Goal: Task Accomplishment & Management: Use online tool/utility

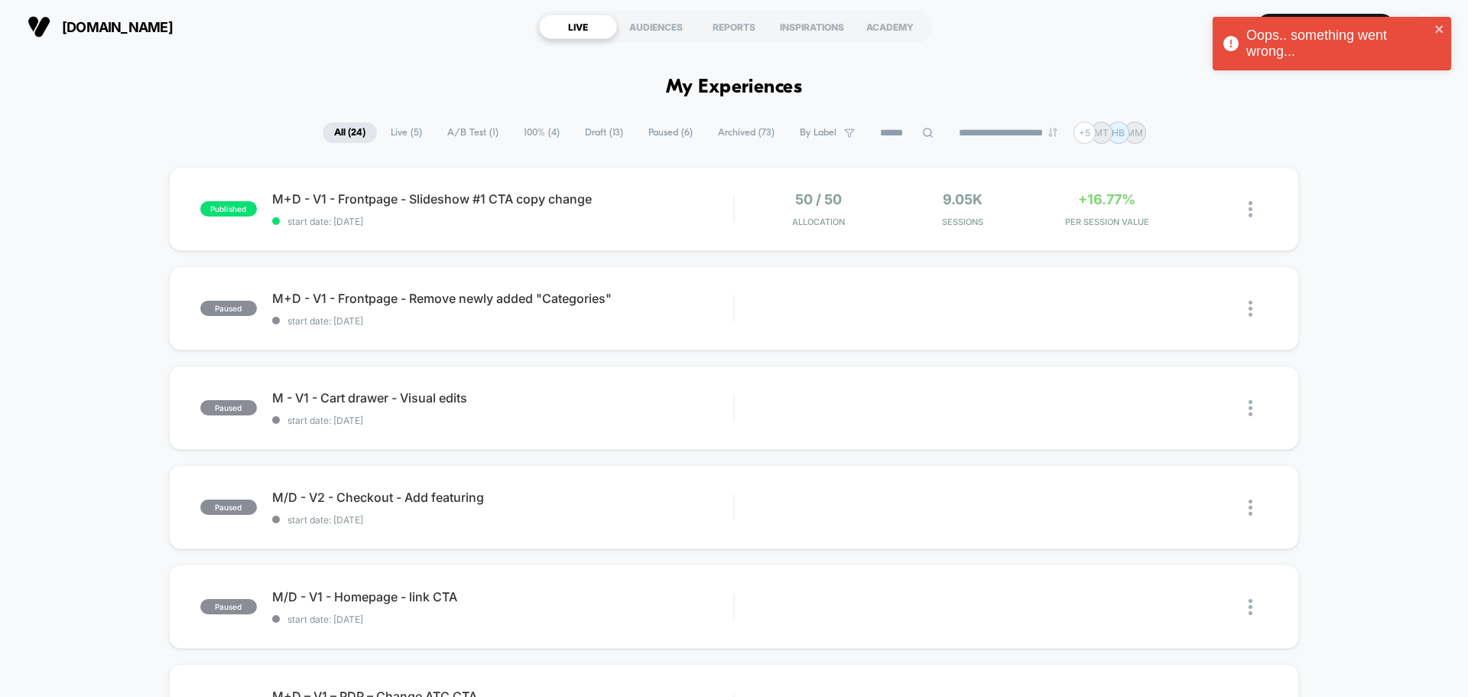
click at [1270, 54] on div "Oops.. something went wrong..." at bounding box center [1339, 44] width 184 height 32
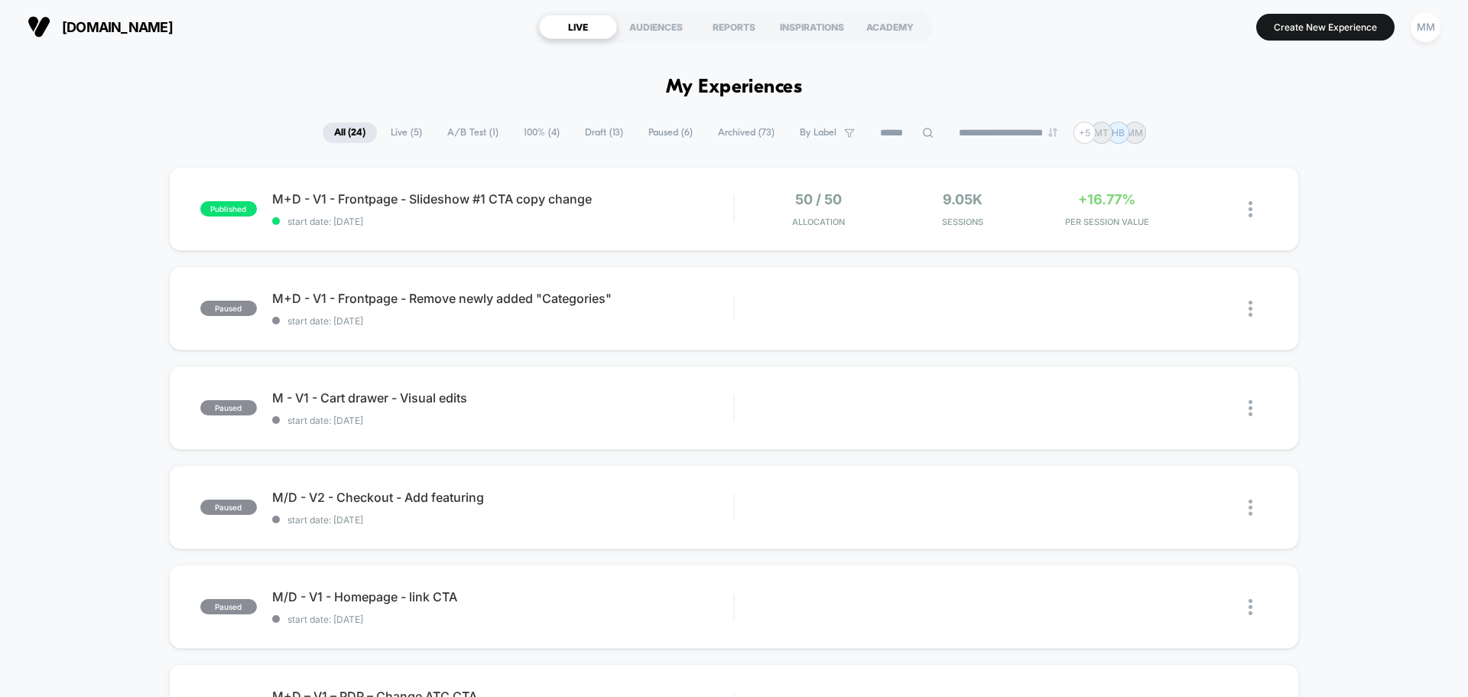
click at [590, 132] on span "Draft ( 13 )" at bounding box center [604, 132] width 61 height 21
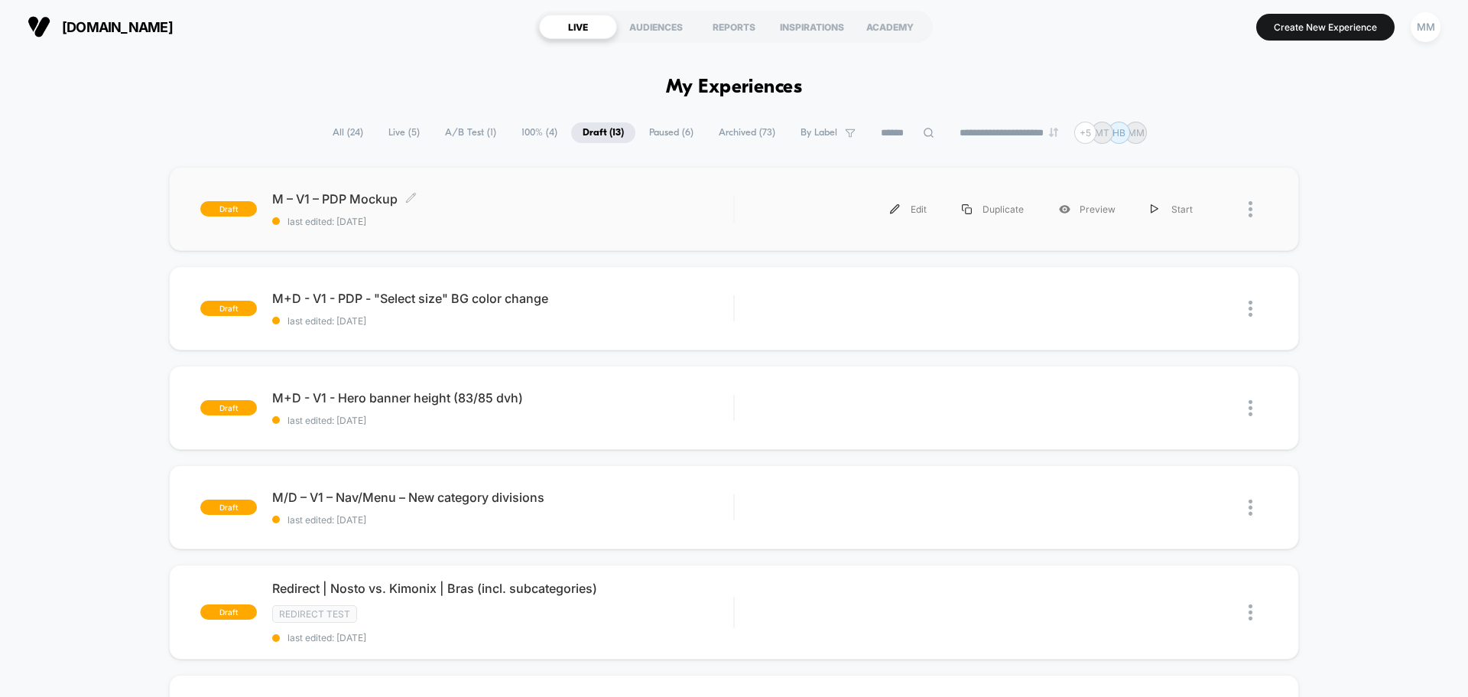
click at [372, 200] on span "M – V1 – PDP Mockup Click to edit experience details" at bounding box center [502, 198] width 461 height 15
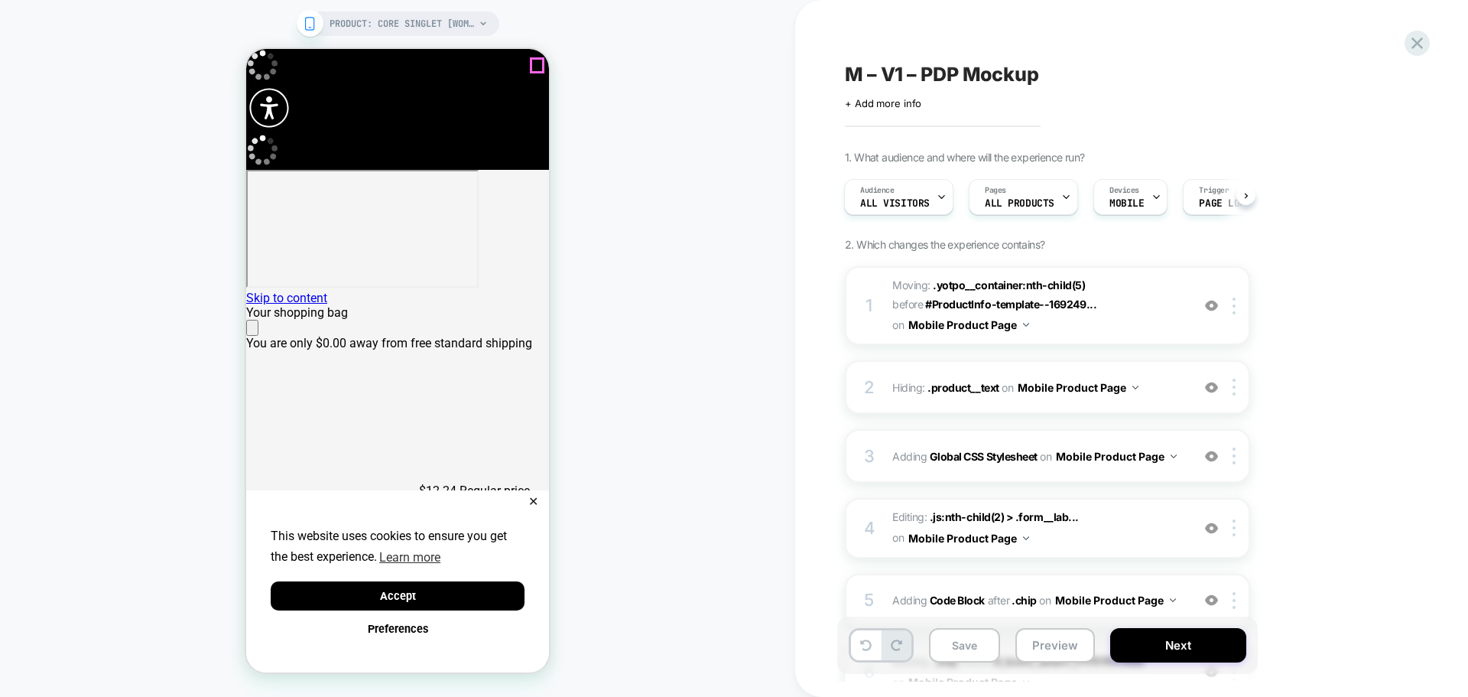
click at [266, 331] on icon "Close" at bounding box center [259, 337] width 13 height 13
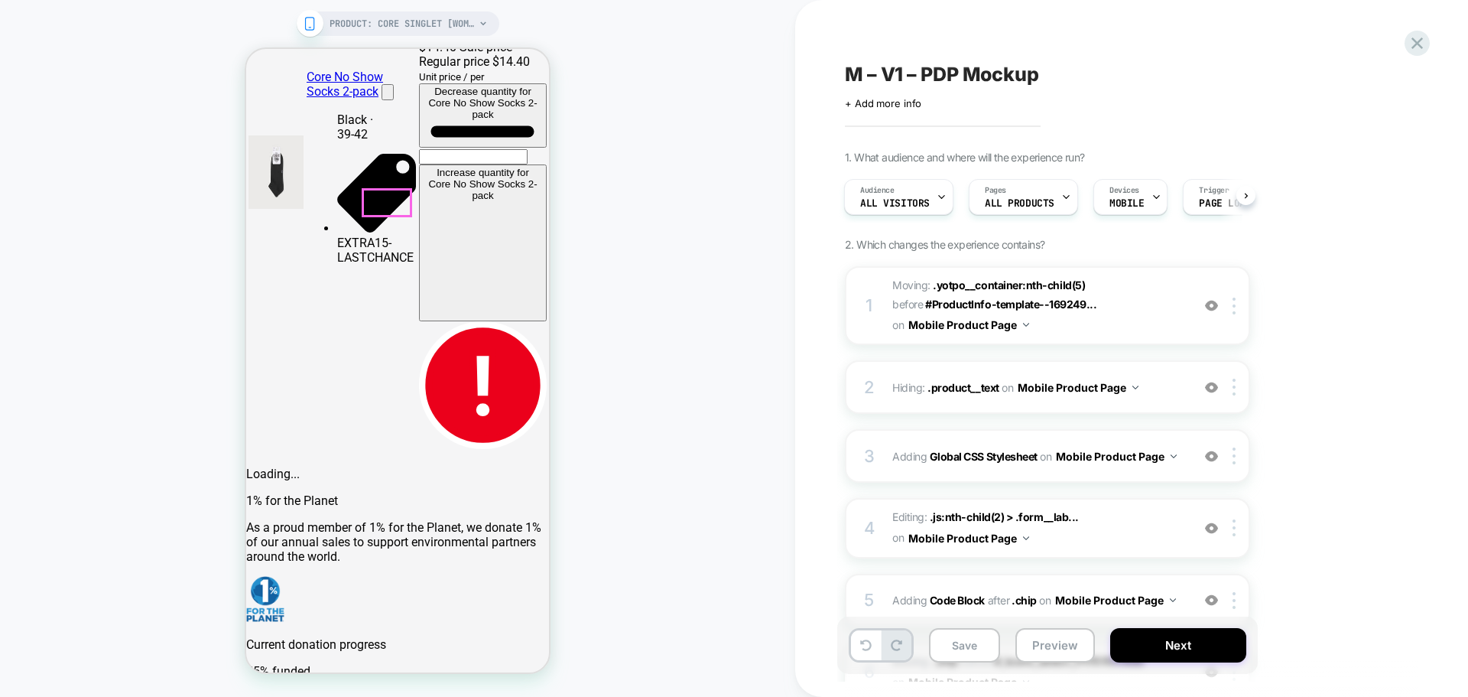
scroll to position [459, 0]
click at [1211, 304] on img at bounding box center [1211, 305] width 13 height 13
click at [1208, 307] on img at bounding box center [1211, 305] width 13 height 13
click at [1234, 317] on div "1 Moving: .yotpo__container:nth-child(5) .yotpo__container:nth-child(5) before …" at bounding box center [1047, 305] width 405 height 79
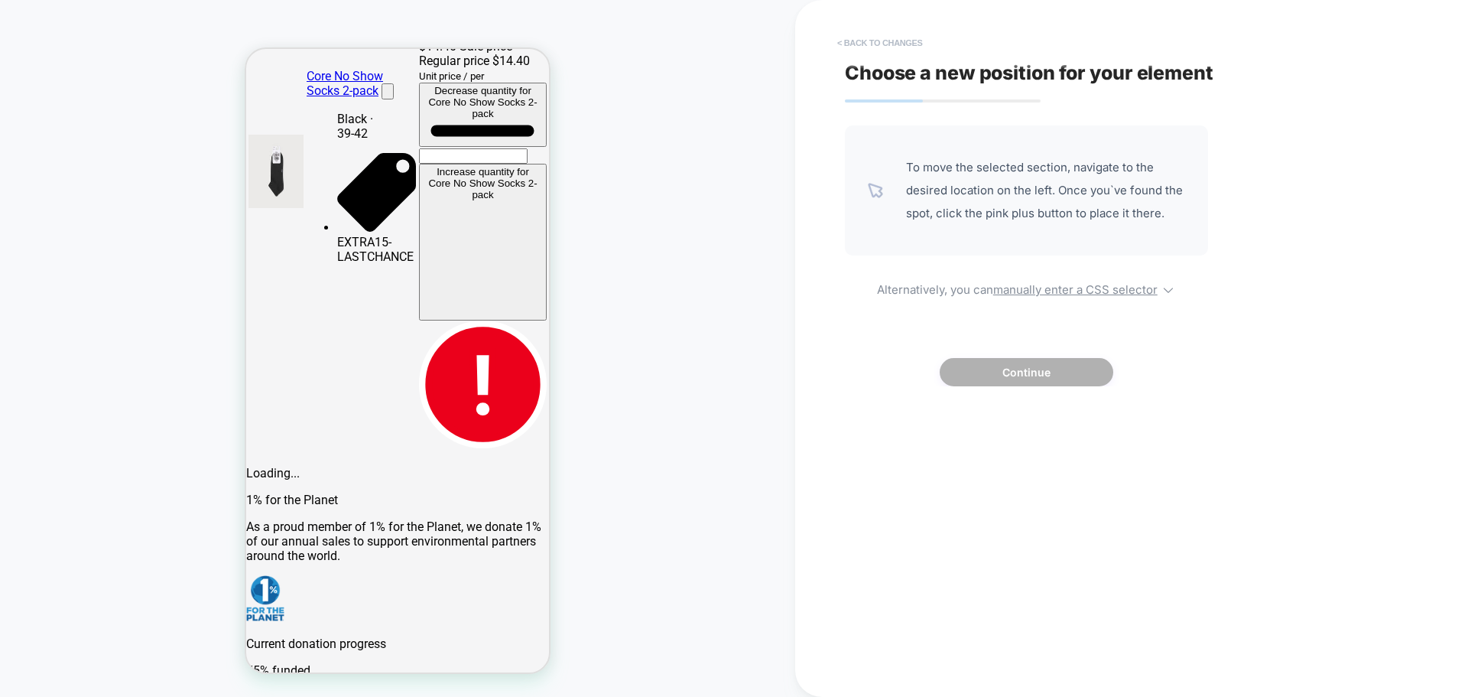
click at [837, 45] on button "< Back to changes" at bounding box center [880, 43] width 101 height 24
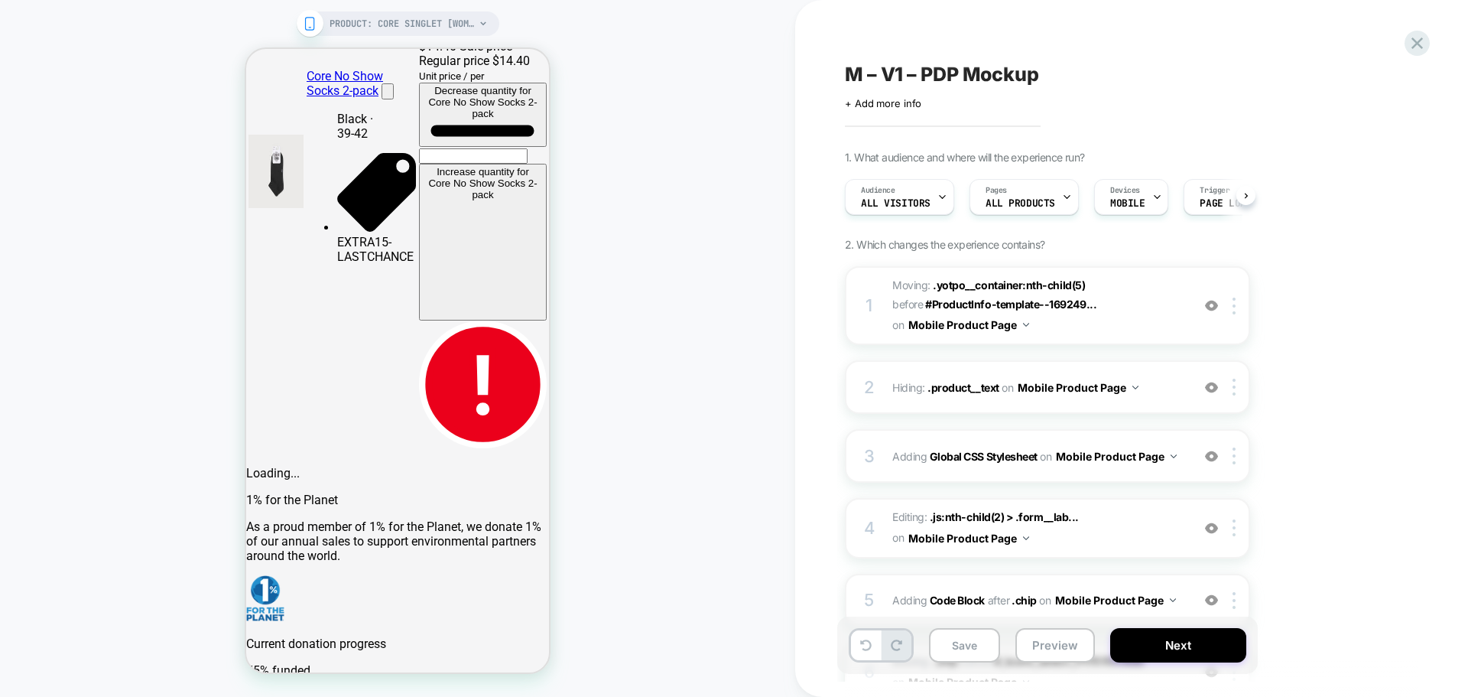
scroll to position [0, 1]
click at [1149, 383] on span "Hiding : .product__text .product__text on Mobile Product Page" at bounding box center [1038, 387] width 291 height 22
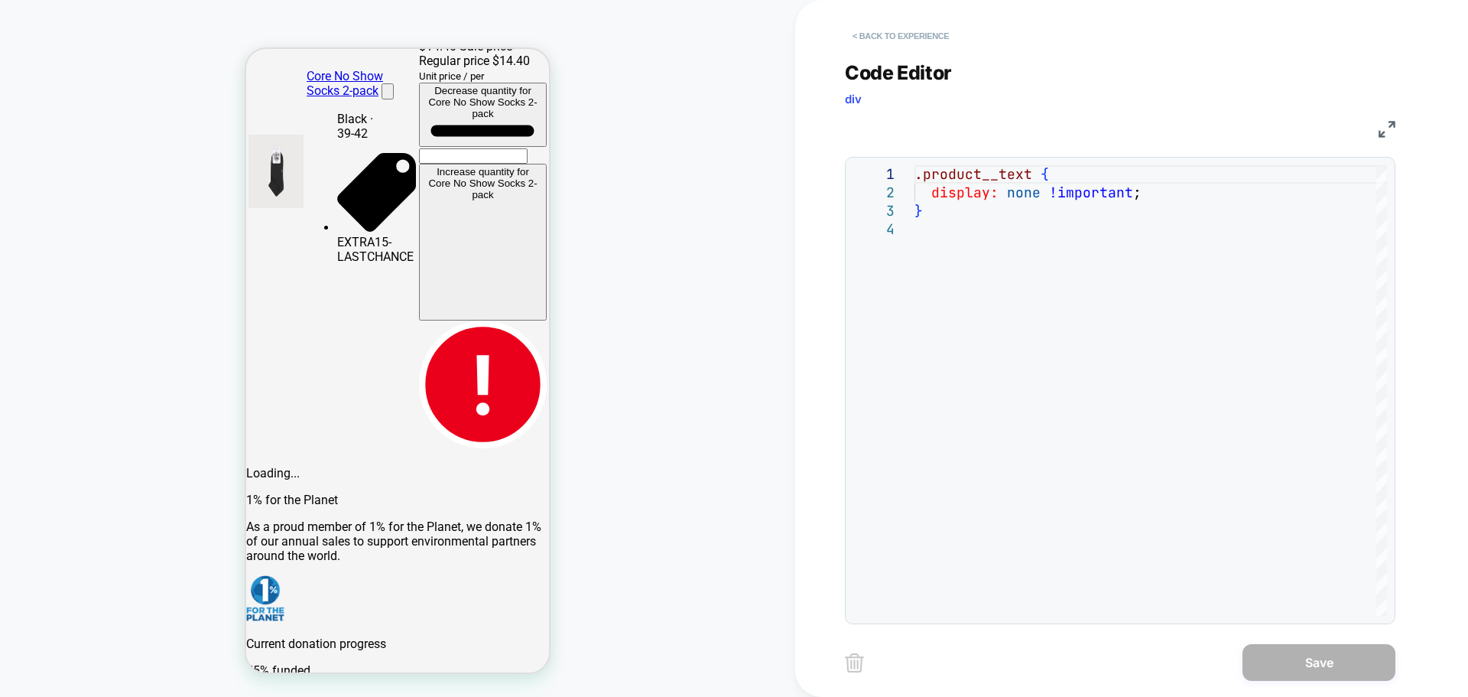
click at [858, 24] on button "< Back to experience" at bounding box center [901, 36] width 112 height 24
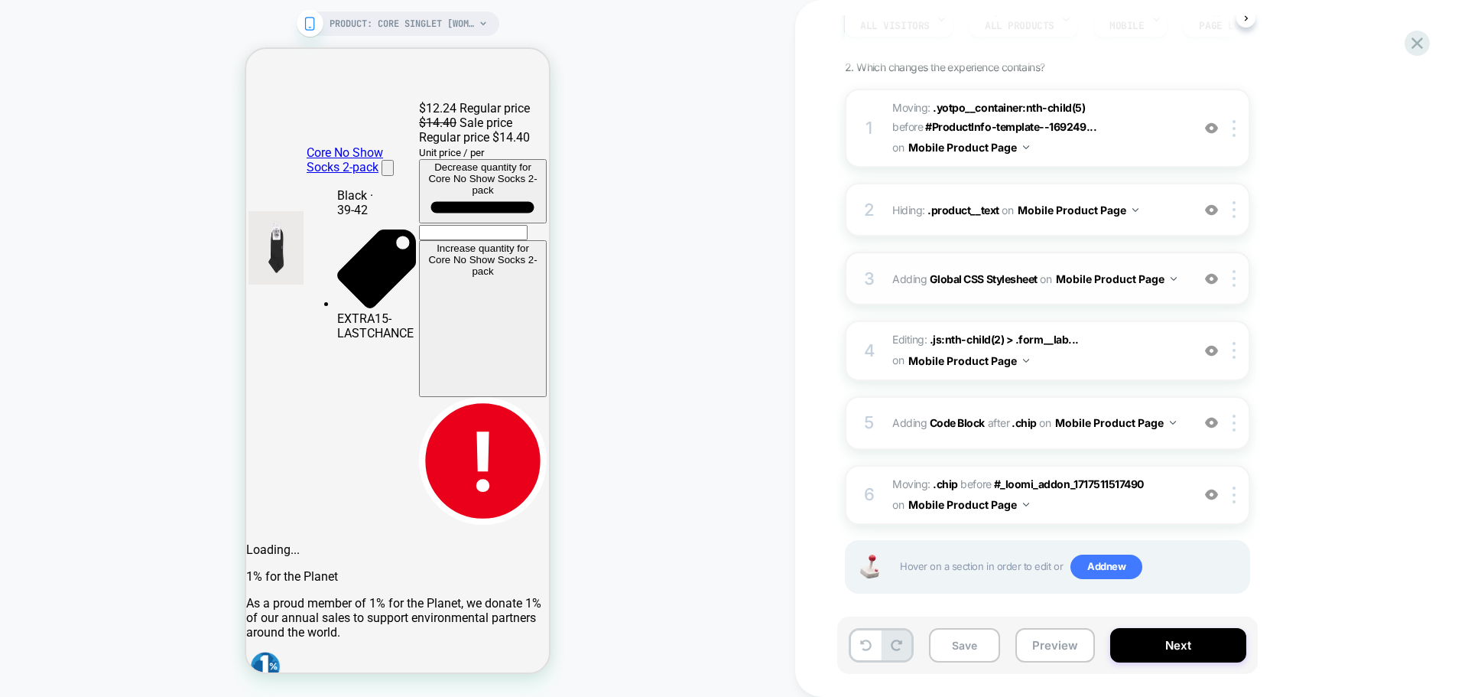
scroll to position [189, 0]
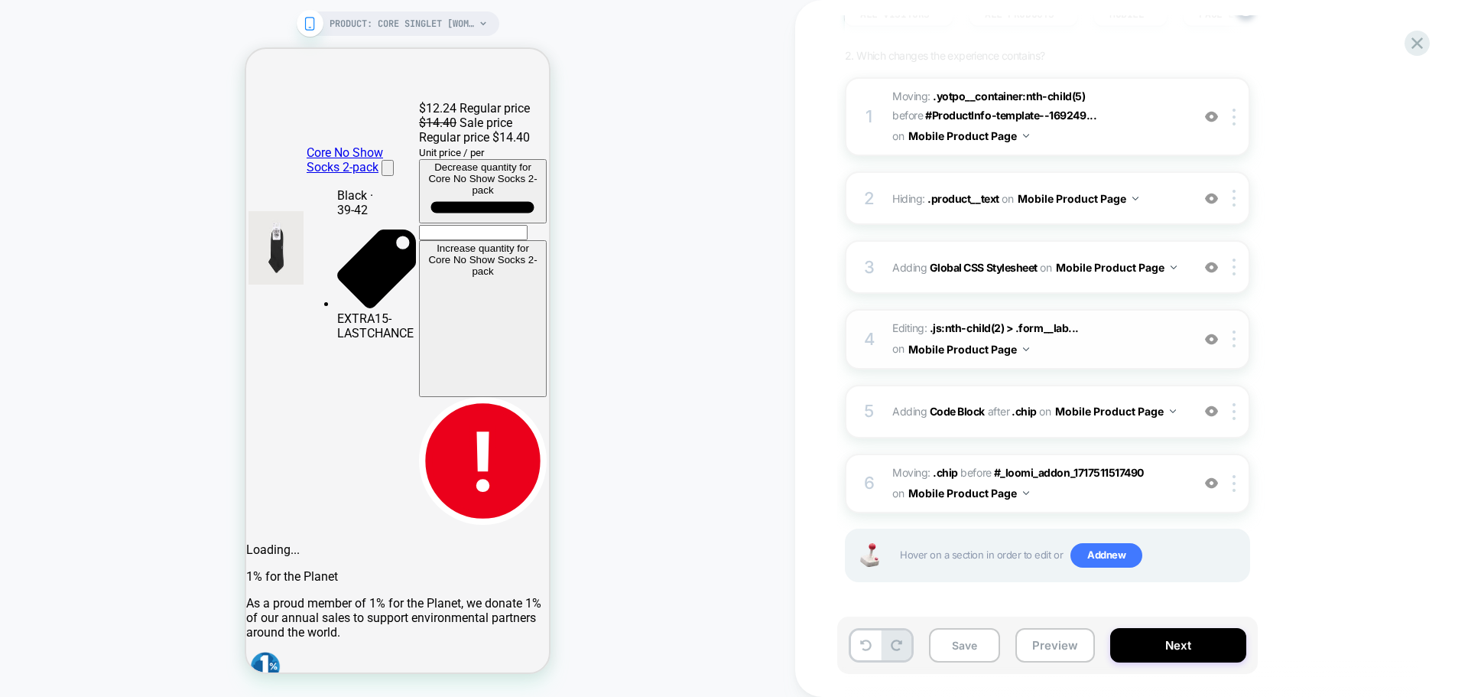
click at [1146, 330] on span "Editing : .js:nth-child(2) > .form__lab... .js:nth-child(2) > .form__label on M…" at bounding box center [1038, 338] width 291 height 41
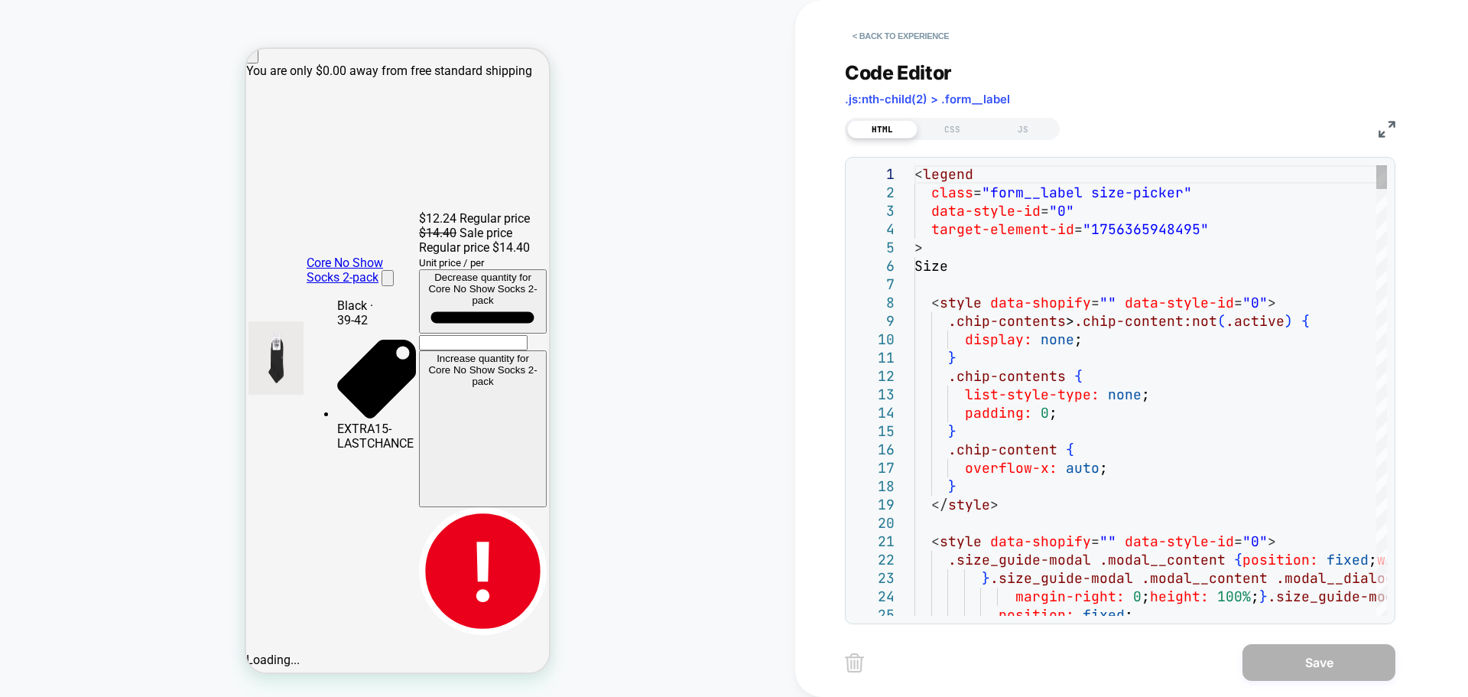
scroll to position [271, 0]
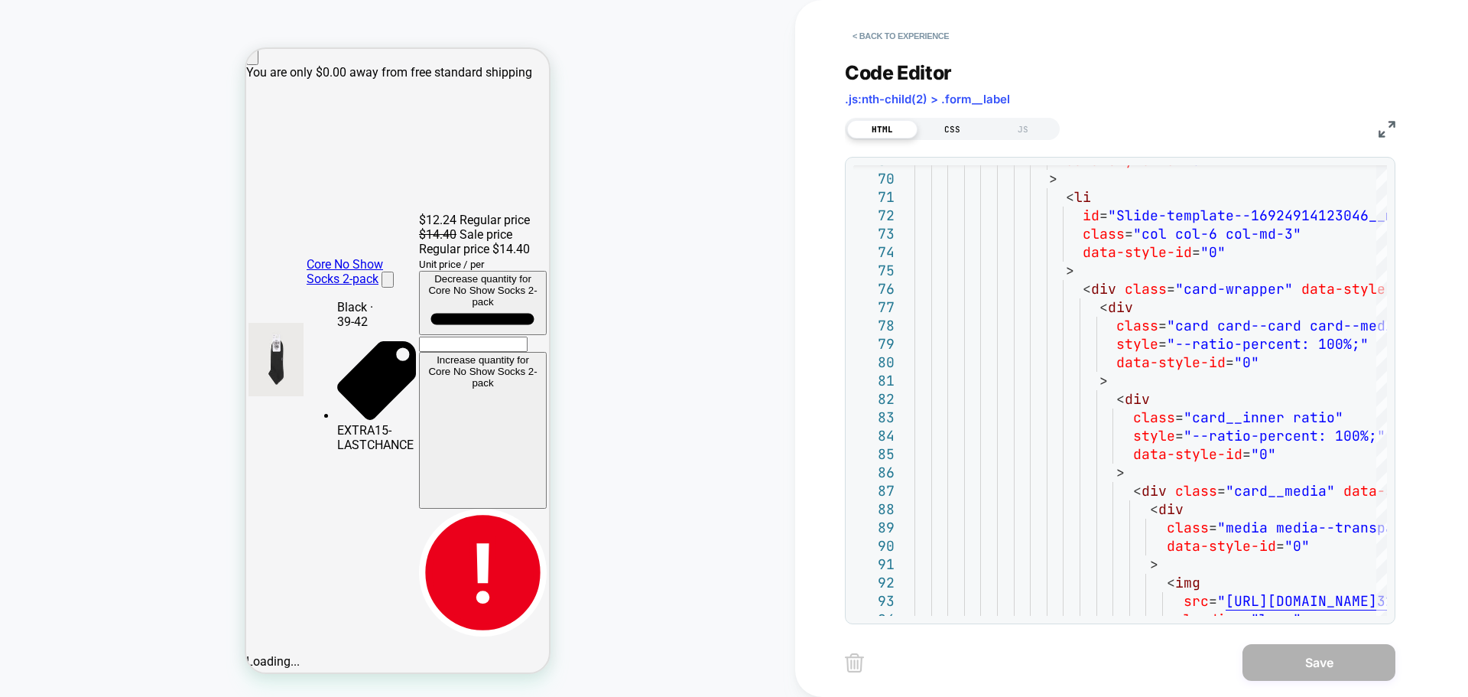
click at [945, 133] on div "CSS" at bounding box center [953, 129] width 70 height 18
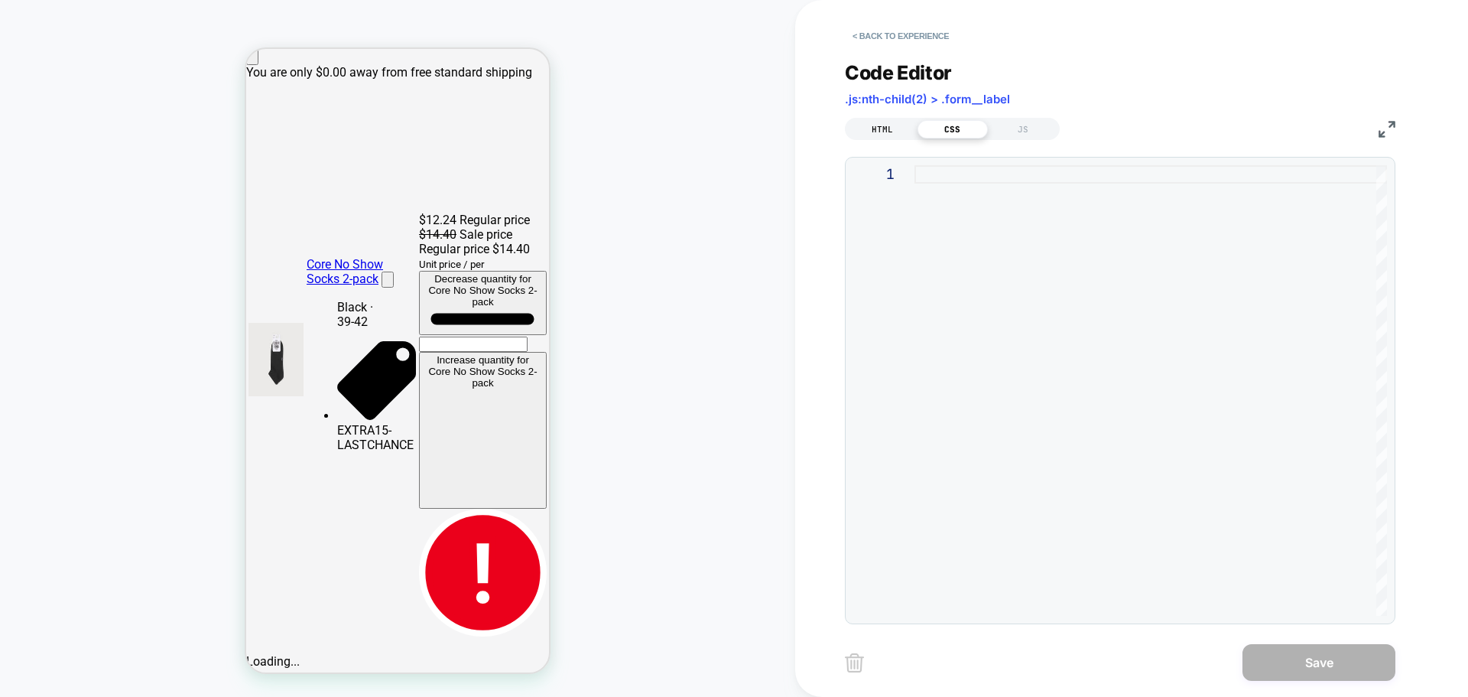
click at [895, 138] on div "HTML" at bounding box center [882, 129] width 70 height 18
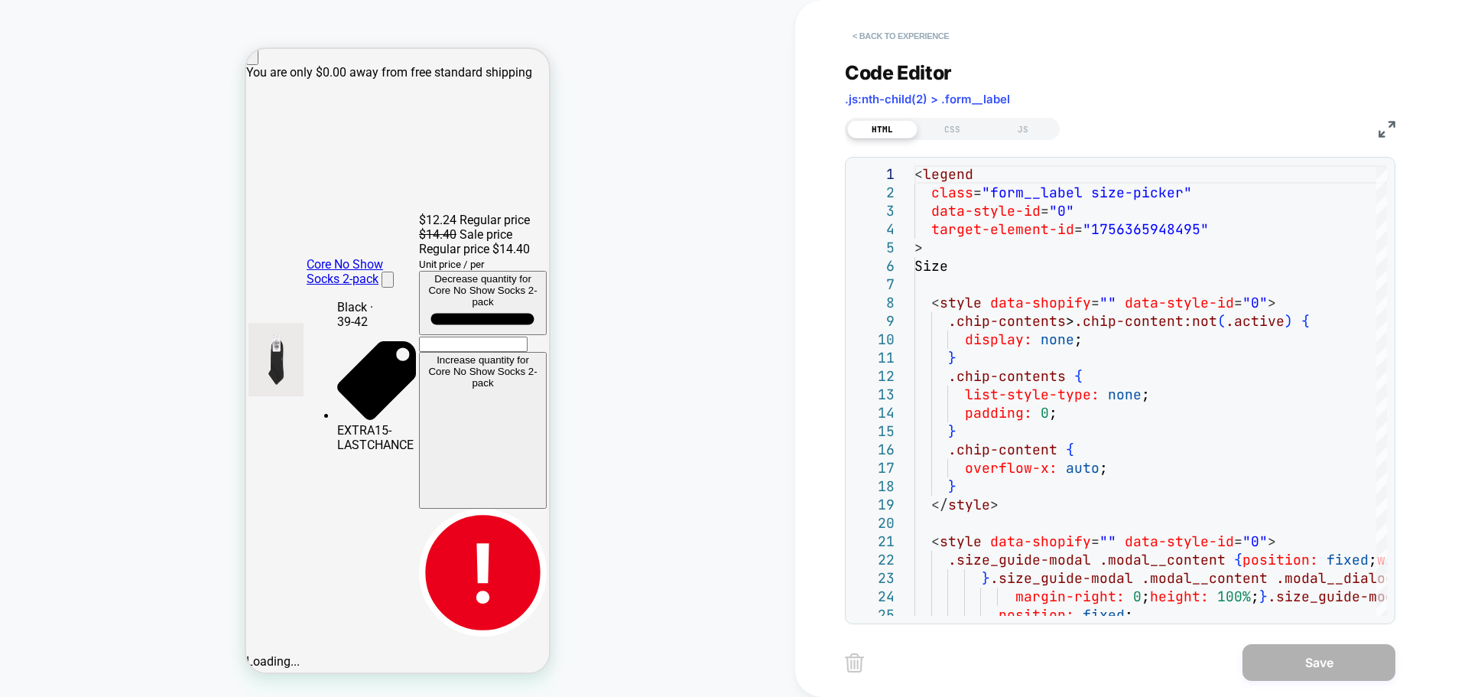
click at [859, 28] on button "< Back to experience" at bounding box center [901, 36] width 112 height 24
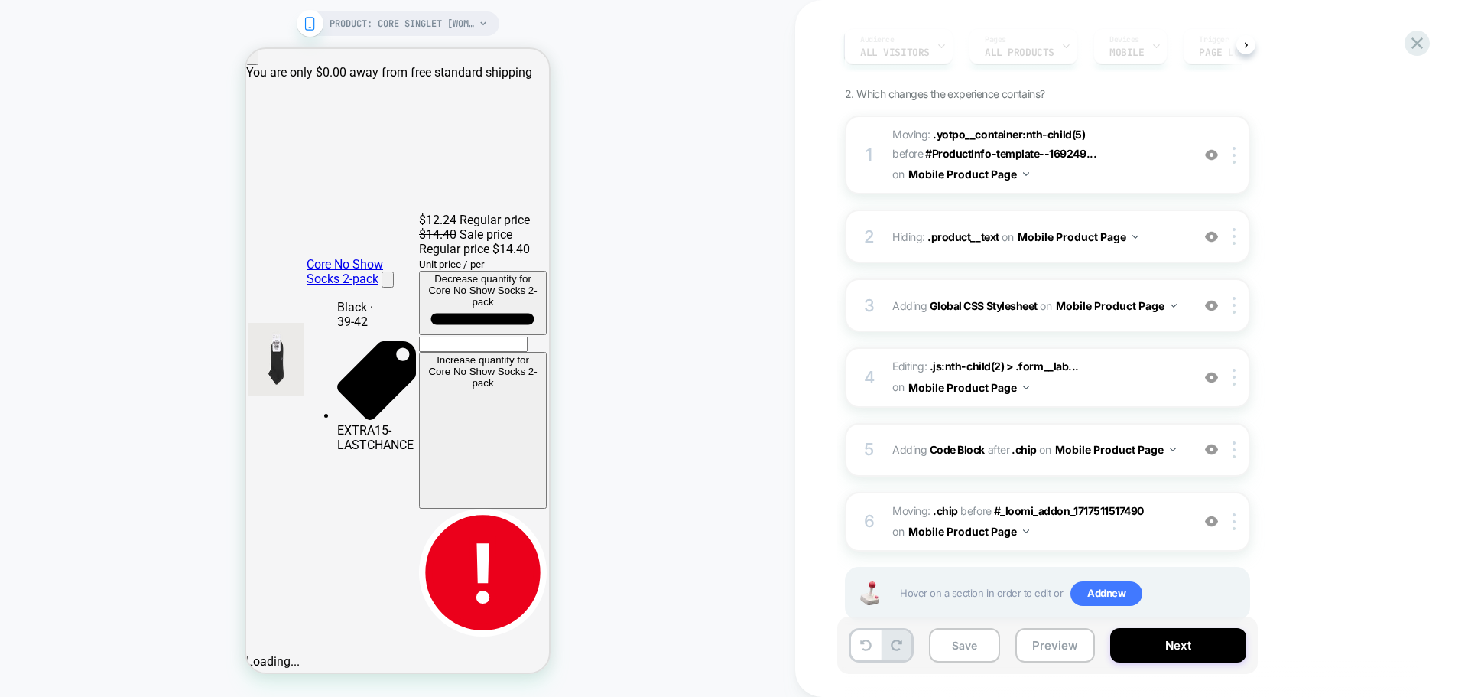
scroll to position [153, 0]
click at [1106, 320] on div "3 Adding Global CSS Stylesheet on Mobile Product Page Add Before Add After Copy…" at bounding box center [1047, 303] width 405 height 54
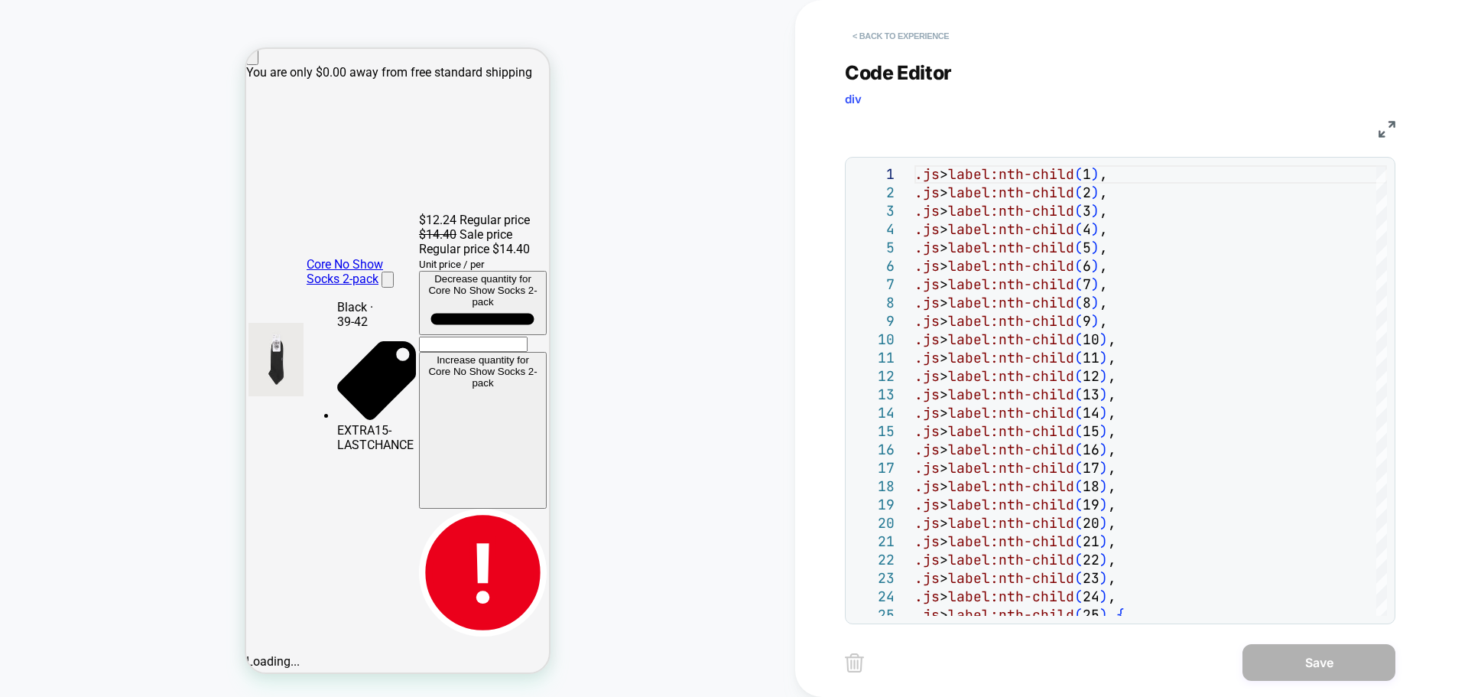
click at [860, 41] on button "< Back to experience" at bounding box center [901, 36] width 112 height 24
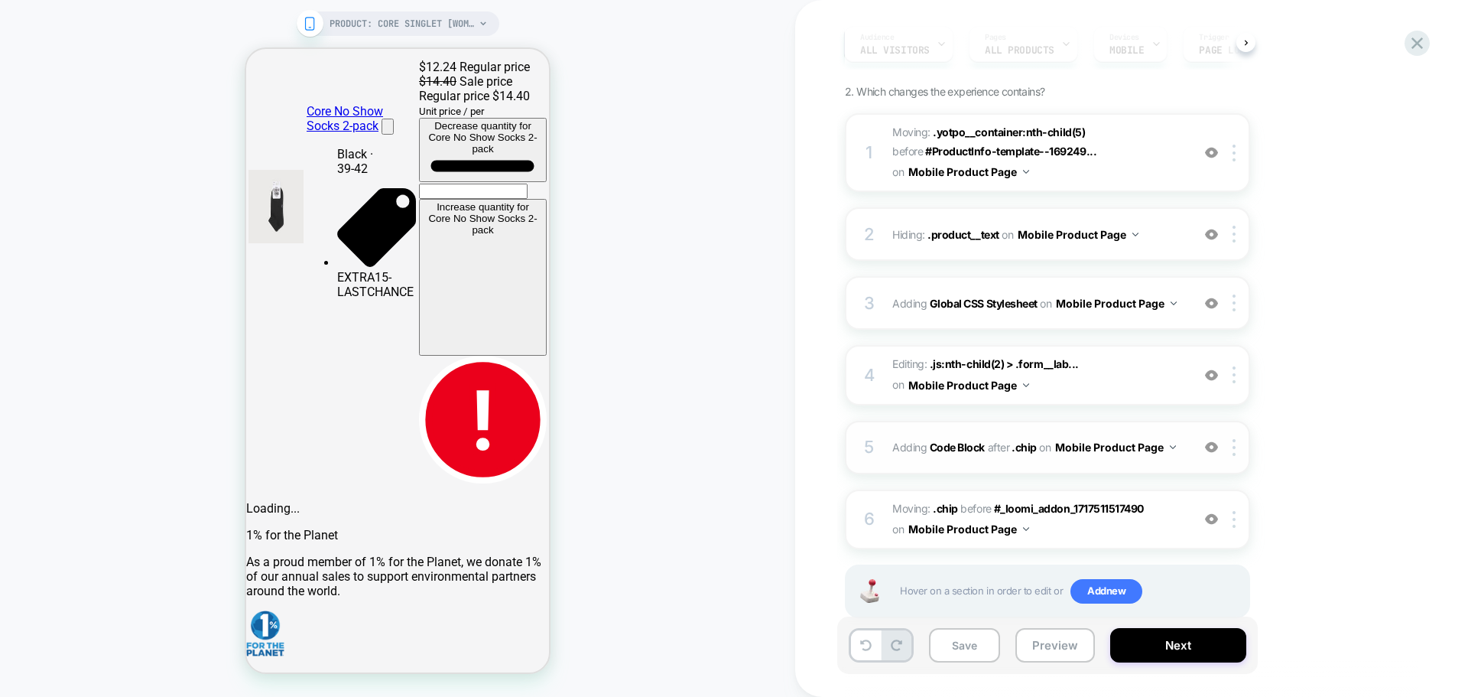
click at [1110, 457] on button "Mobile Product Page" at bounding box center [1115, 447] width 121 height 22
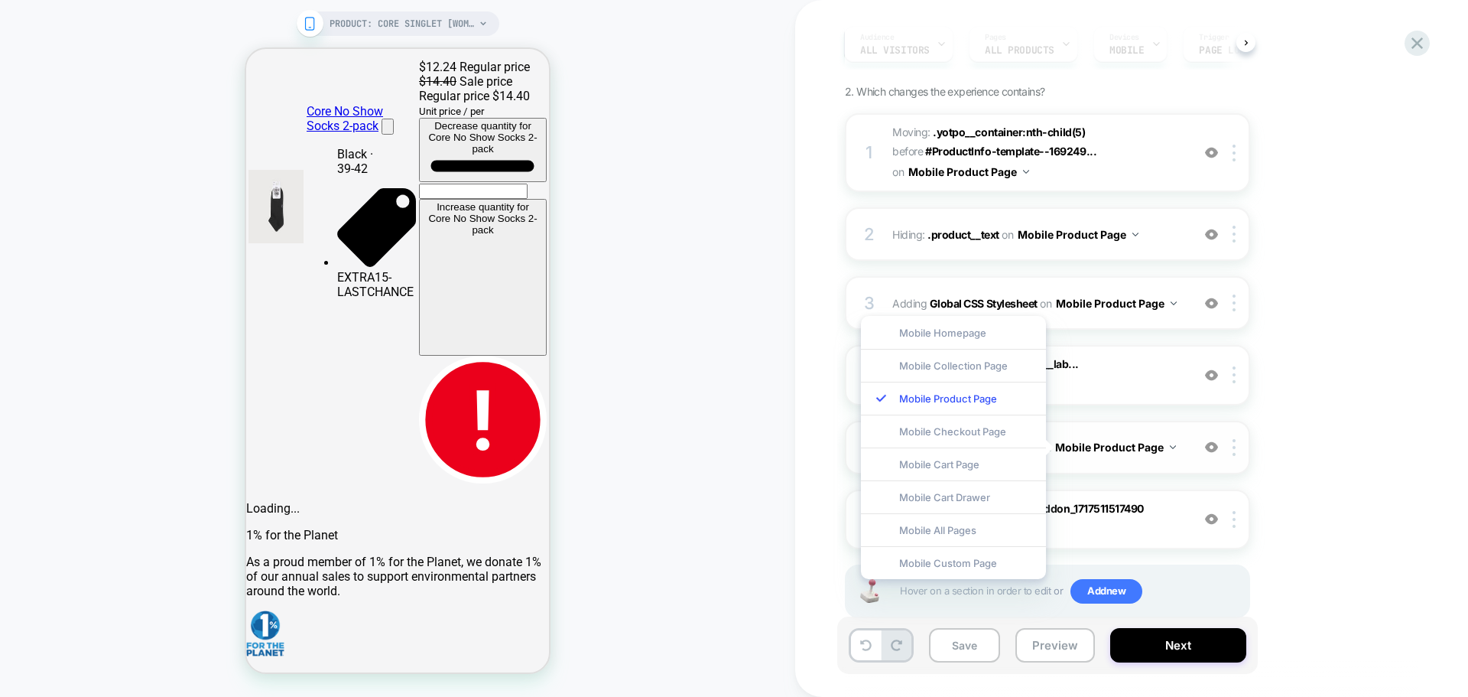
click at [1190, 450] on div "5 Adding Code Block AFTER .chip .chip on Mobile Product Page Add Before Add Aft…" at bounding box center [1047, 448] width 405 height 54
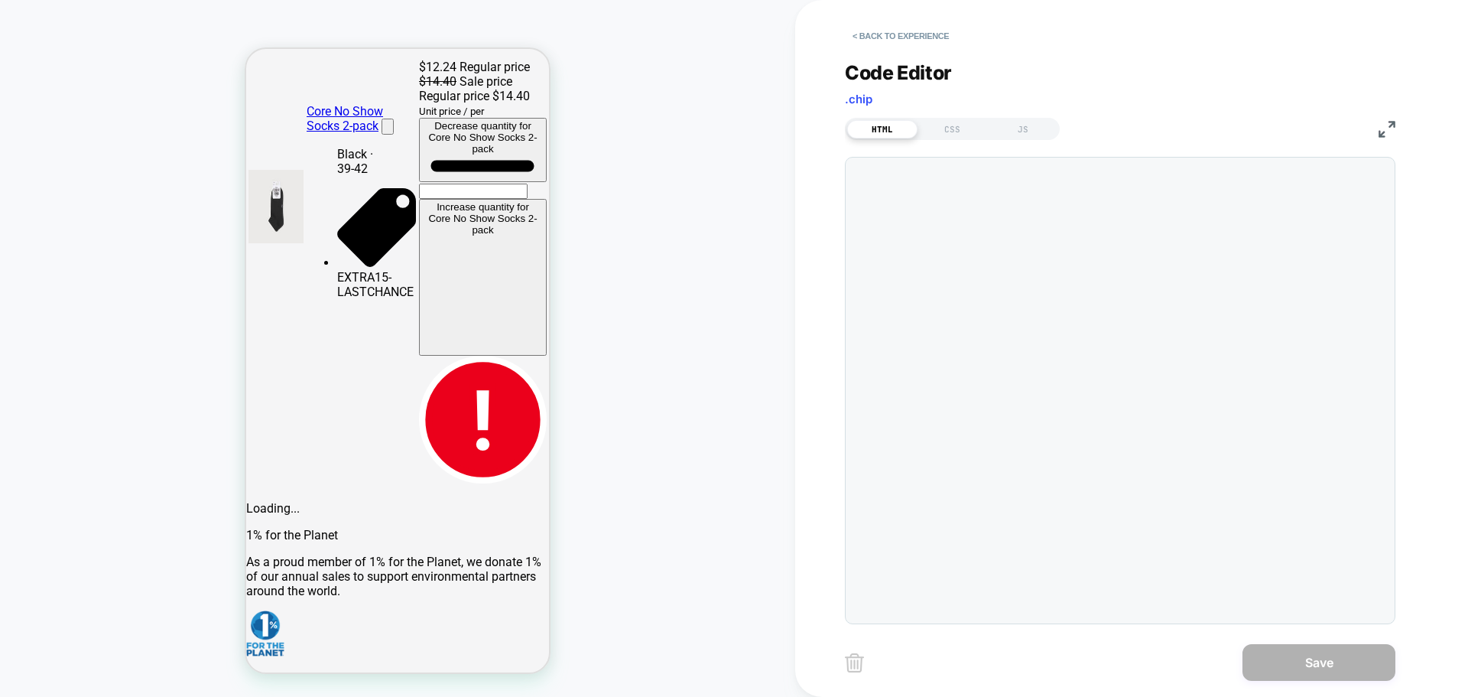
type textarea "**********"
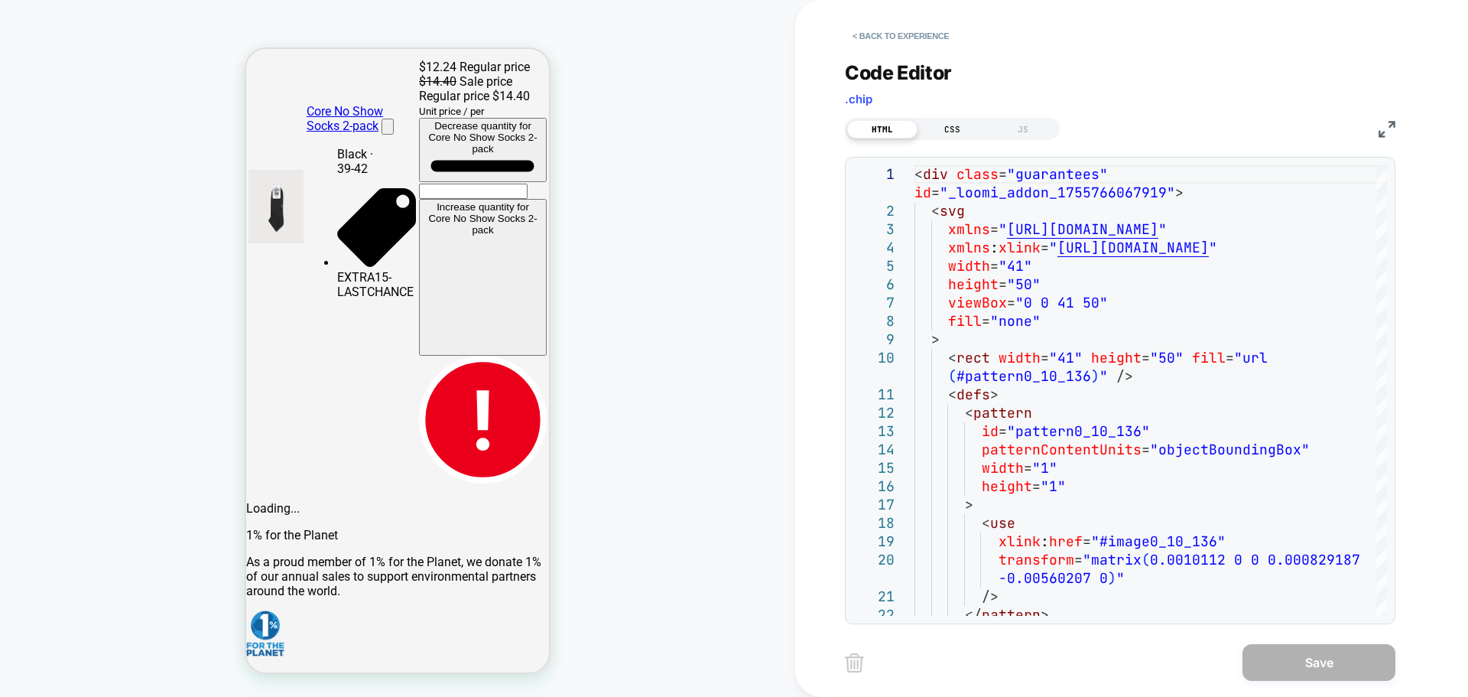
click at [949, 123] on div "CSS" at bounding box center [953, 129] width 70 height 18
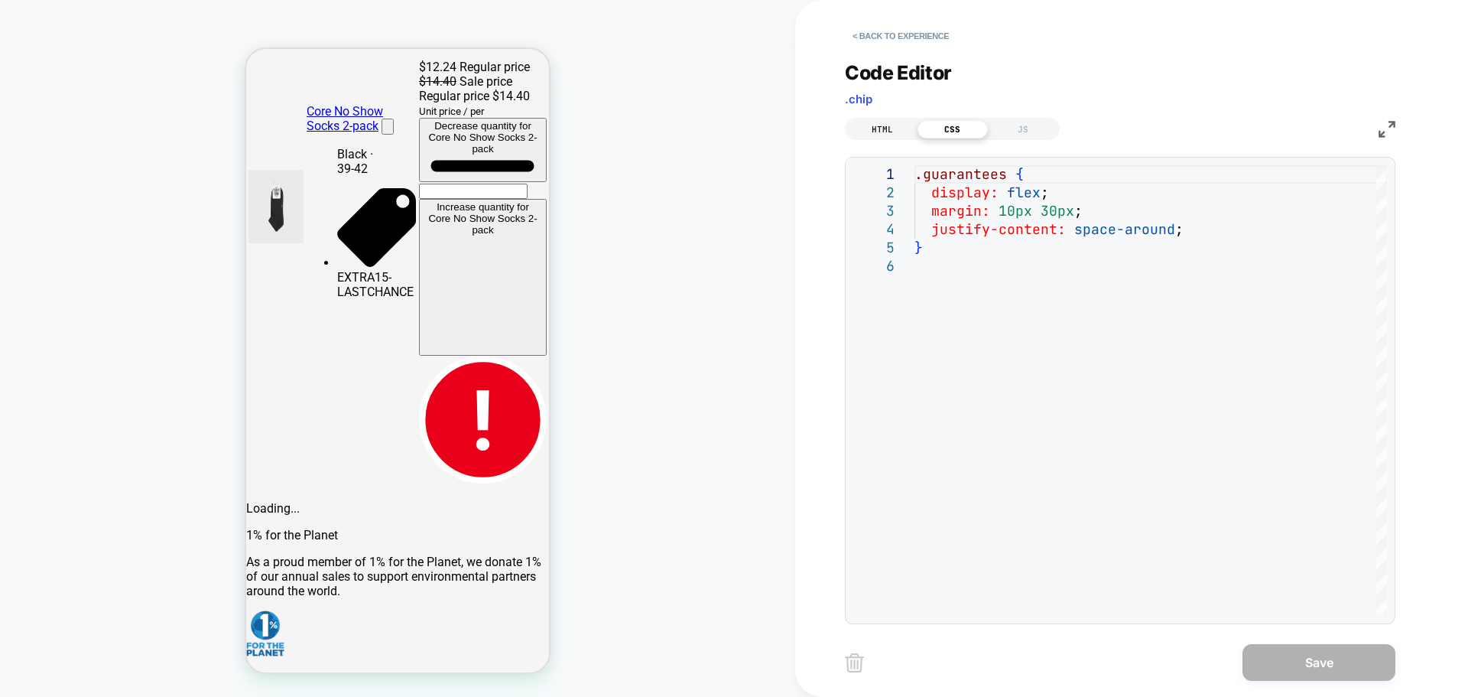
click at [868, 130] on div "HTML" at bounding box center [882, 129] width 70 height 18
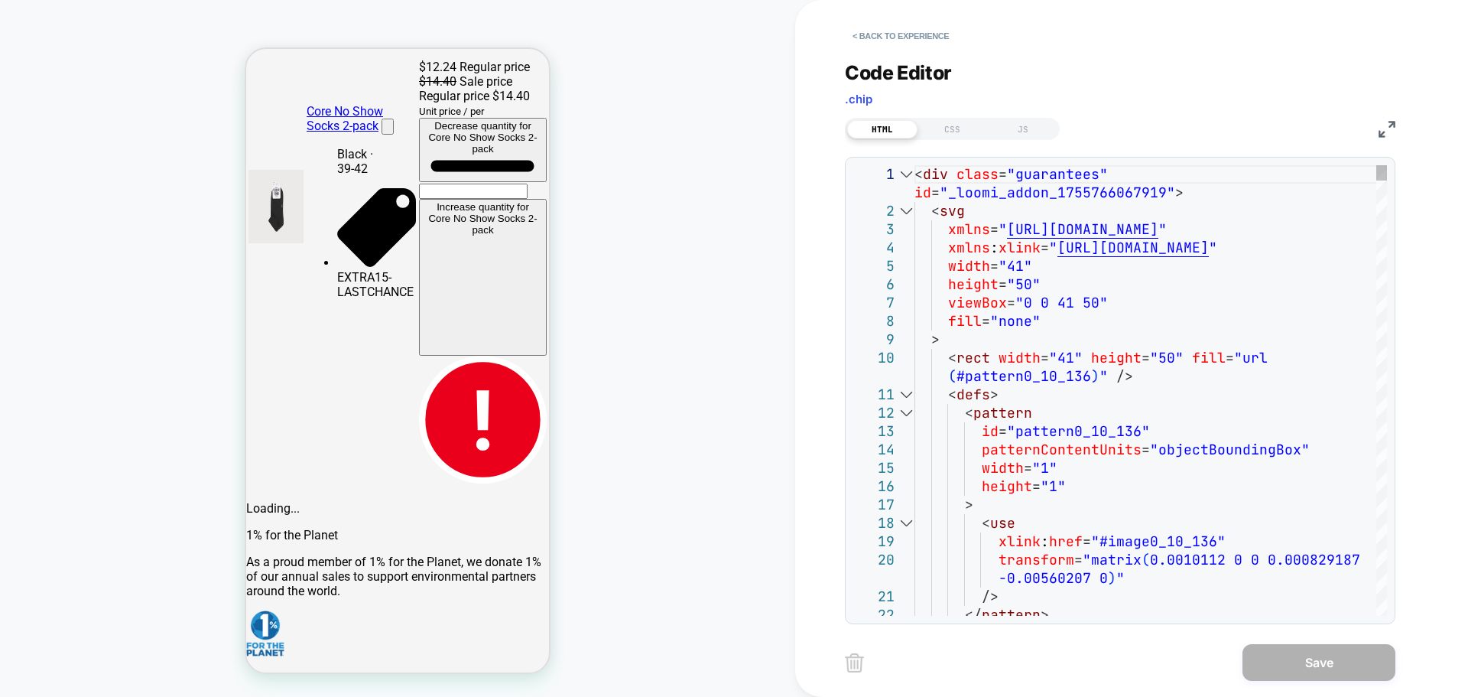
click at [905, 177] on div at bounding box center [906, 174] width 20 height 18
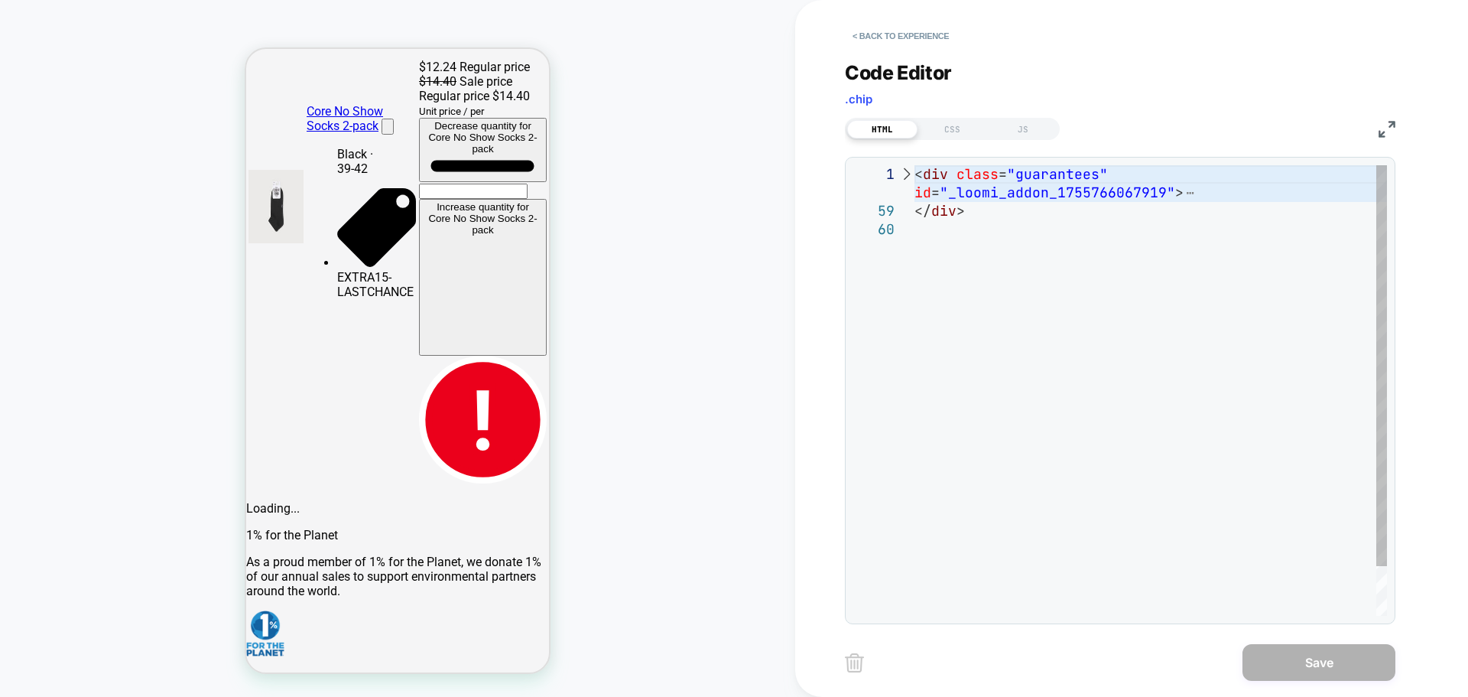
click at [905, 177] on div at bounding box center [906, 174] width 20 height 18
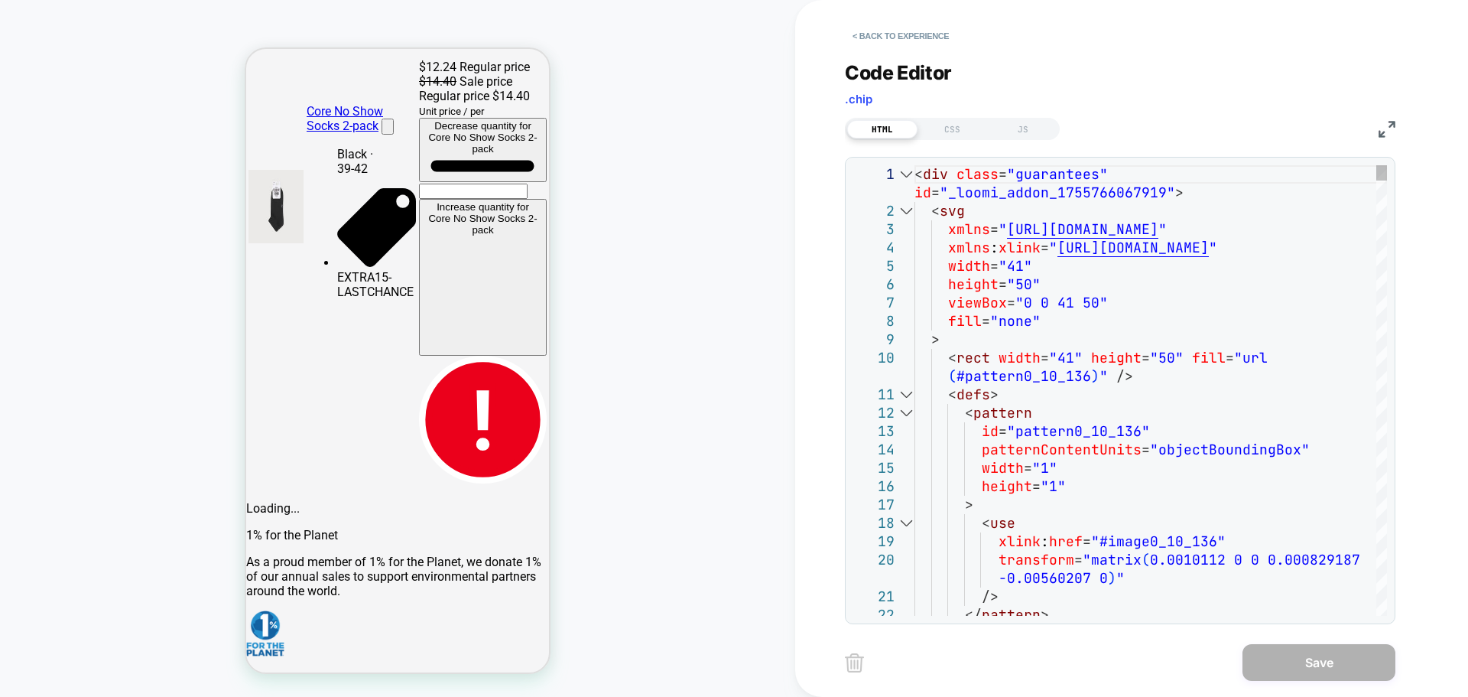
click at [912, 210] on div at bounding box center [906, 211] width 20 height 18
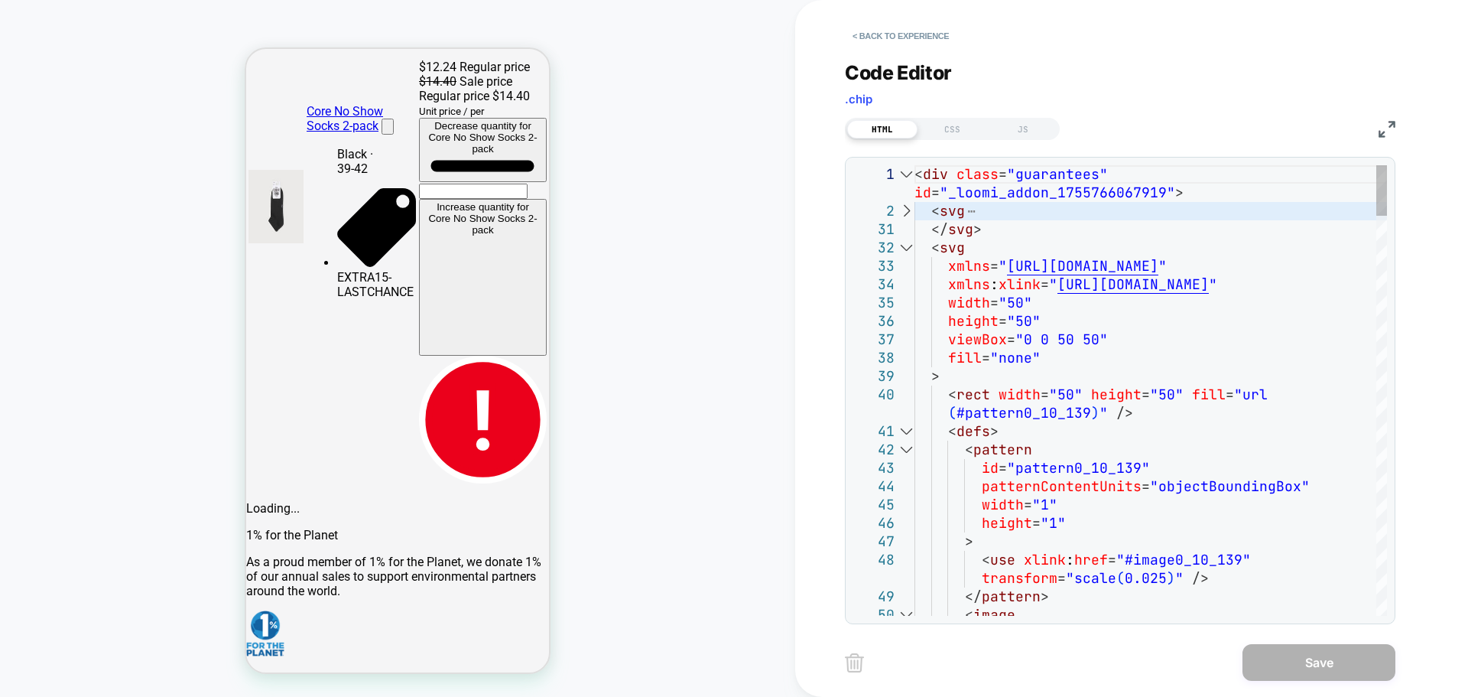
click at [903, 252] on div at bounding box center [906, 248] width 20 height 18
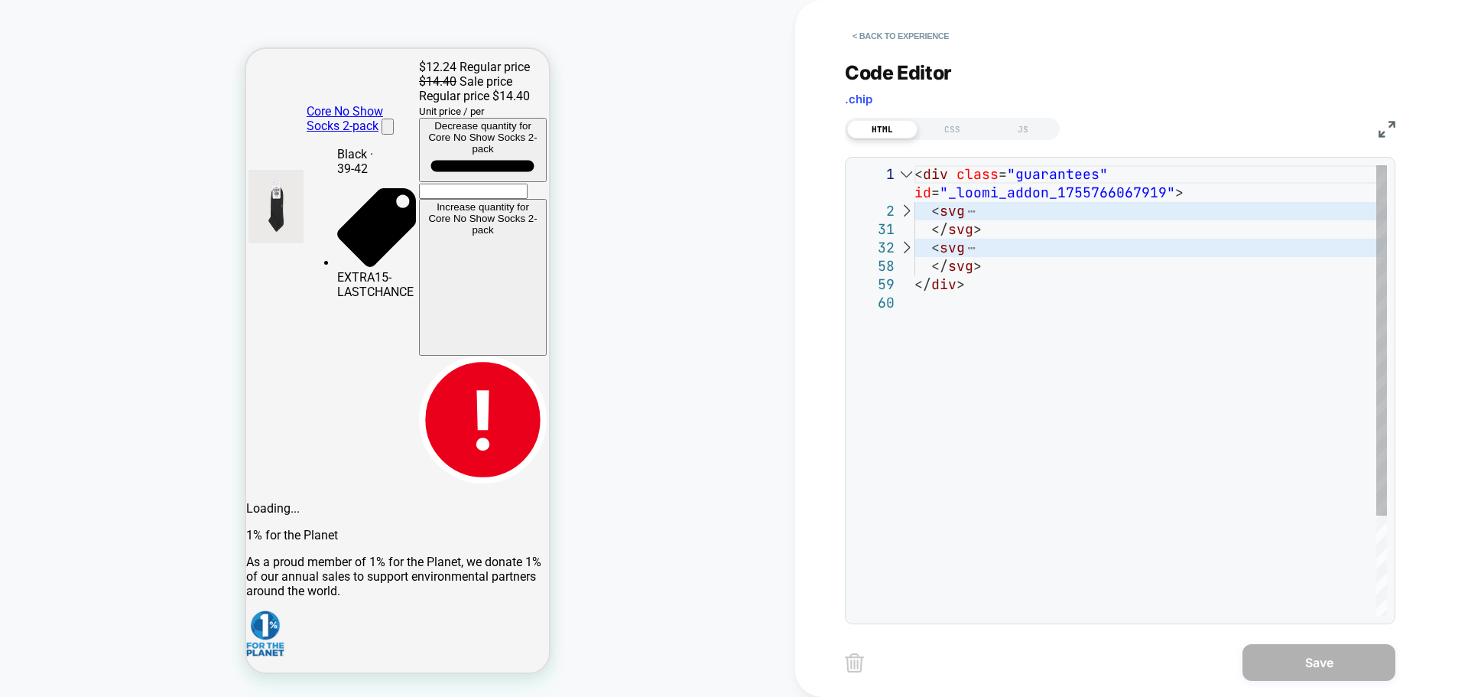
click at [908, 211] on div at bounding box center [906, 211] width 20 height 18
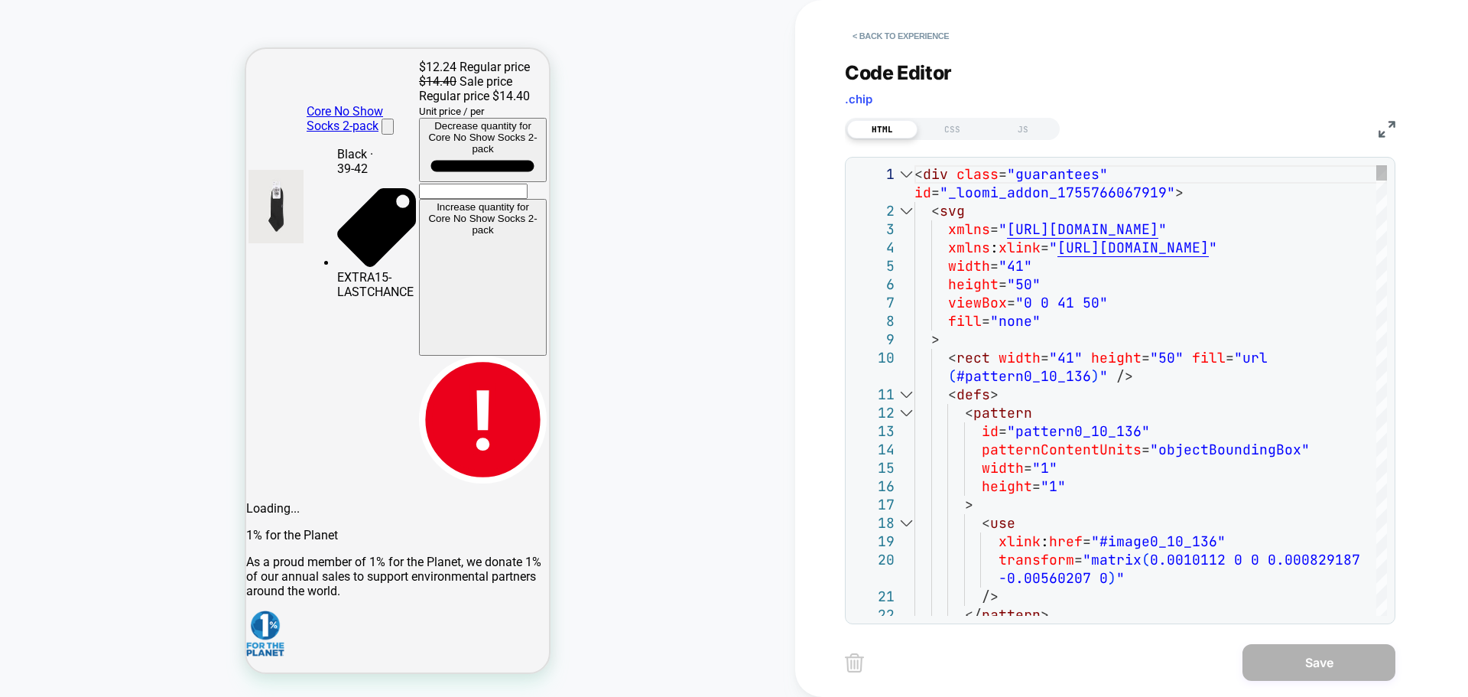
click at [908, 211] on div at bounding box center [906, 211] width 20 height 18
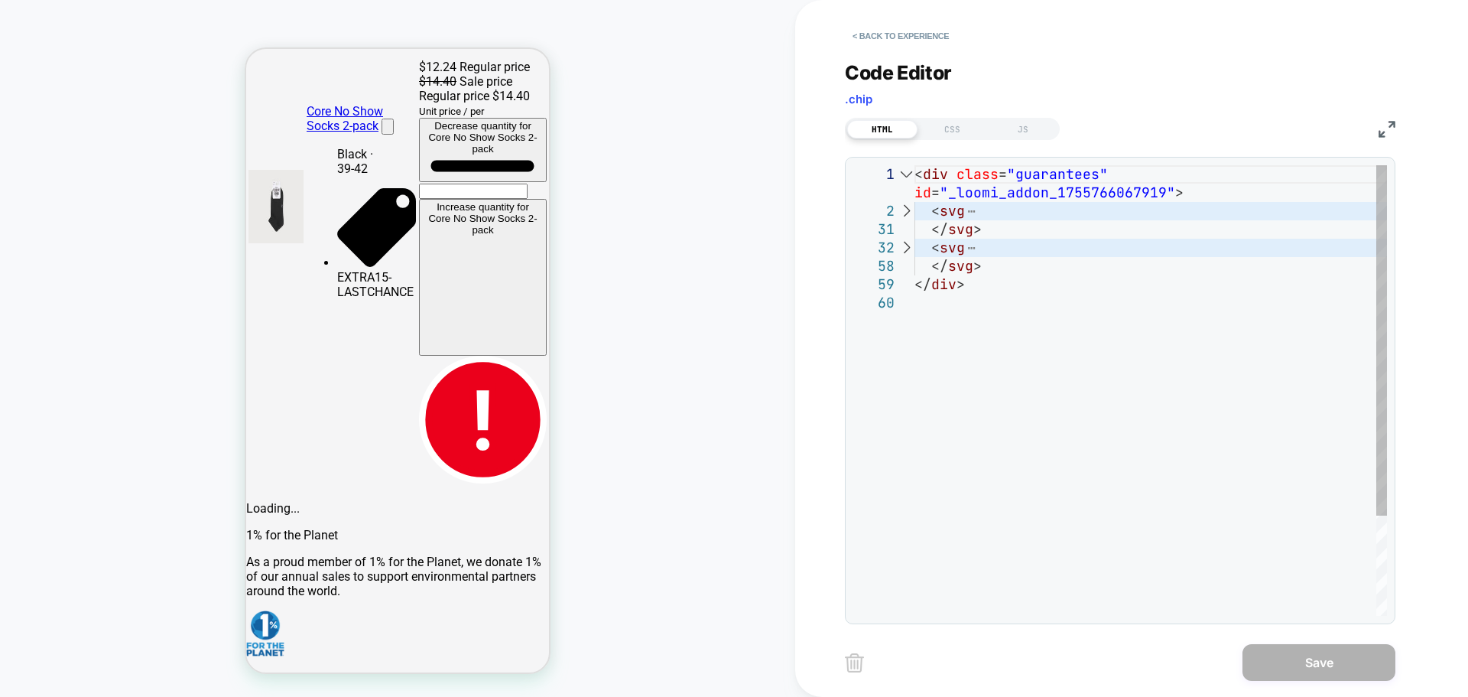
scroll to position [0, 0]
click at [1196, 195] on div "< div class = "guarantees" id = "_loomi_addon_1755766067919" > < svg </ svg > <…" at bounding box center [1151, 454] width 473 height 579
click at [1196, 193] on div "< div class = "guarantees" id = "_loomi_addon_1755766067919" > < svg </ svg > <…" at bounding box center [1151, 454] width 473 height 579
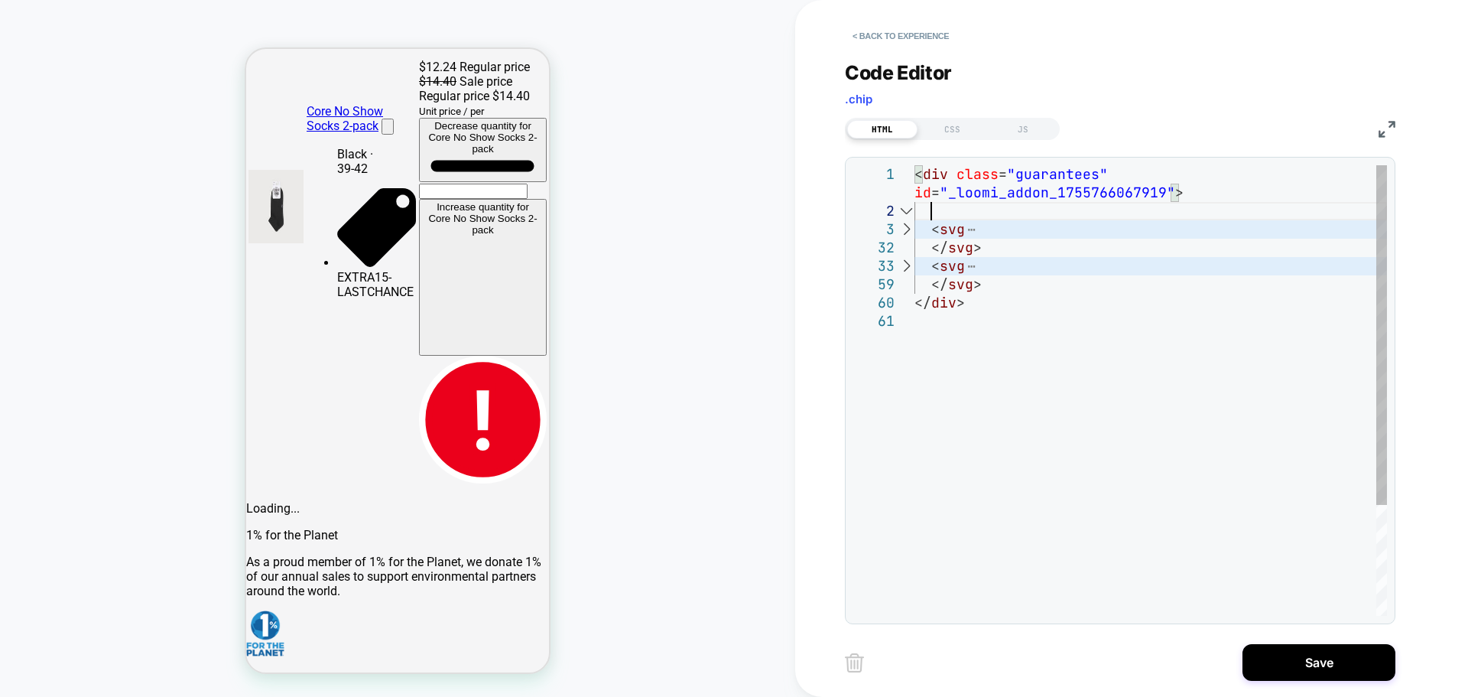
scroll to position [37, 0]
click at [1044, 249] on div "< div class = "guarantees" id = "_loomi_addon_1755766067919" > < svg </ svg > <…" at bounding box center [1151, 463] width 473 height 597
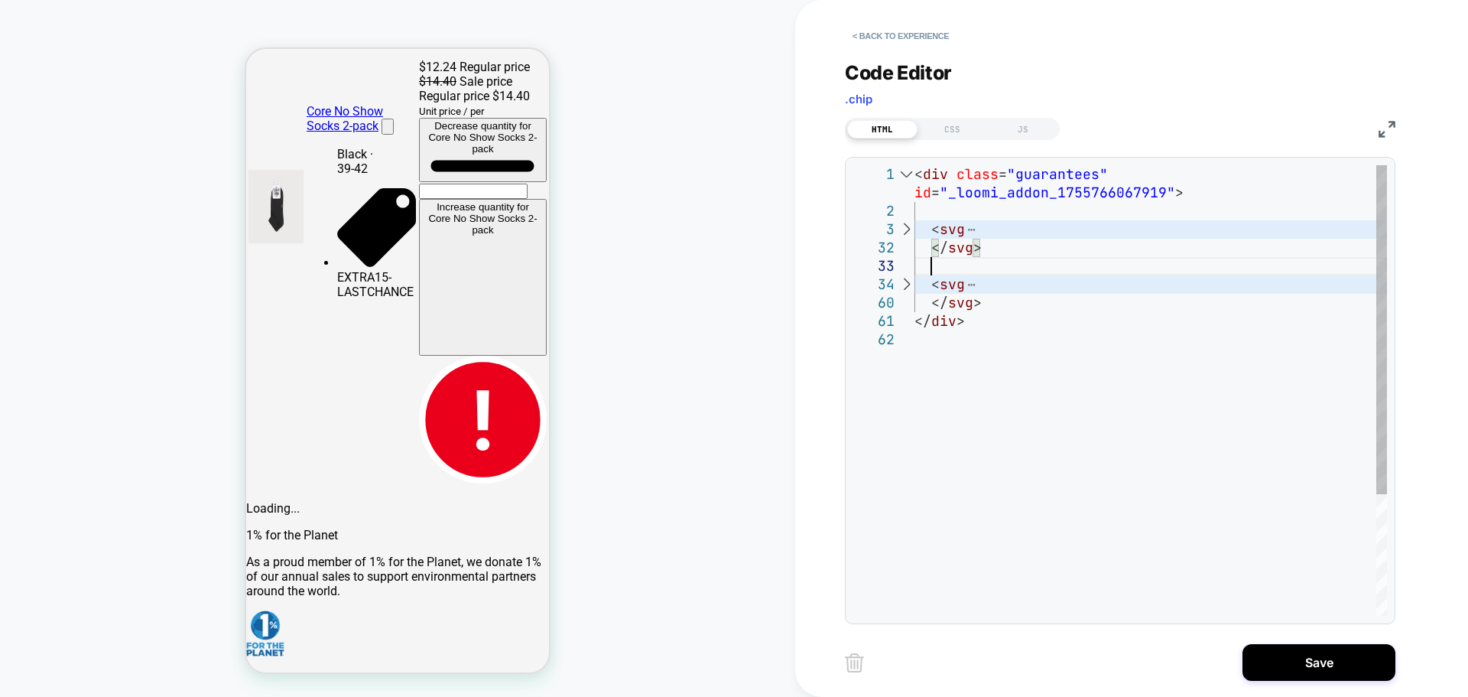
scroll to position [2607, 0]
click at [938, 213] on div "< div class = "guarantees" id = "_loomi_addon_1755766067919" > < svg </ svg > <…" at bounding box center [1151, 473] width 473 height 616
click at [962, 260] on div "< div class = "guarantees" id = "_loomi_addon_1755766067919" > < svg </ svg > <…" at bounding box center [1151, 473] width 473 height 616
drag, startPoint x: 1016, startPoint y: 213, endPoint x: 991, endPoint y: 212, distance: 25.3
click at [991, 212] on div "< div class = "guarantees" id = "_loomi_addon_1755766067919" > < svg </ svg > <…" at bounding box center [1151, 473] width 473 height 616
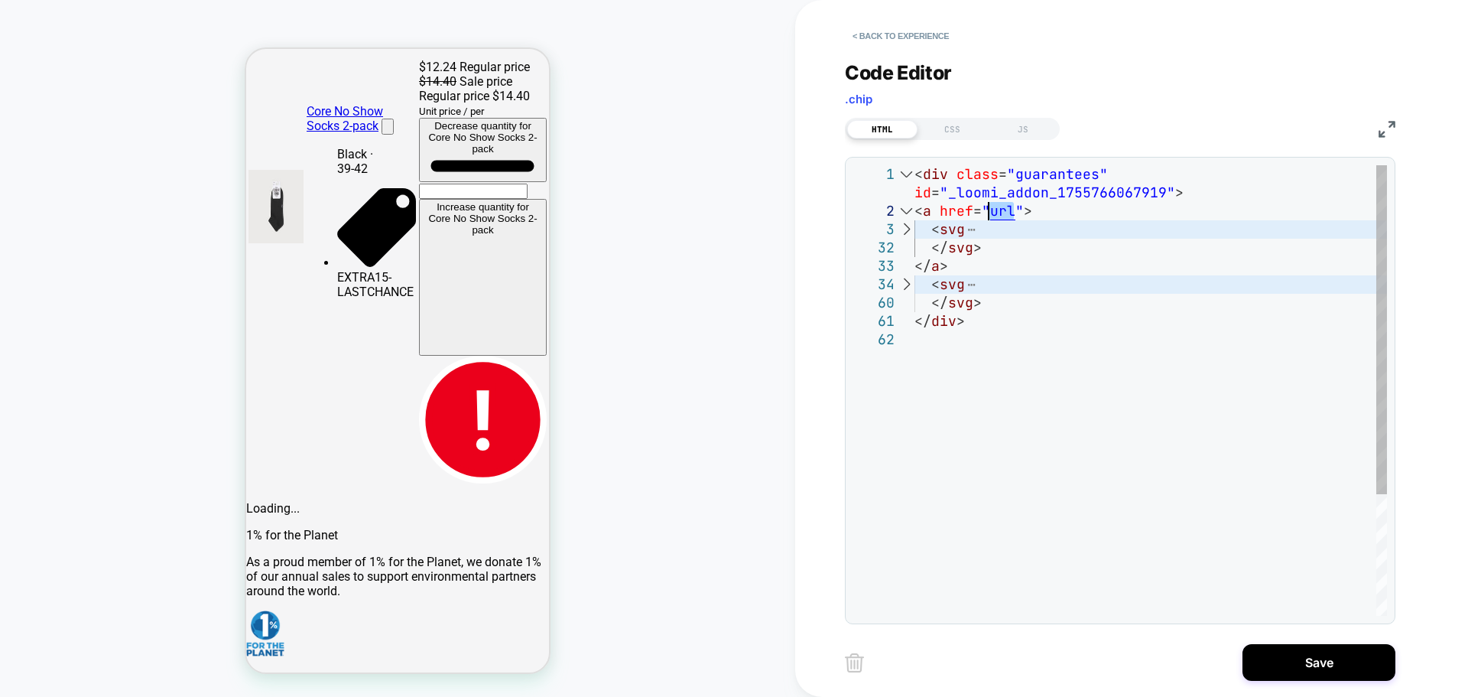
type textarea "**********"
drag, startPoint x: 106, startPoint y: 54, endPoint x: 48, endPoint y: 2, distance: 78.5
click at [102, 49] on div "PRODUCT: Core Singlet [womens organic cotton stretch black] PRODUCT: Core Singl…" at bounding box center [397, 348] width 795 height 666
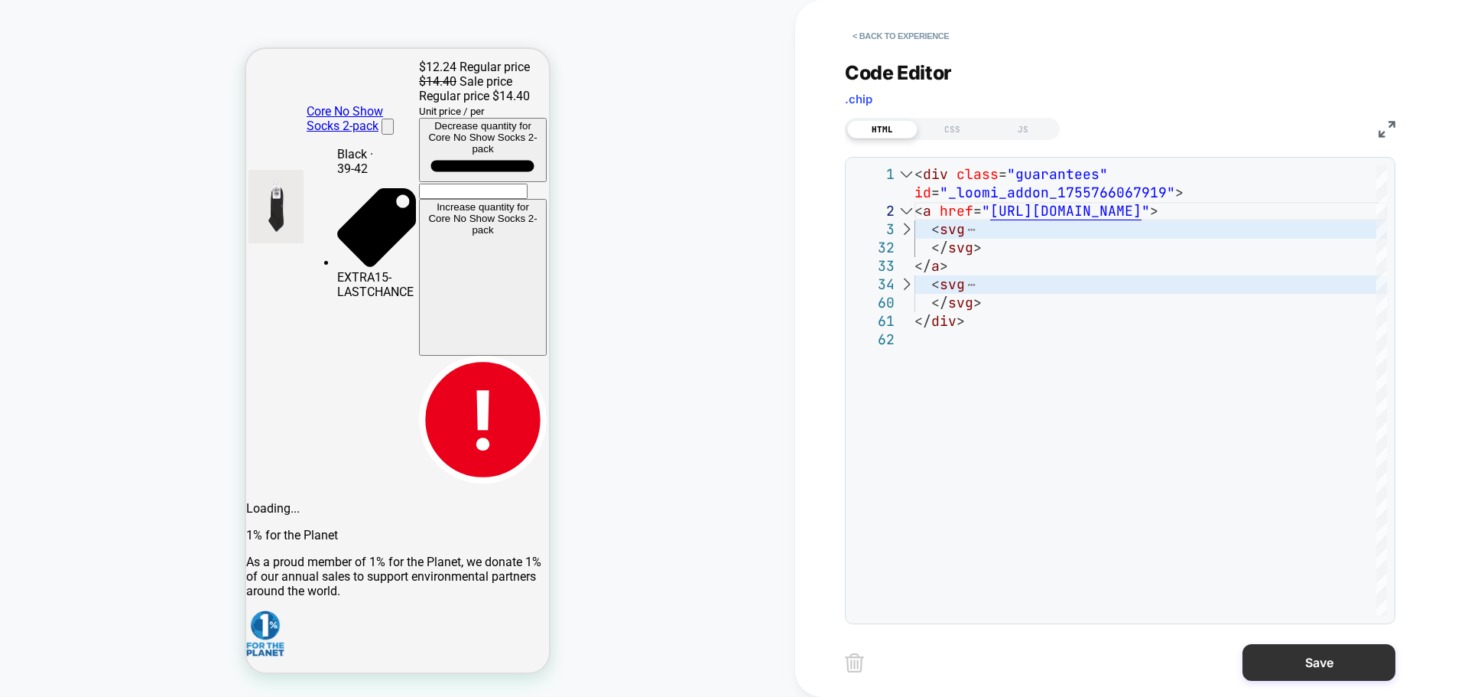
click at [1283, 655] on button "Save" at bounding box center [1319, 662] width 153 height 37
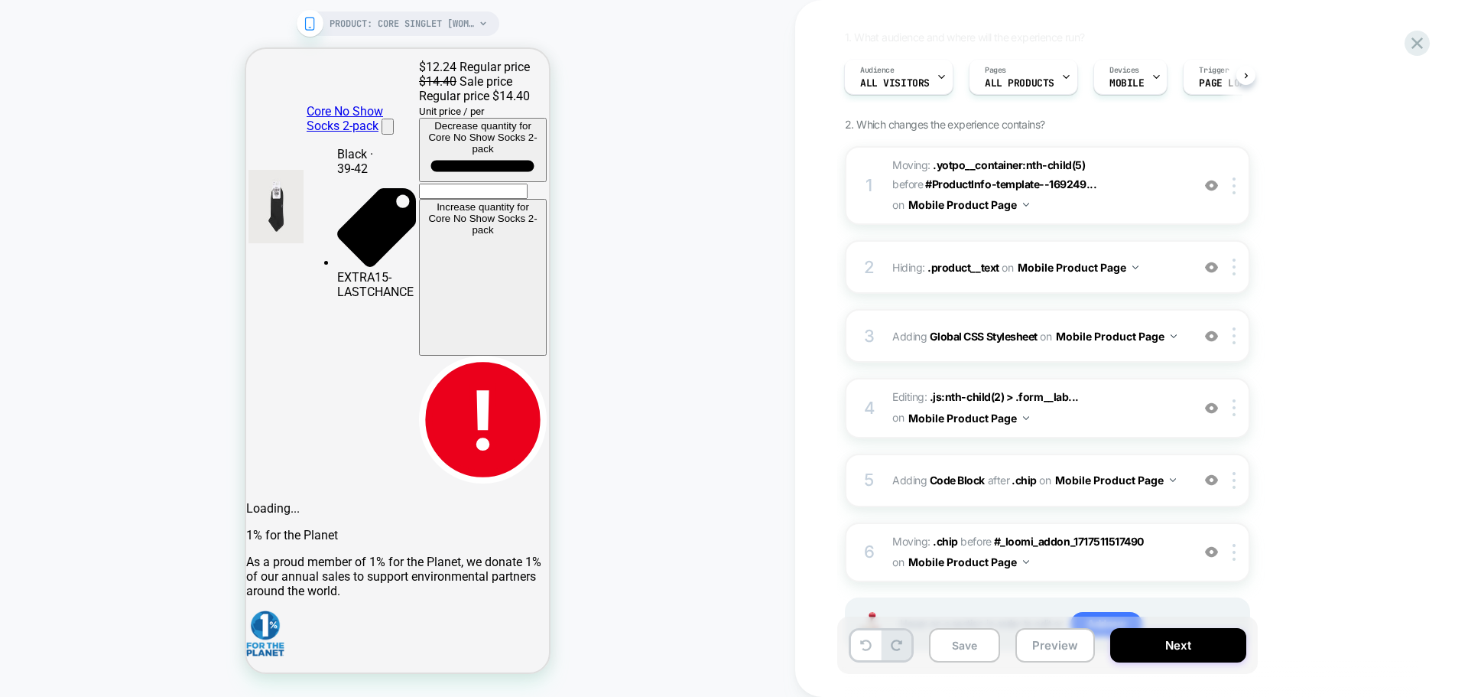
scroll to position [153, 0]
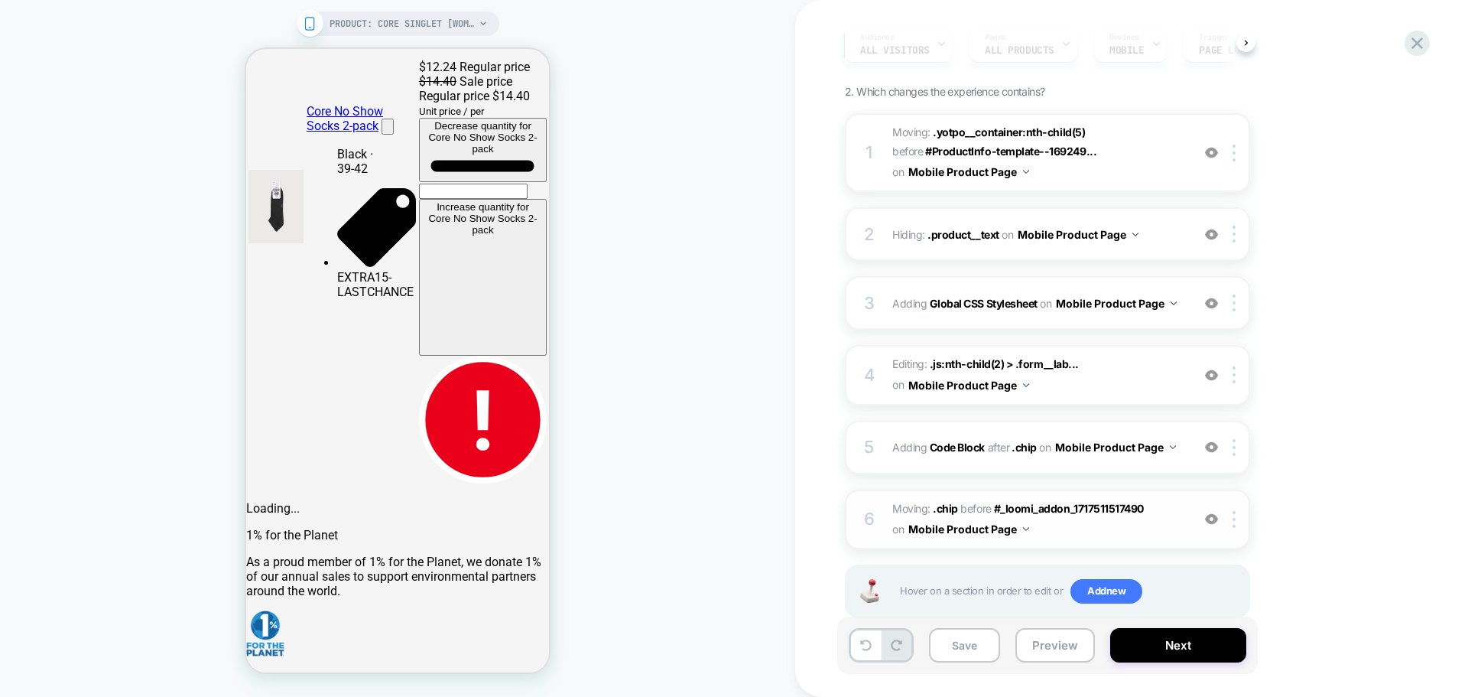
click at [1120, 528] on span "Moving: .chip .chip before #_loomi_addon_1717511517490 #_loomi_addon_[PHONE_NUM…" at bounding box center [1038, 519] width 291 height 41
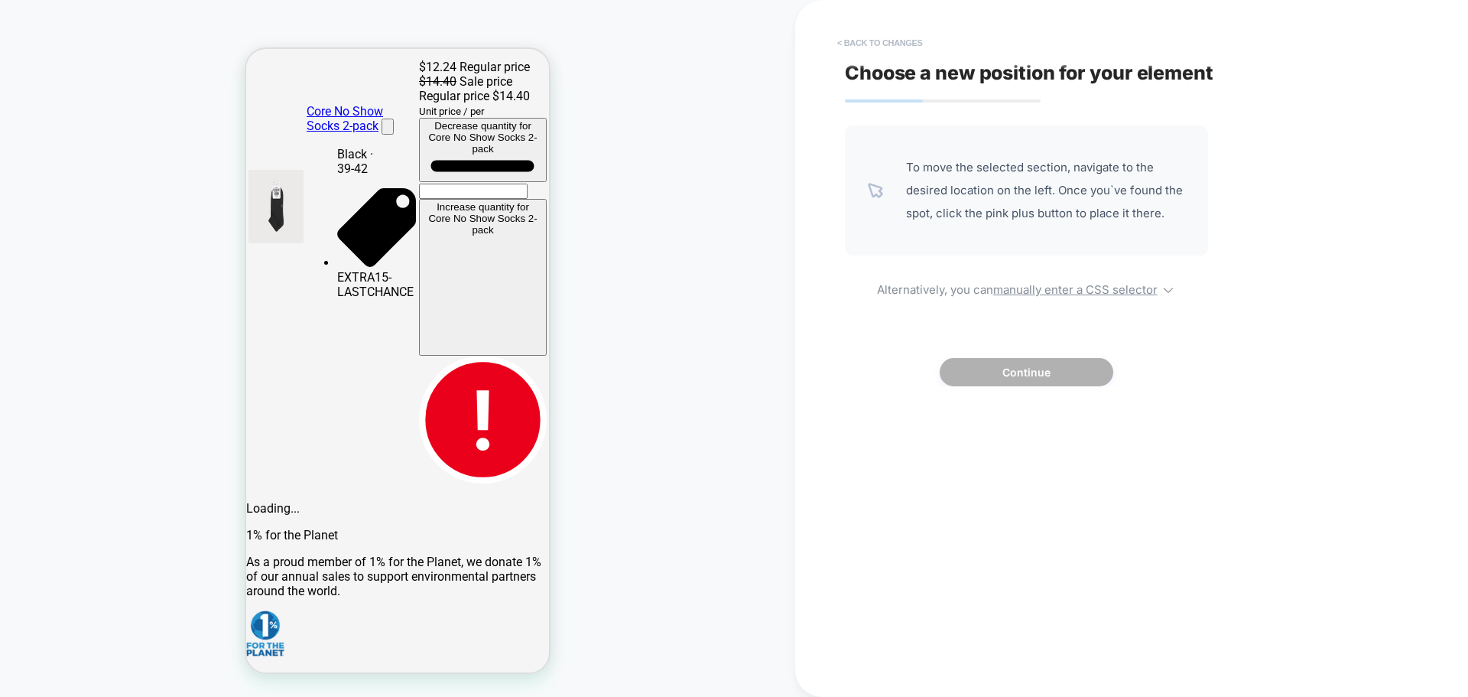
click at [837, 39] on button "< Back to changes" at bounding box center [880, 43] width 101 height 24
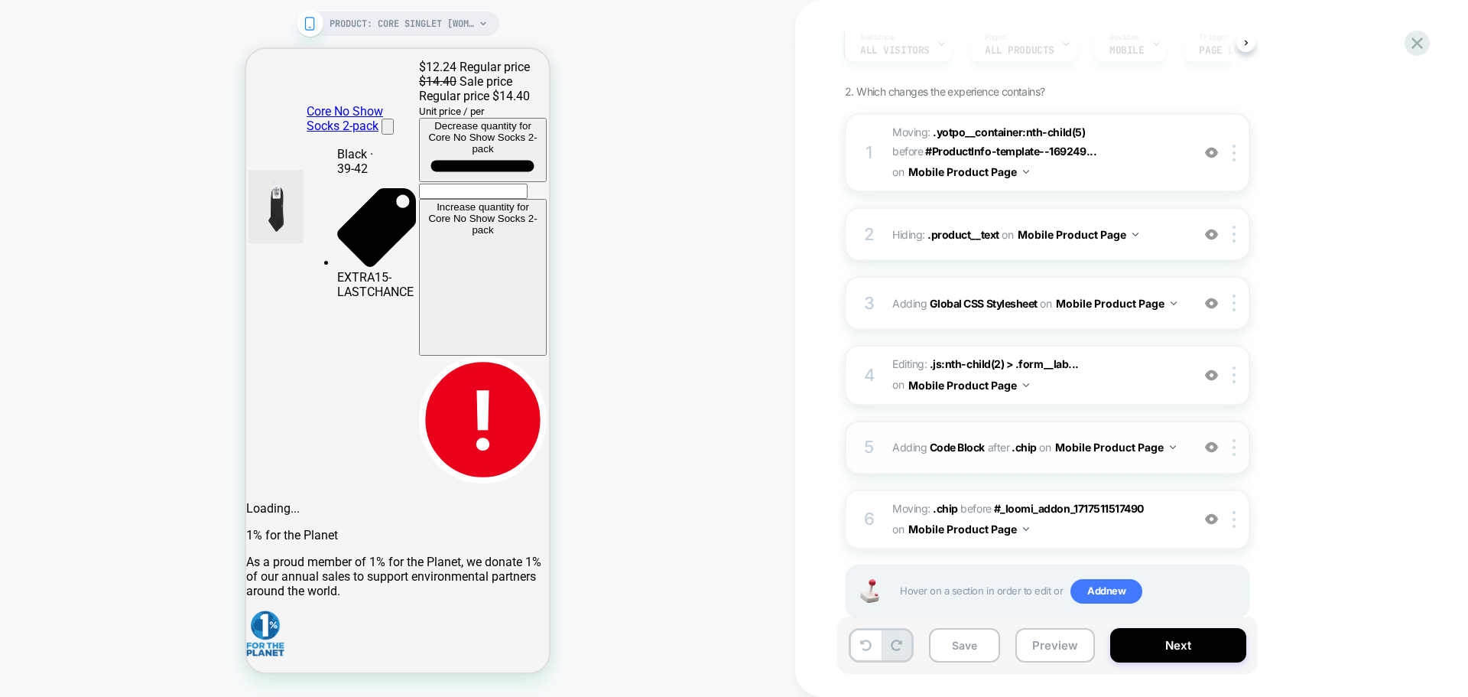
click at [1101, 471] on div "5 Adding Code Block AFTER .chip .chip on Mobile Product Page Add Before Add Aft…" at bounding box center [1047, 448] width 405 height 54
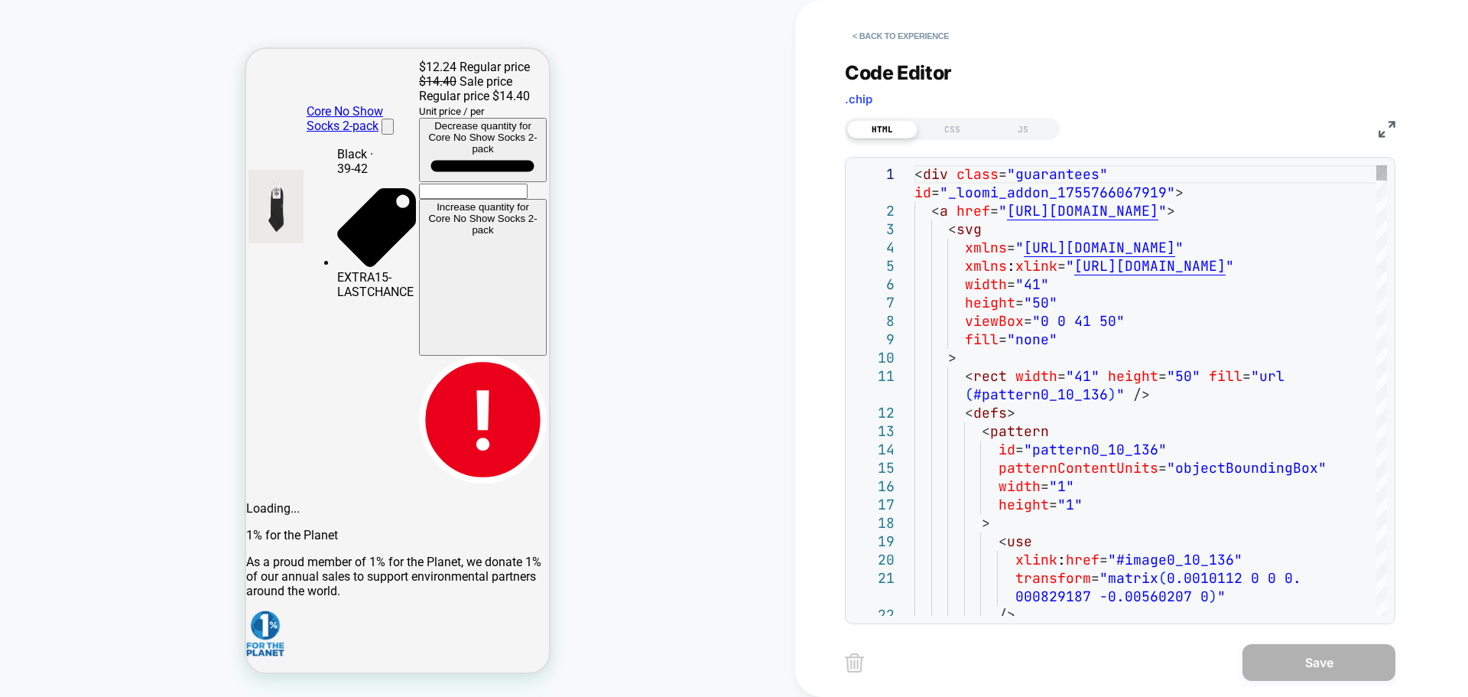
scroll to position [0, 0]
drag, startPoint x: 1361, startPoint y: 211, endPoint x: 928, endPoint y: 209, distance: 433.7
click at [912, 212] on div at bounding box center [906, 211] width 20 height 18
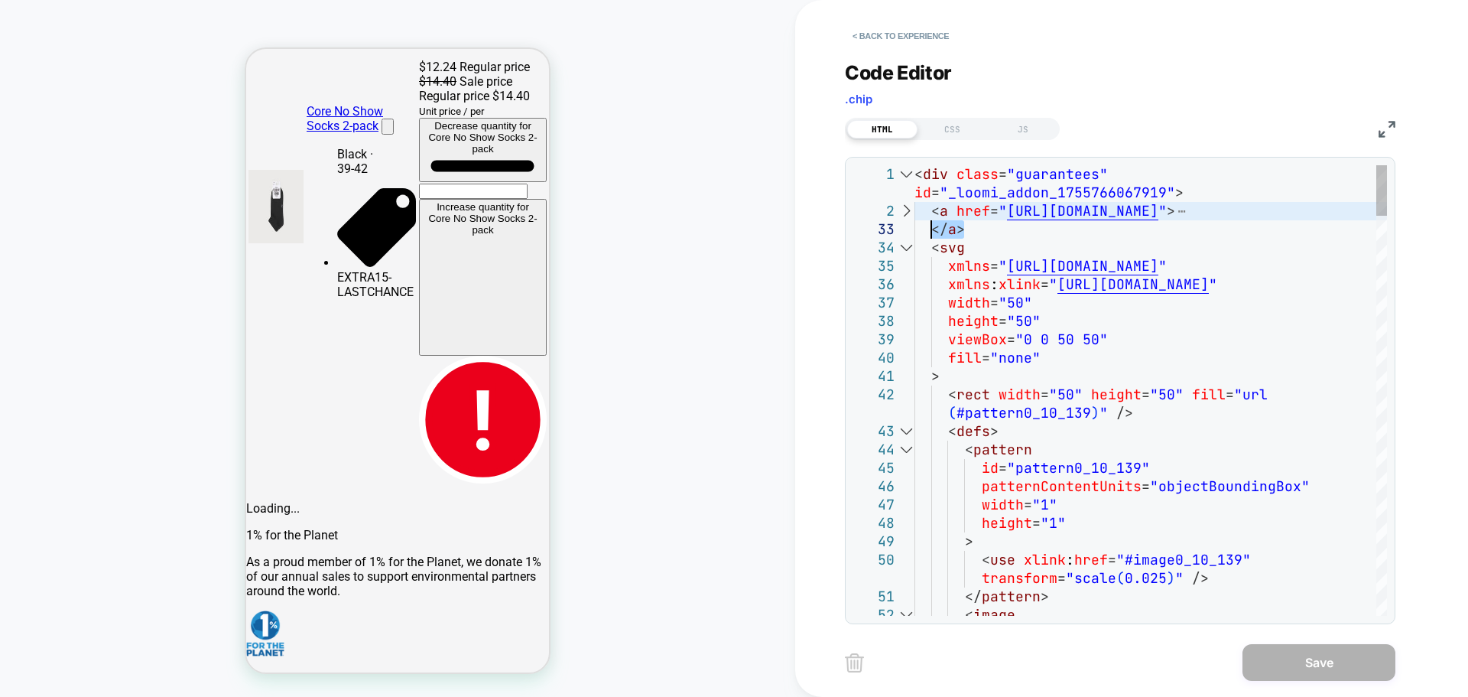
drag, startPoint x: 912, startPoint y: 229, endPoint x: 930, endPoint y: 229, distance: 17.6
click at [910, 253] on div at bounding box center [906, 248] width 20 height 18
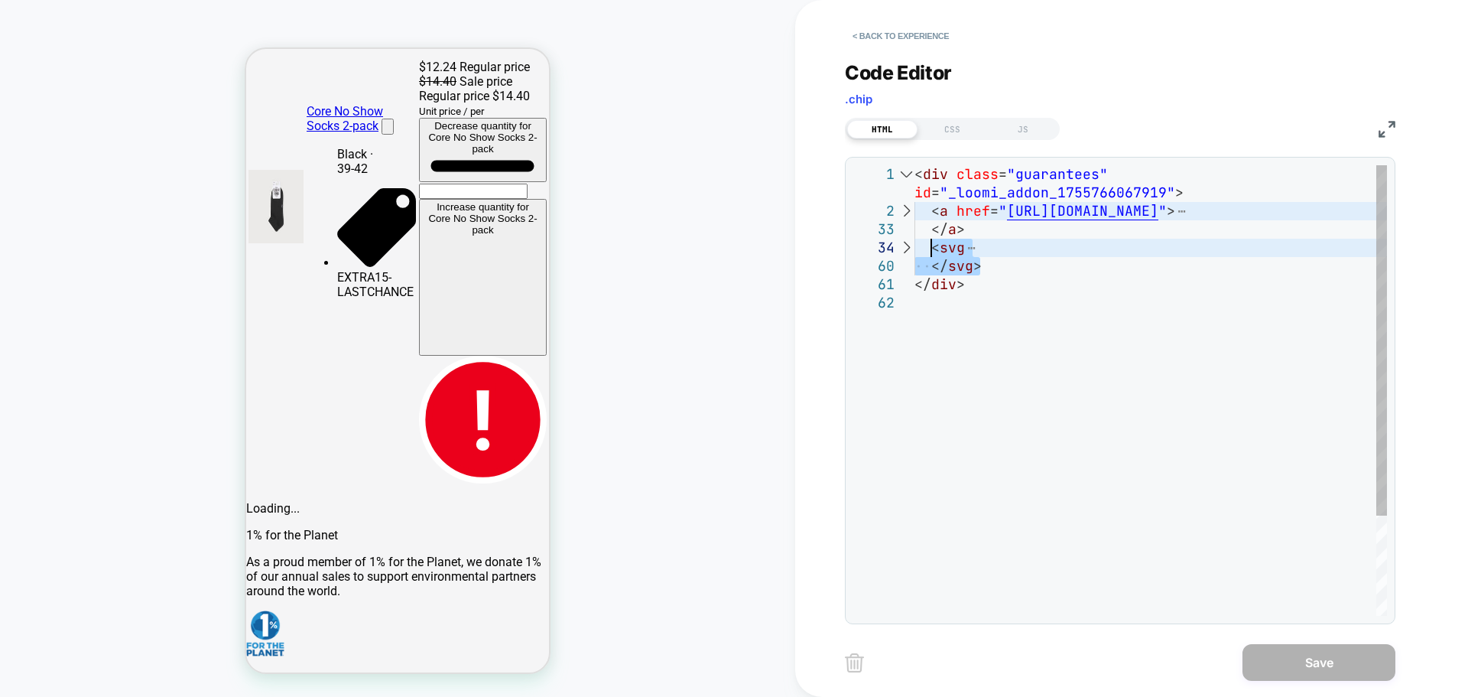
drag, startPoint x: 990, startPoint y: 262, endPoint x: 933, endPoint y: 251, distance: 58.4
click at [933, 251] on div "< div class = "guarantees" id = "_loomi_addon_1755766067919" > < a href = " htt…" at bounding box center [1151, 454] width 473 height 579
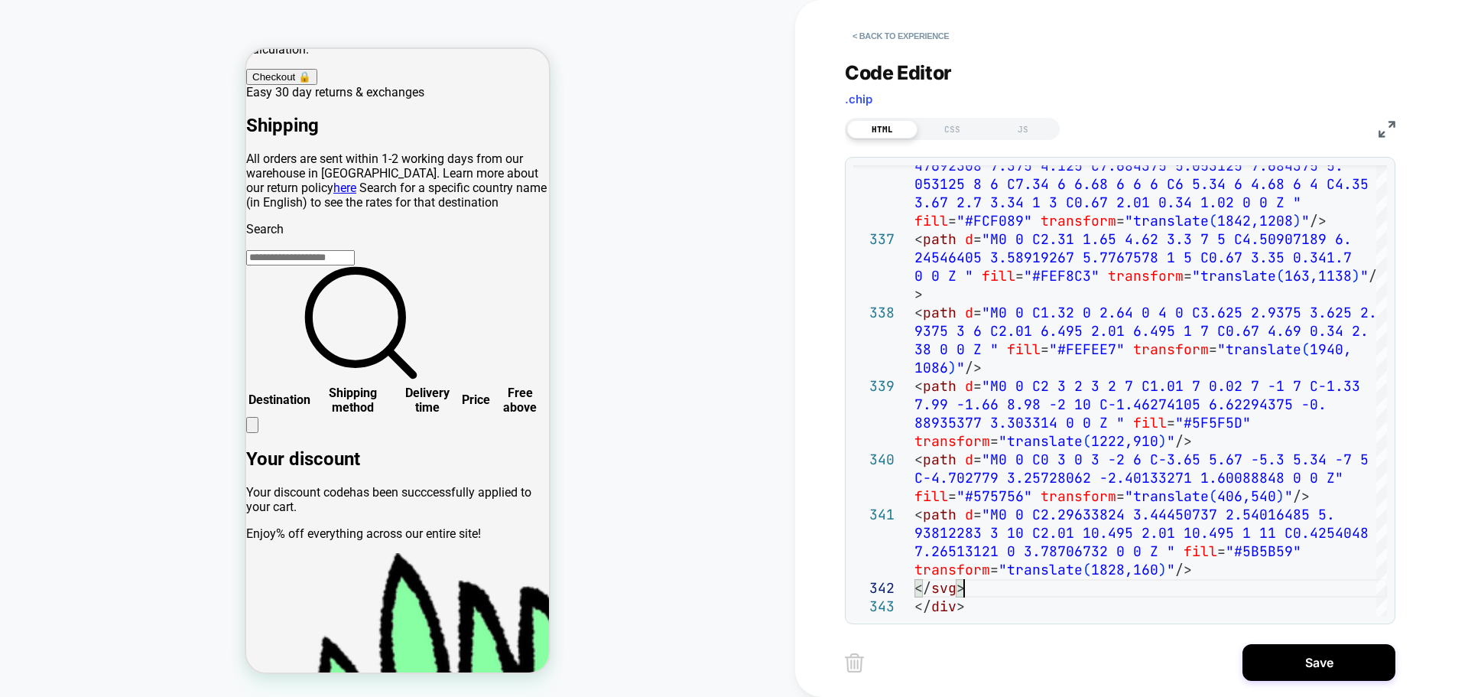
scroll to position [1265, 0]
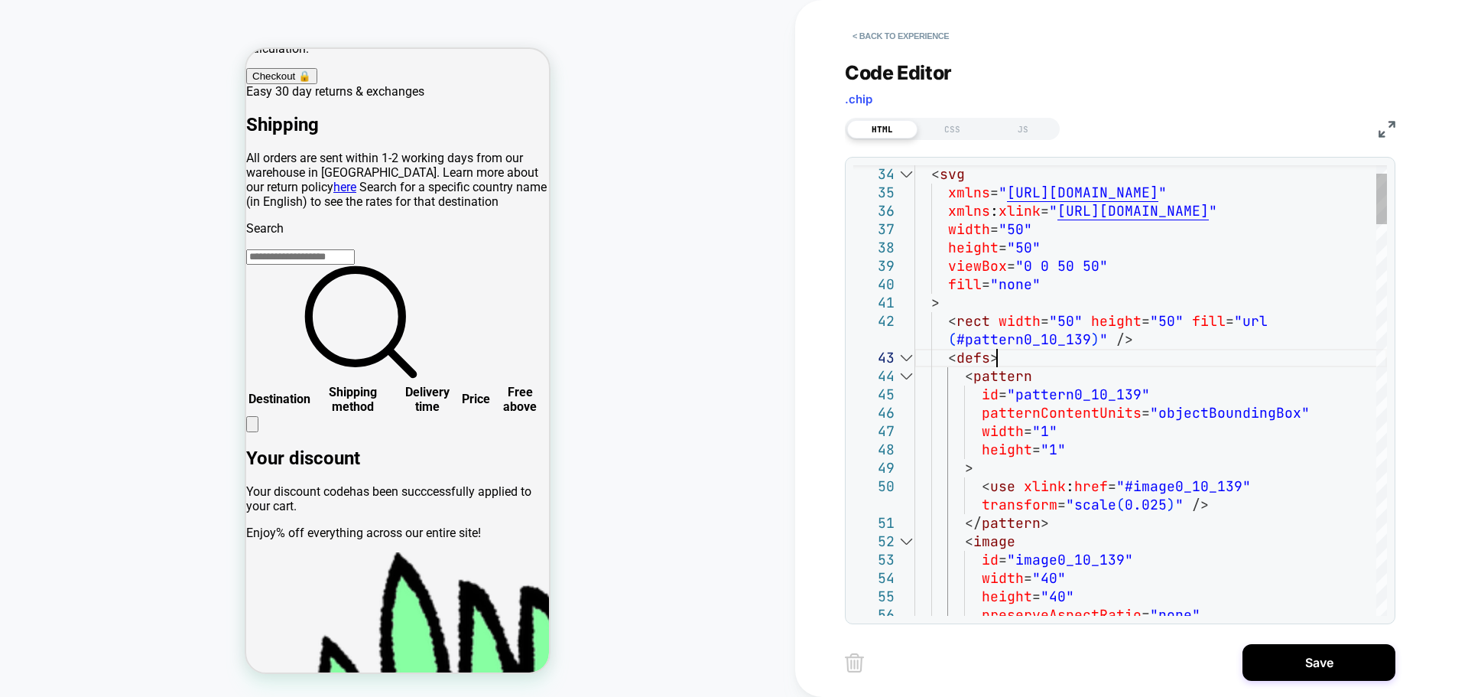
click at [899, 355] on div at bounding box center [906, 358] width 20 height 18
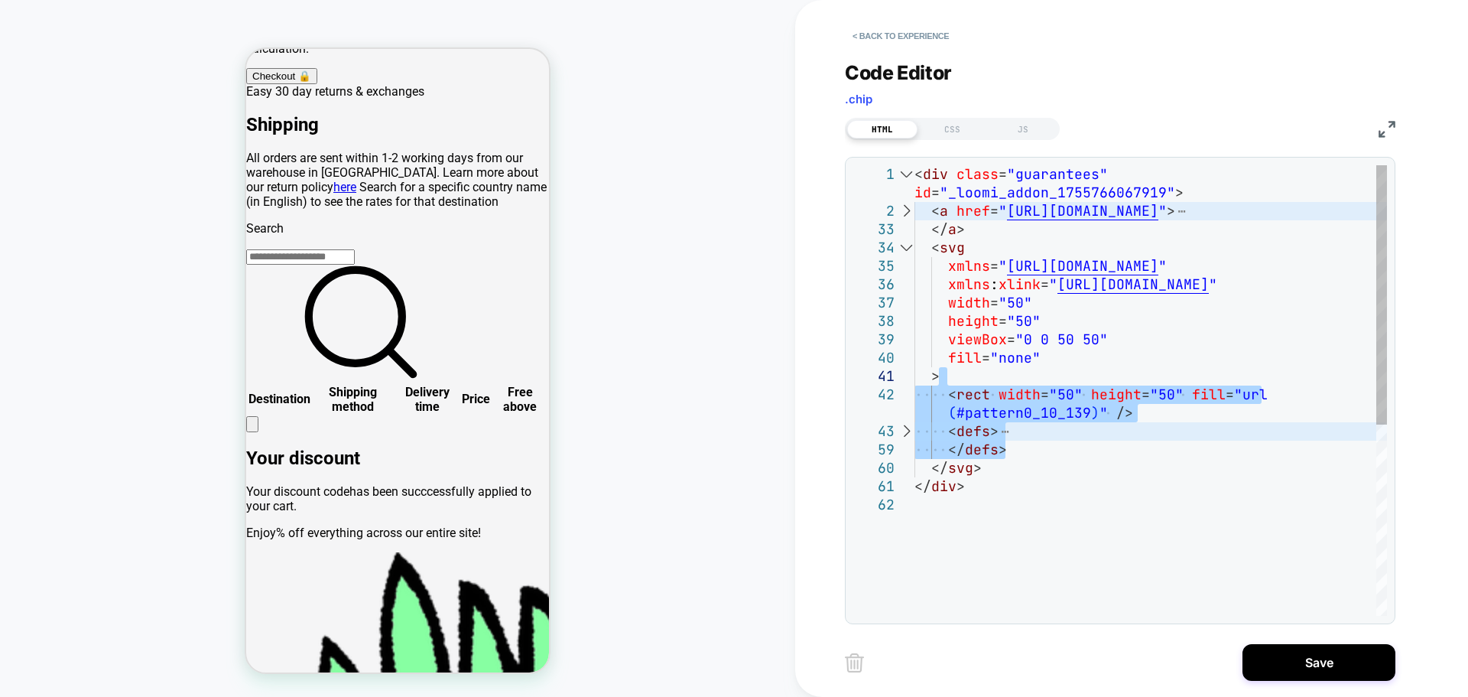
drag, startPoint x: 1020, startPoint y: 447, endPoint x: 945, endPoint y: 380, distance: 100.8
click at [945, 380] on div "< svg xmlns = " http://www.w3.org/2000/svg " xmlns : xlink = " http://www.w3.or…" at bounding box center [1151, 555] width 473 height 781
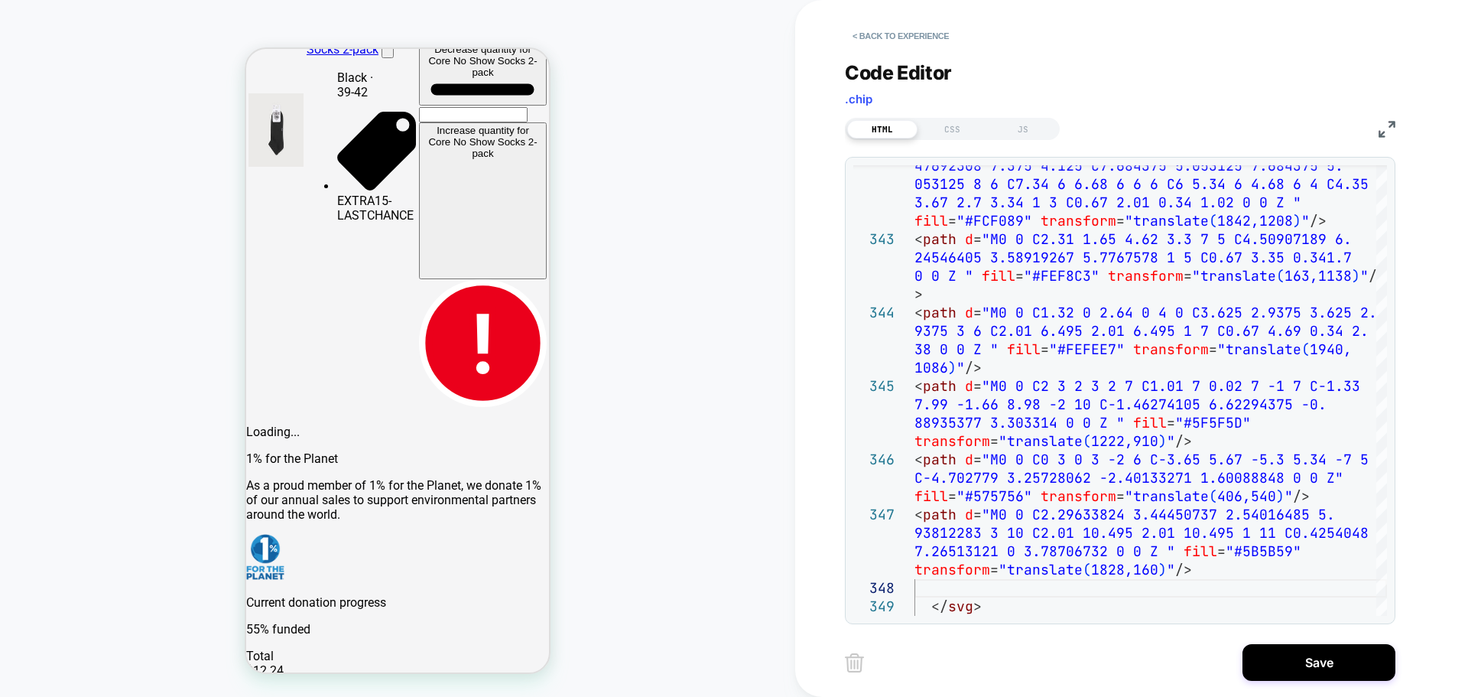
scroll to position [424, 0]
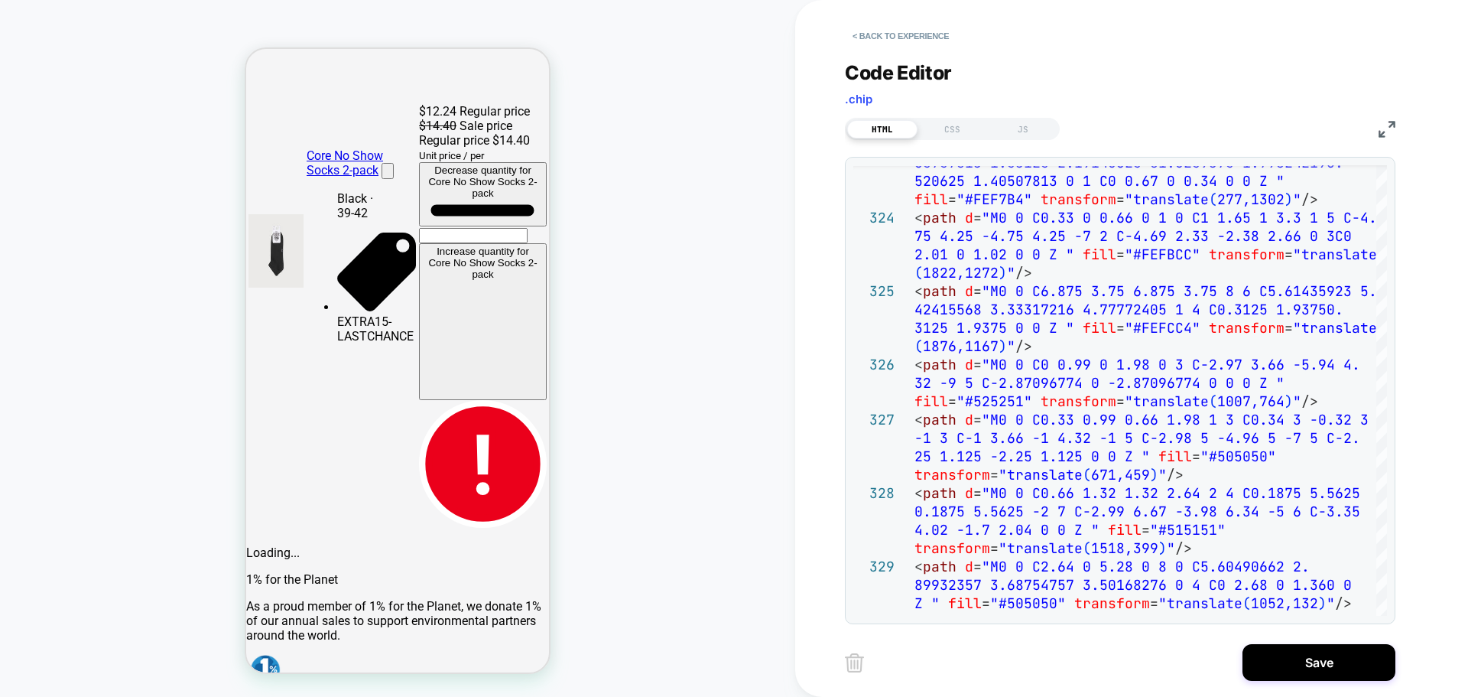
scroll to position [347, 0]
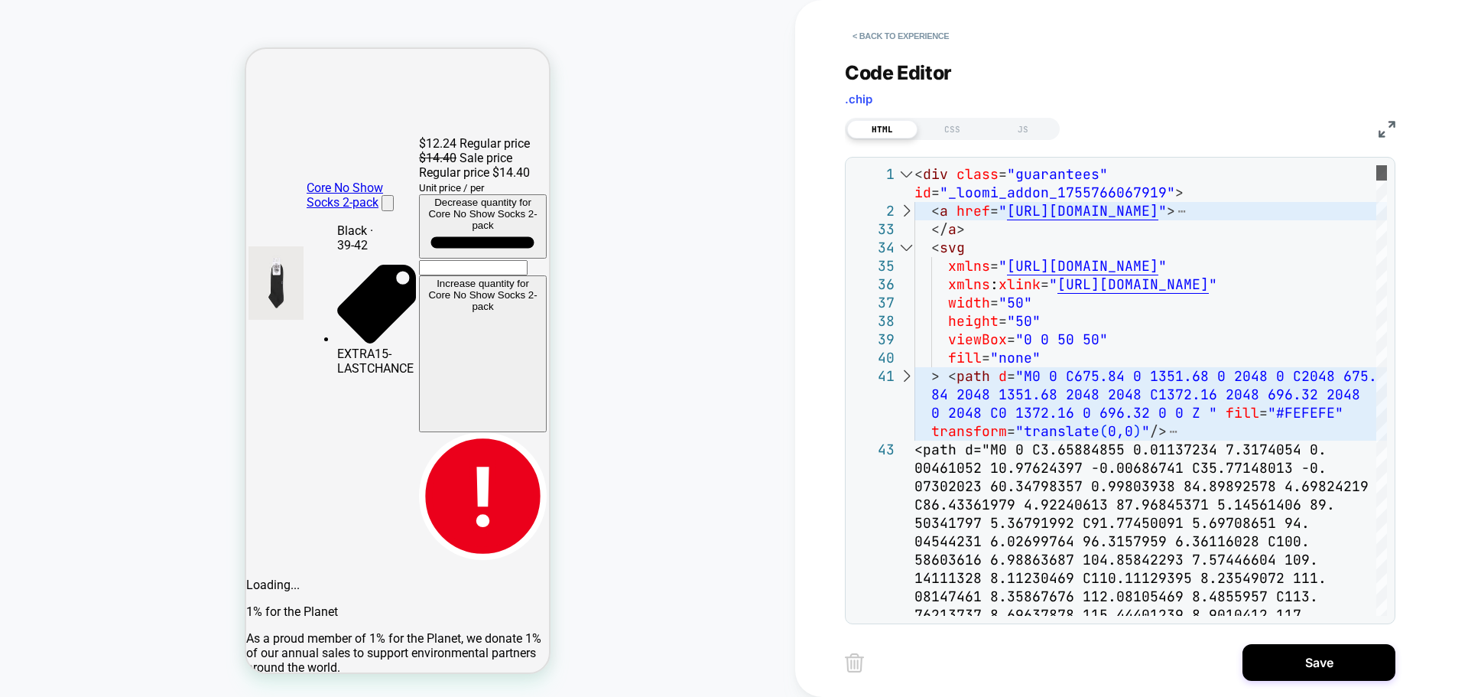
click at [1377, 167] on div at bounding box center [1382, 172] width 11 height 15
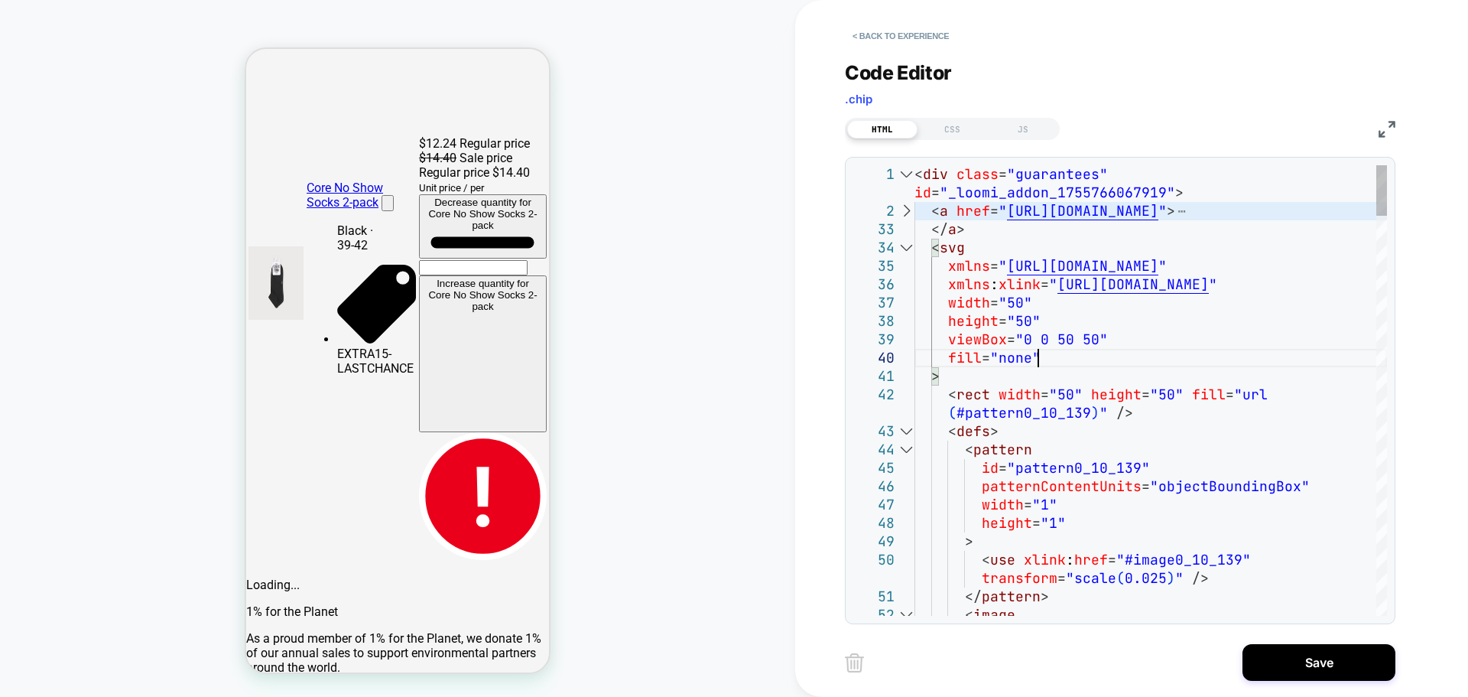
click at [909, 437] on div at bounding box center [906, 431] width 20 height 18
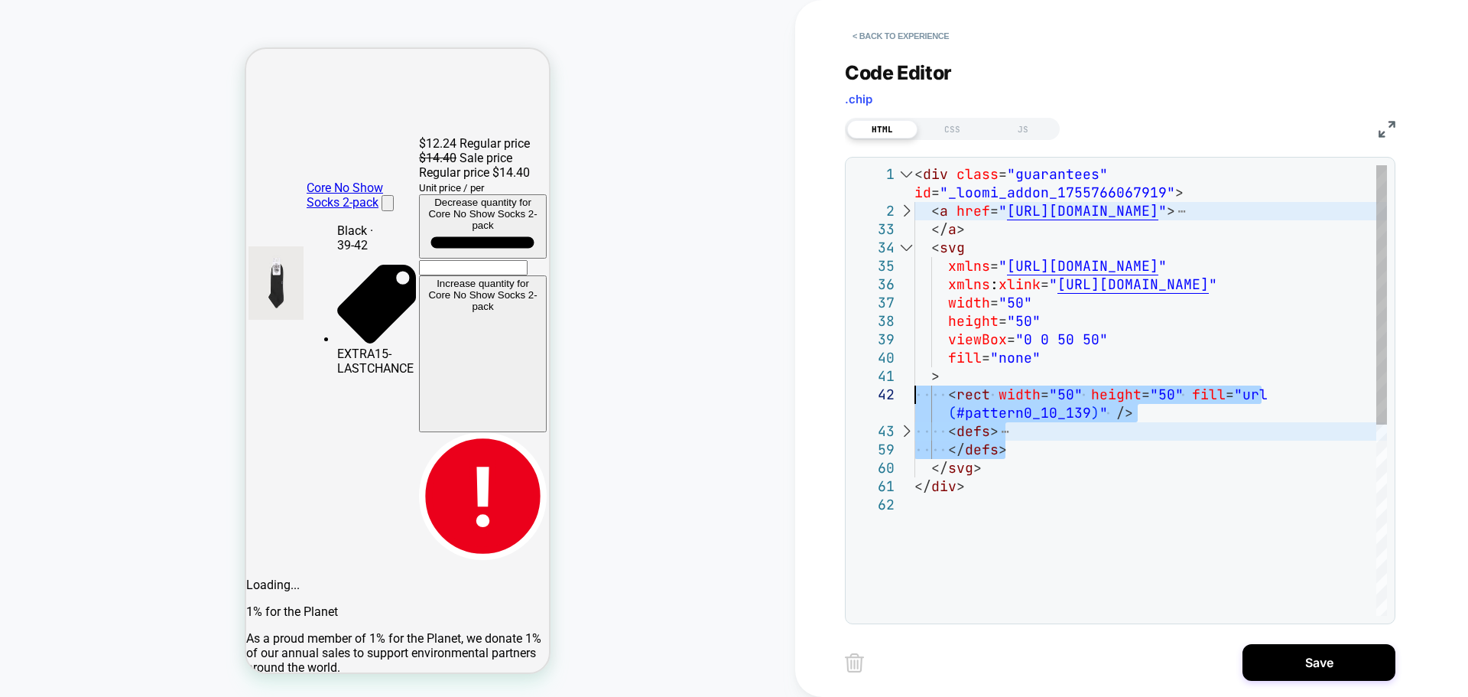
drag, startPoint x: 1029, startPoint y: 450, endPoint x: 907, endPoint y: 390, distance: 135.8
click at [915, 390] on div "< div class = "guarantees" id = "_loomi_addon_1755766067919" > < a href = " htt…" at bounding box center [1151, 555] width 473 height 781
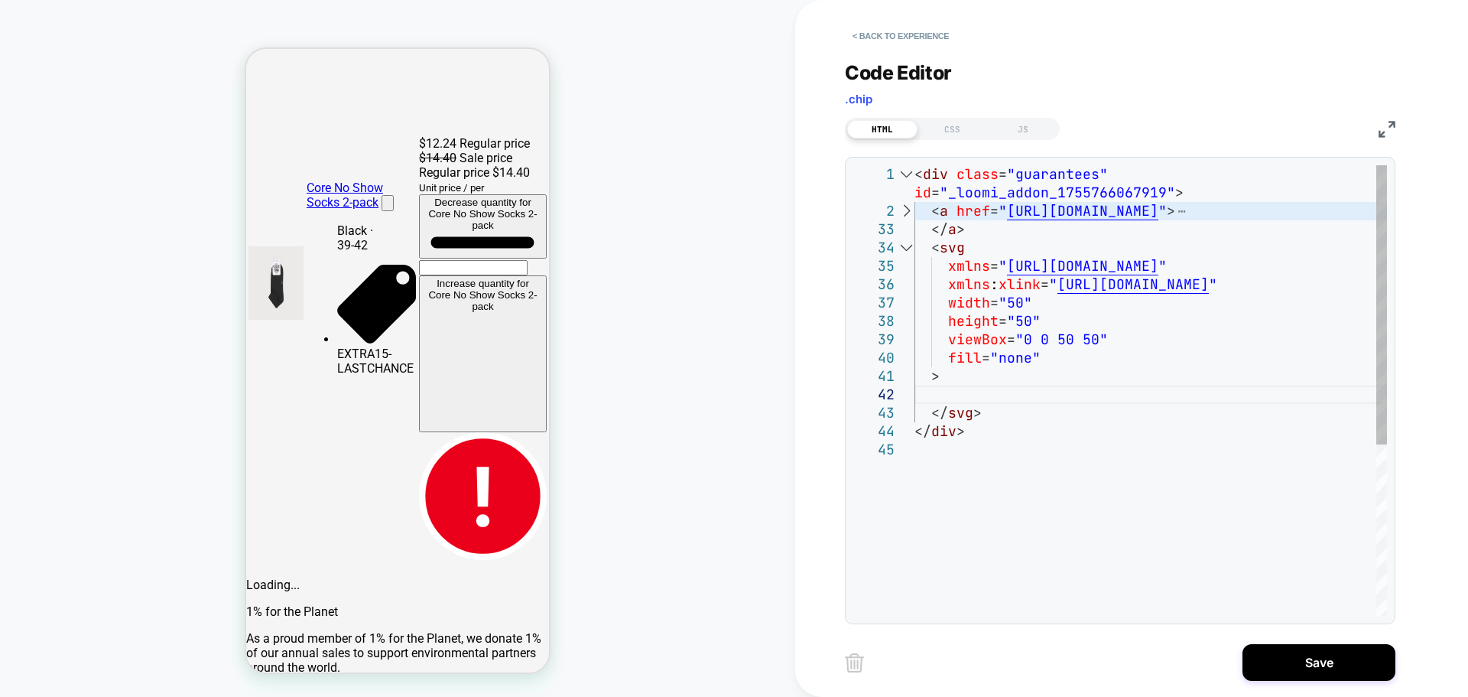
click at [943, 393] on div "< div class = "guarantees" id = "_loomi_addon_1755766067919" > < a href = " htt…" at bounding box center [1151, 528] width 473 height 726
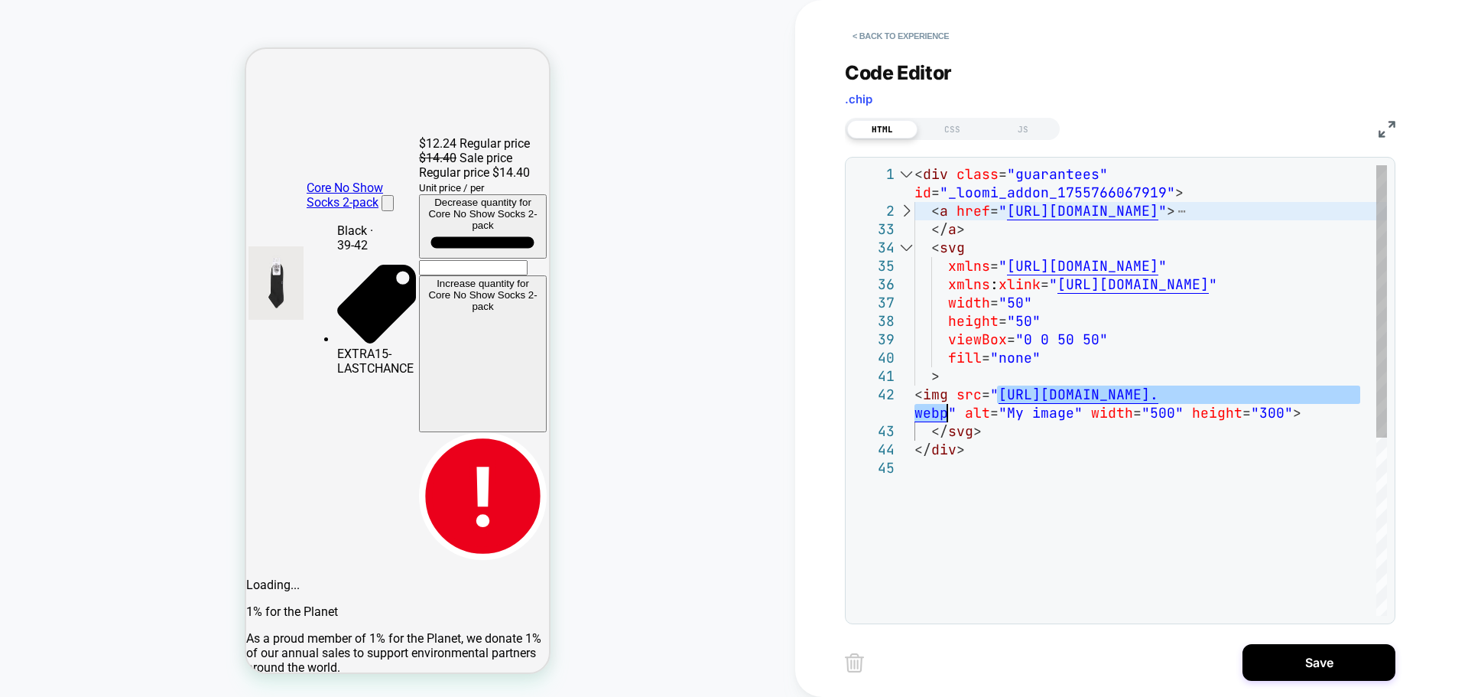
drag, startPoint x: 998, startPoint y: 391, endPoint x: 951, endPoint y: 410, distance: 51.1
click at [951, 410] on div "< div class = "guarantees" id = "_loomi_addon_1755766067919" > < a href = " htt…" at bounding box center [1151, 537] width 473 height 744
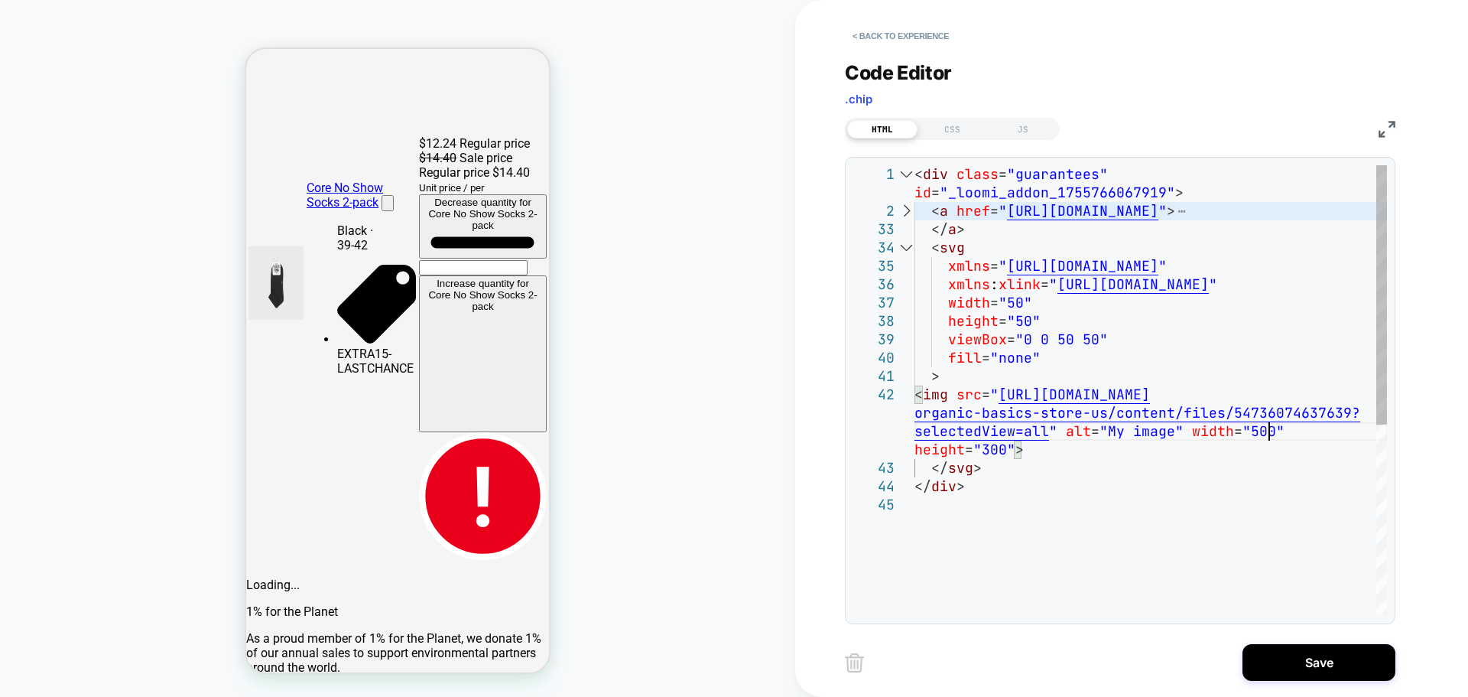
click at [1267, 430] on div "< div class = "guarantees" id = "_loomi_addon_1755766067919" > < a href = " htt…" at bounding box center [1151, 555] width 473 height 781
click at [1002, 447] on div "< div class = "guarantees" id = "_loomi_addon_1755766067919" > < a href = " htt…" at bounding box center [1151, 555] width 473 height 781
type textarea "**********"
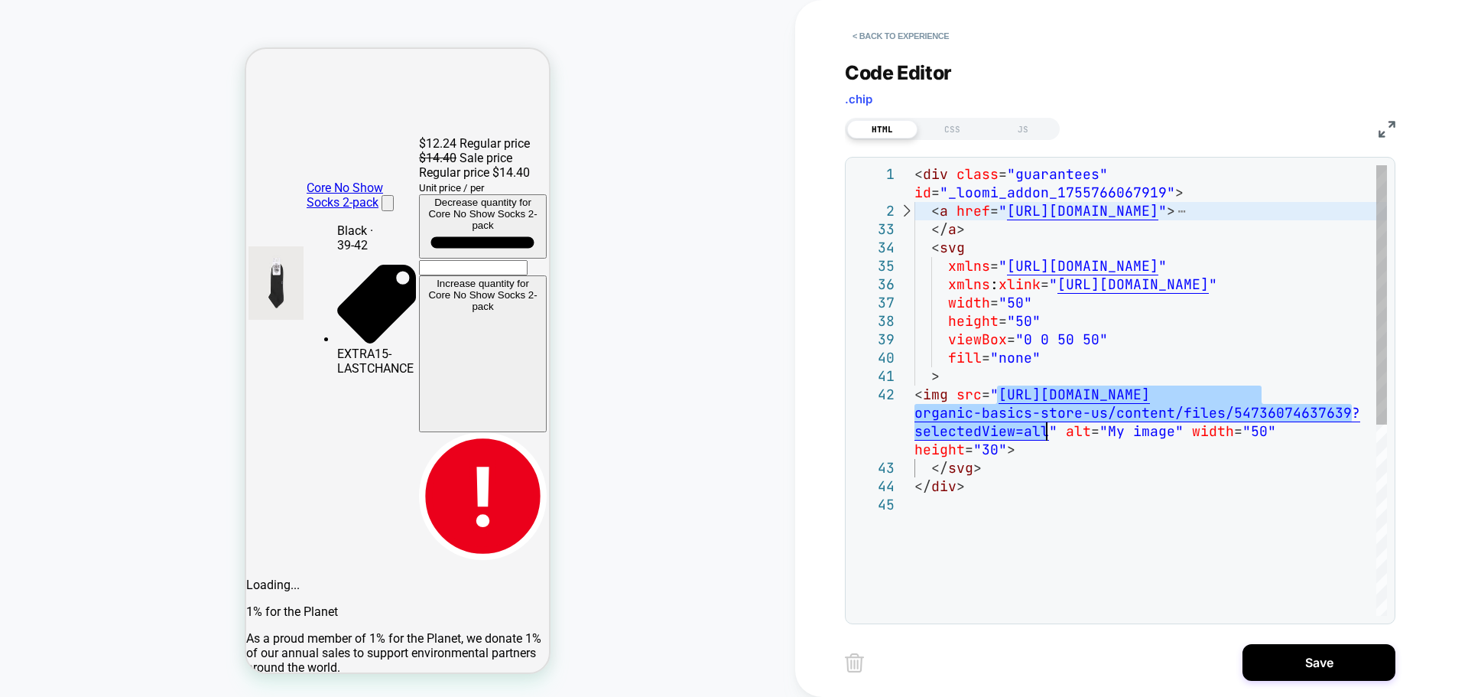
drag, startPoint x: 994, startPoint y: 392, endPoint x: 1047, endPoint y: 428, distance: 63.4
click at [1047, 428] on div "< div class = "guarantees" id = "_loomi_addon_1755766067919" > < a href = " [UR…" at bounding box center [1151, 555] width 473 height 781
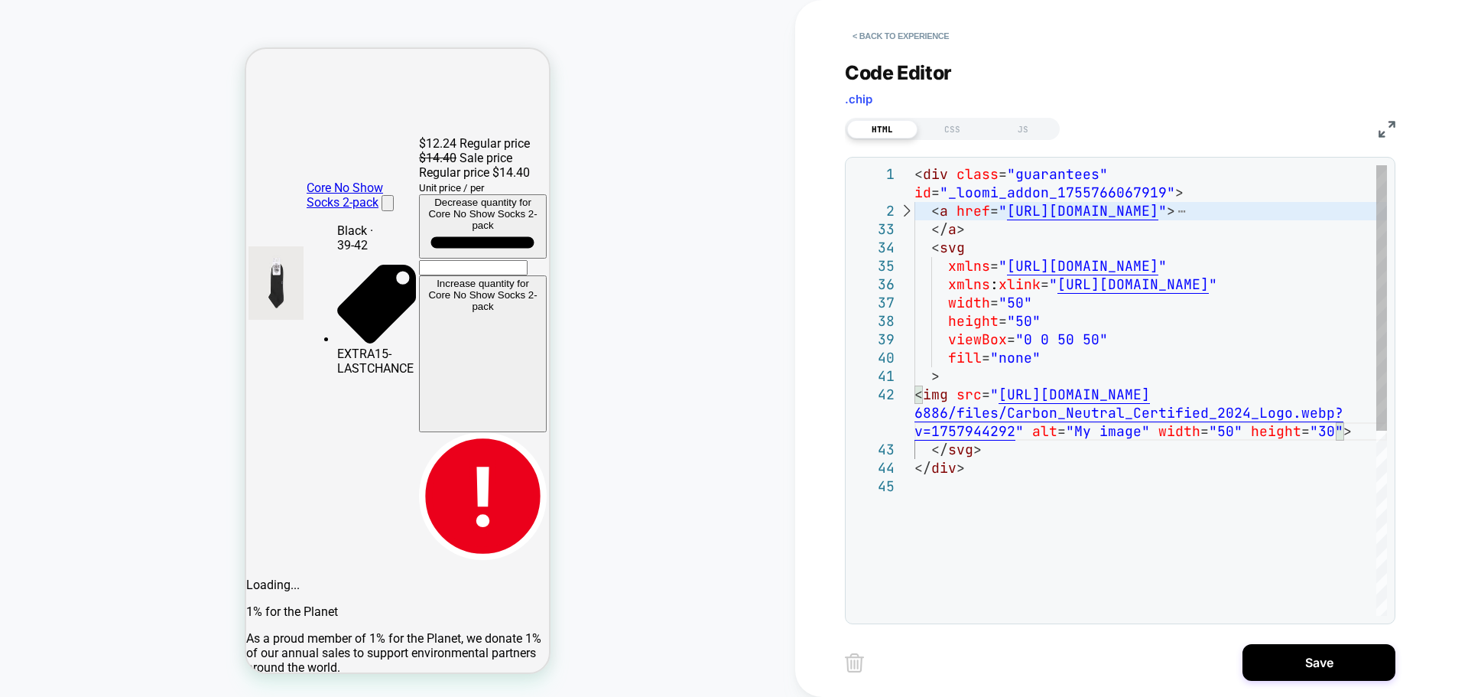
click at [1218, 434] on div "< div class = "guarantees" id = "_loomi_addon_1755766067919" > < a href = " [UR…" at bounding box center [1151, 546] width 473 height 763
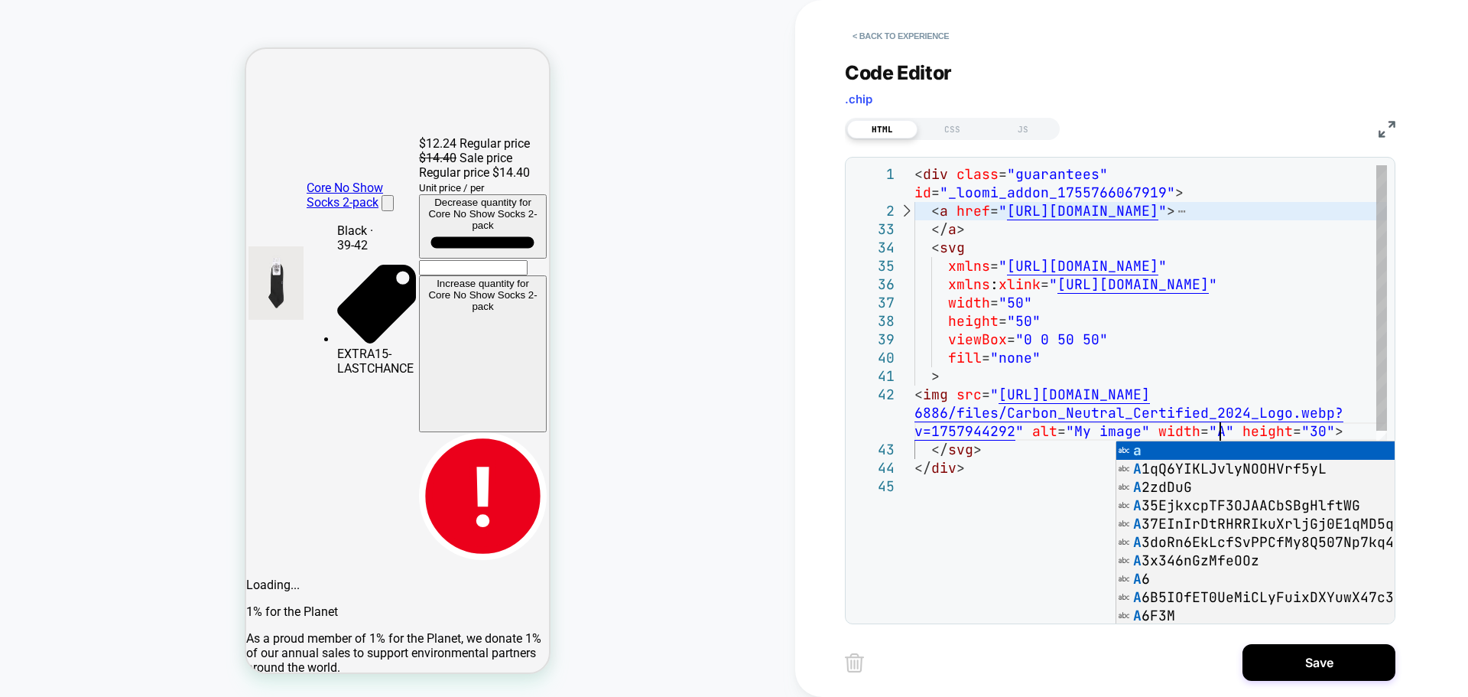
scroll to position [92, 0]
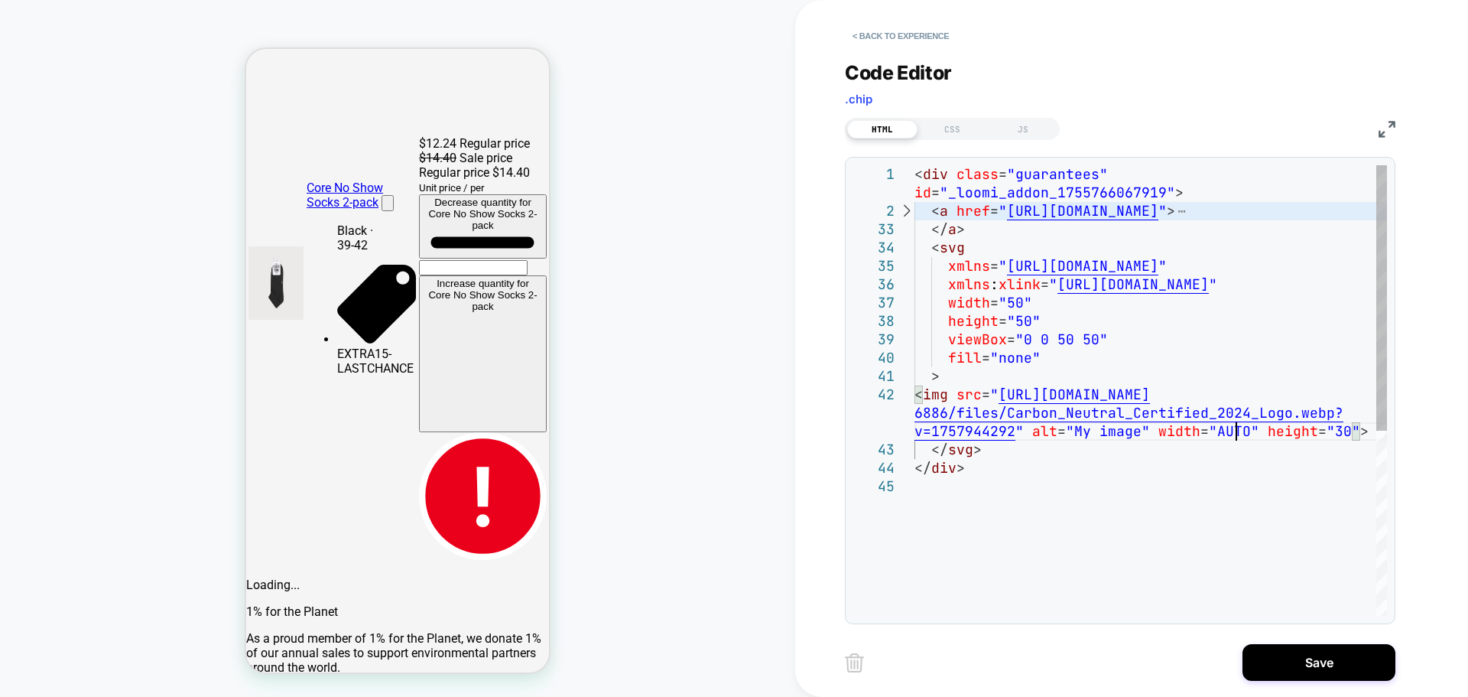
click at [1234, 428] on div "< div class = "guarantees" id = "_loomi_addon_1755766067919" > < a href = " [UR…" at bounding box center [1151, 546] width 473 height 763
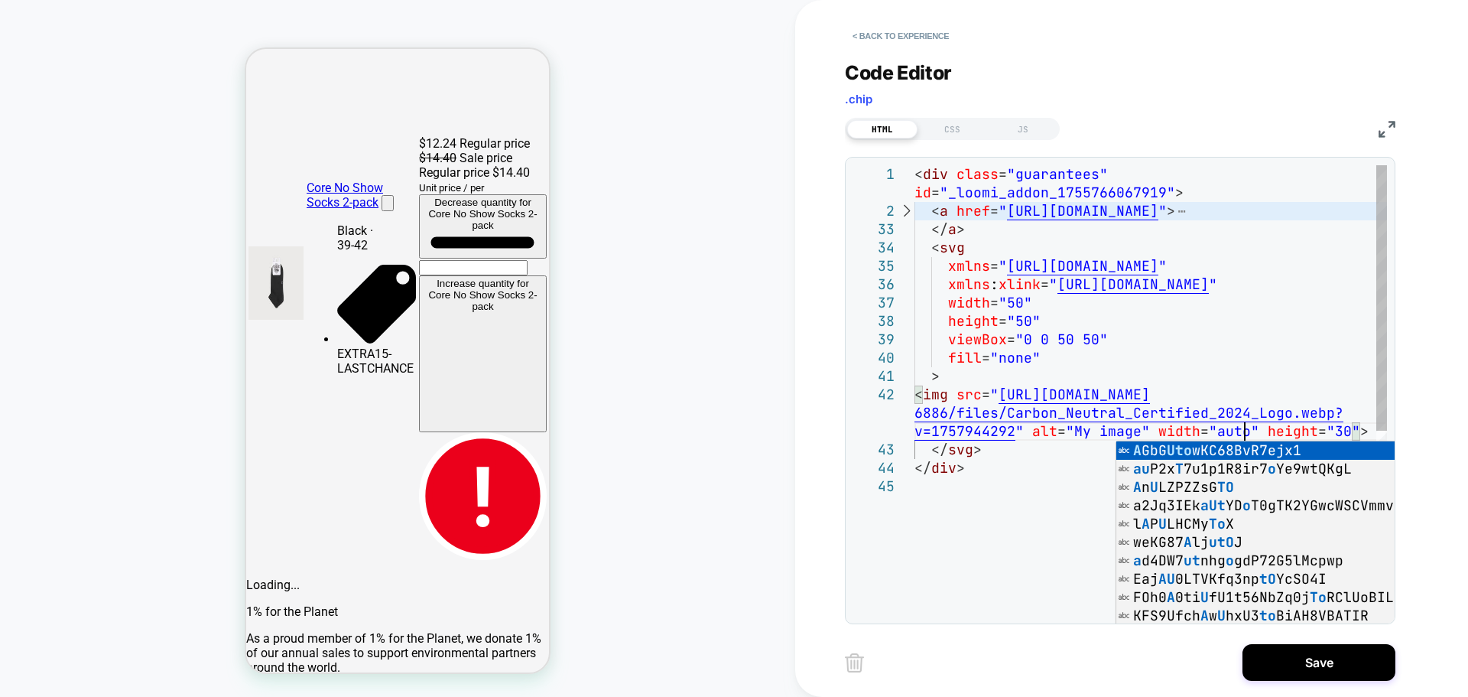
click at [1335, 433] on div "< div class = "guarantees" id = "_loomi_addon_1755766067919" > < a href = " [UR…" at bounding box center [1151, 546] width 473 height 763
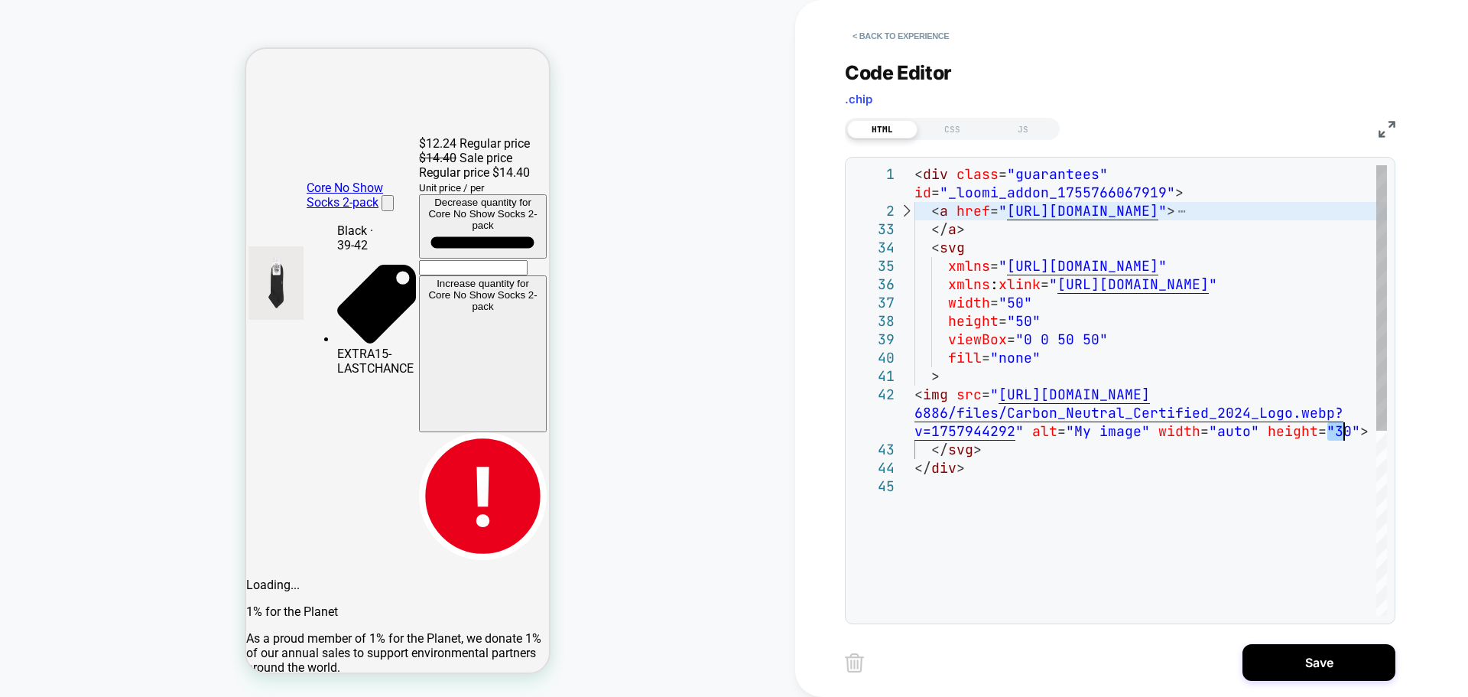
click at [1335, 433] on div "< div class = "guarantees" id = "_loomi_addon_1755766067919" > < a href = " [UR…" at bounding box center [1151, 546] width 473 height 763
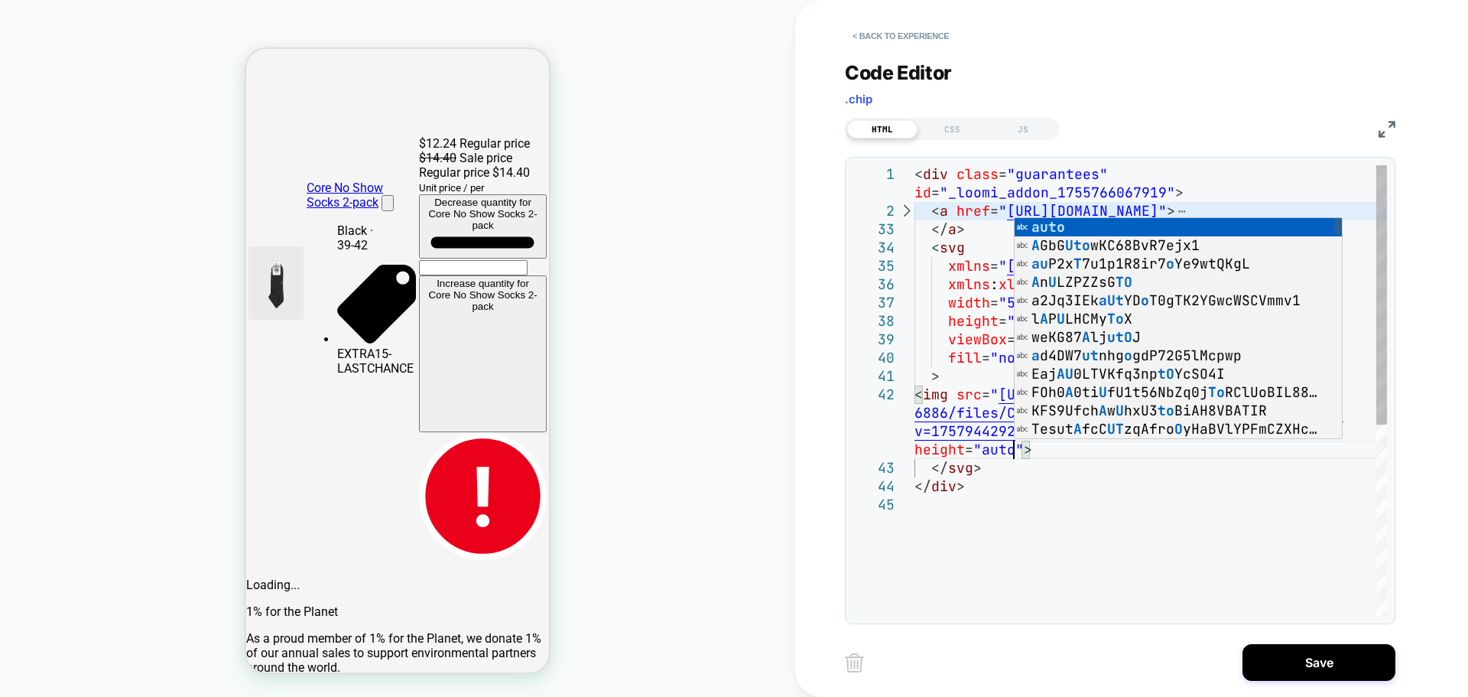
scroll to position [110, 0]
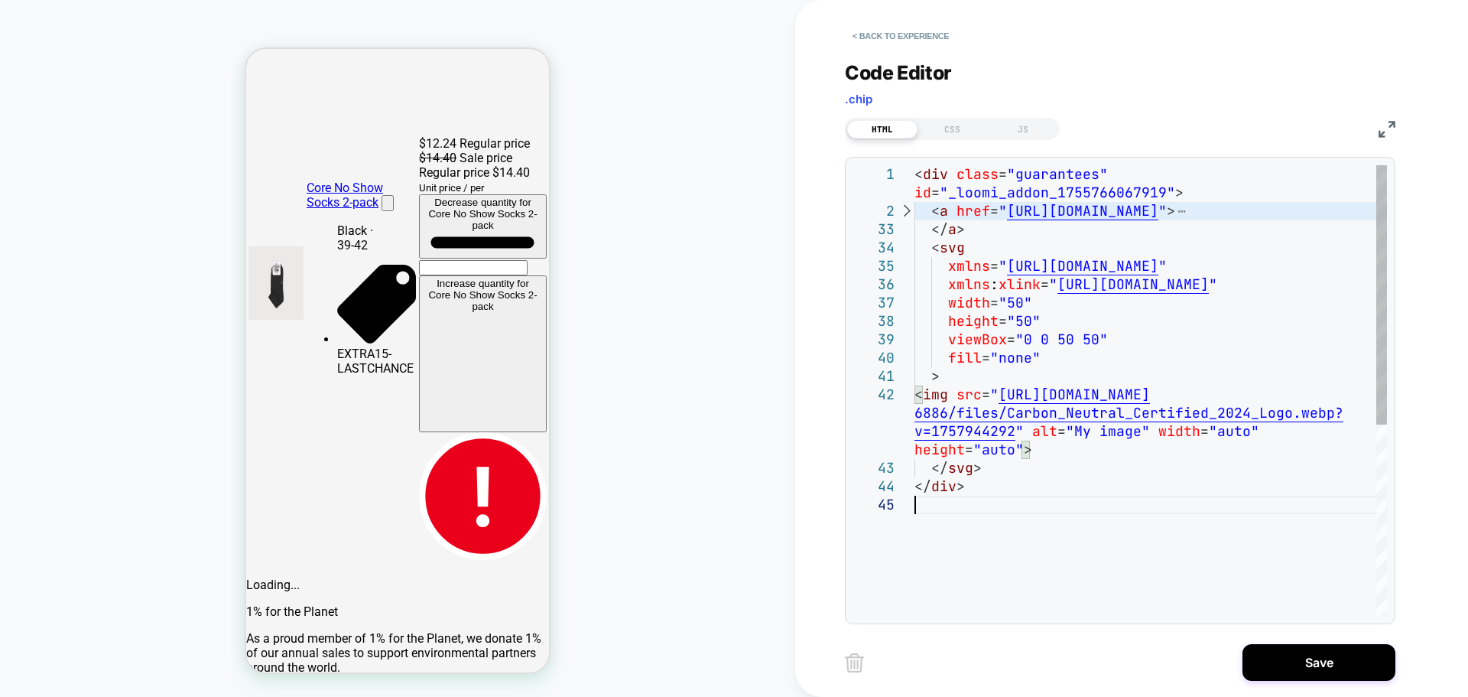
click at [1200, 521] on div "< div class = "guarantees" id = "_loomi_addon_1755766067919" > < a href = " [UR…" at bounding box center [1151, 555] width 473 height 781
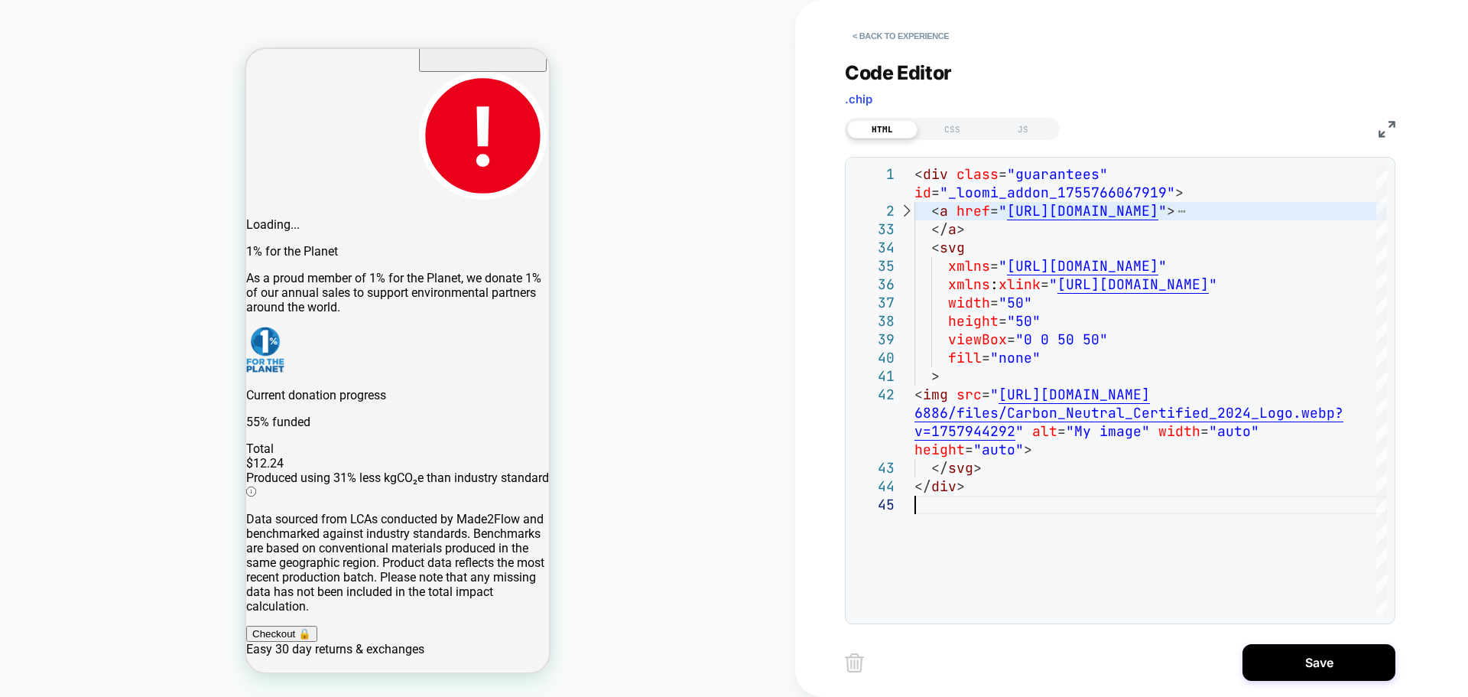
scroll to position [806, 0]
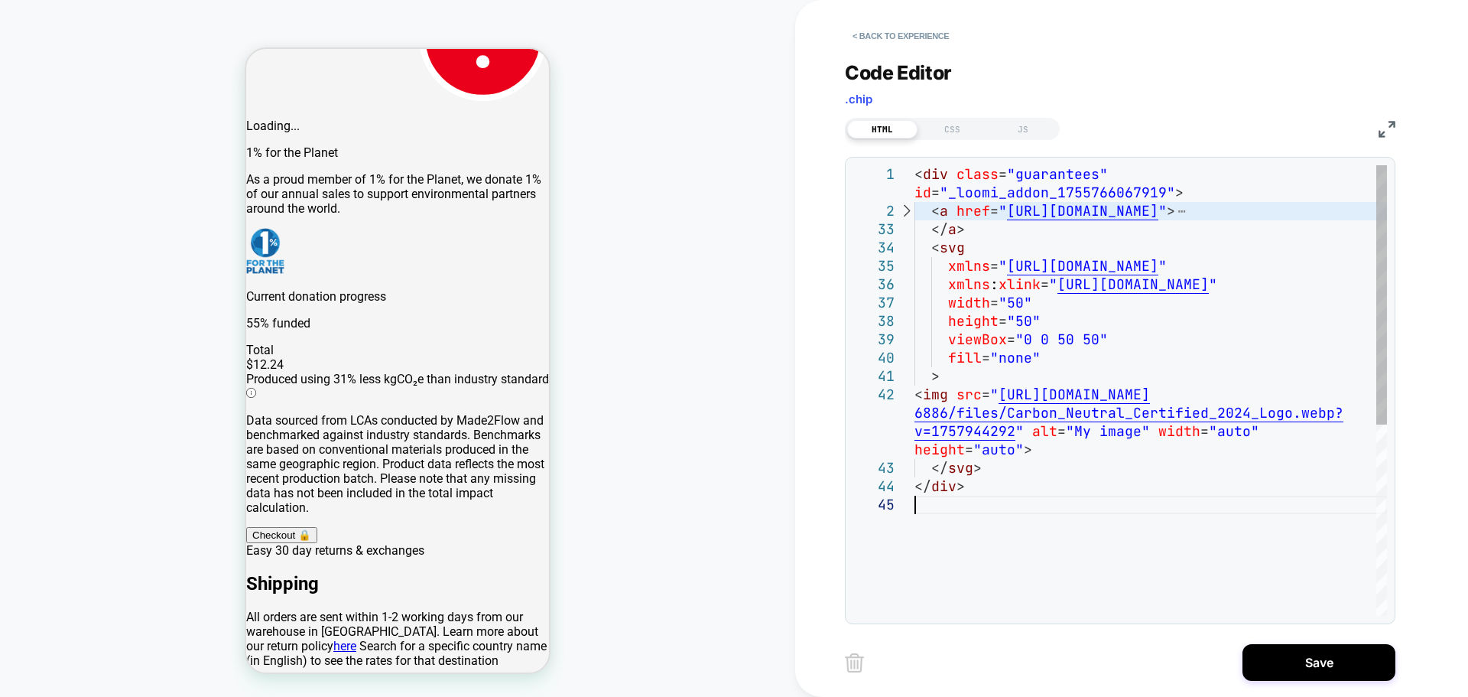
click at [1228, 434] on div "< div class = "guarantees" id = "_loomi_addon_1755766067919" > < a href = " [UR…" at bounding box center [1151, 555] width 473 height 781
click at [1335, 431] on div "< div class = "guarantees" id = "_loomi_addon_1755766067919" > < a href = " [UR…" at bounding box center [1151, 546] width 473 height 763
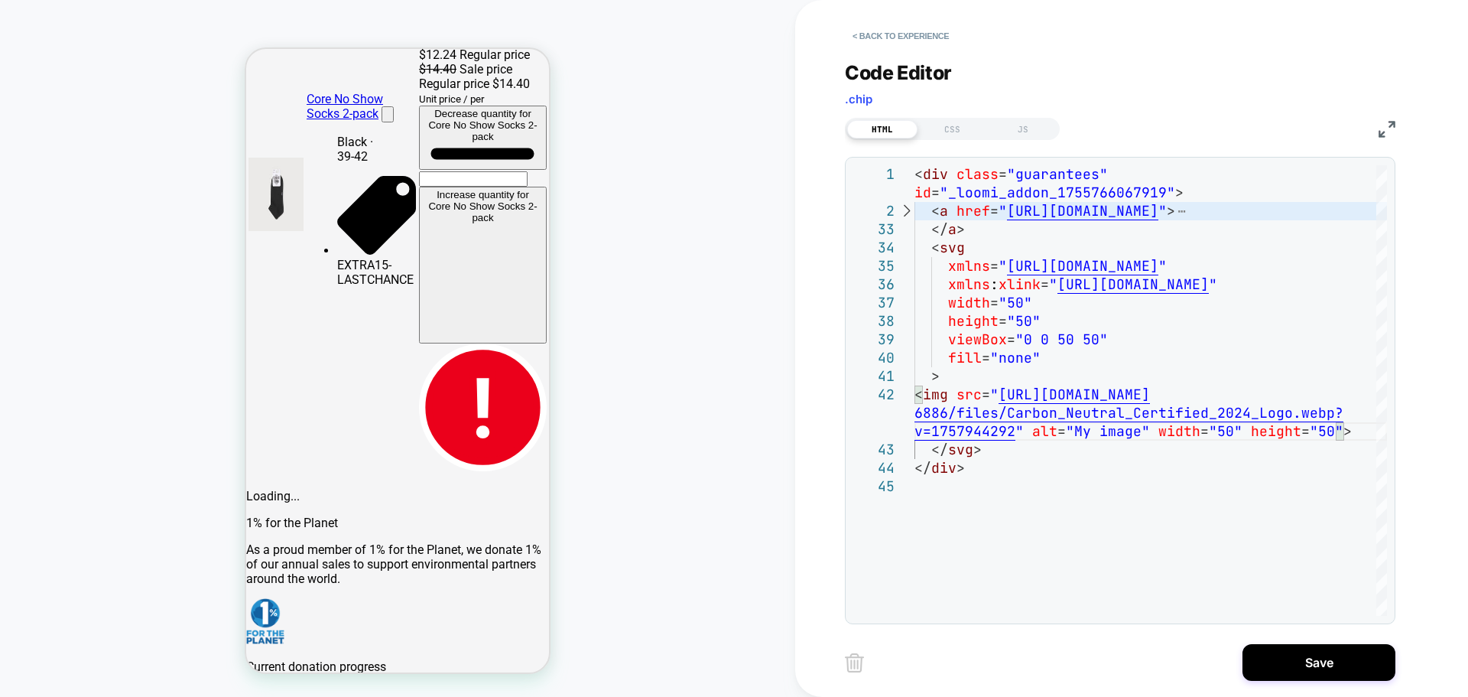
scroll to position [424, 0]
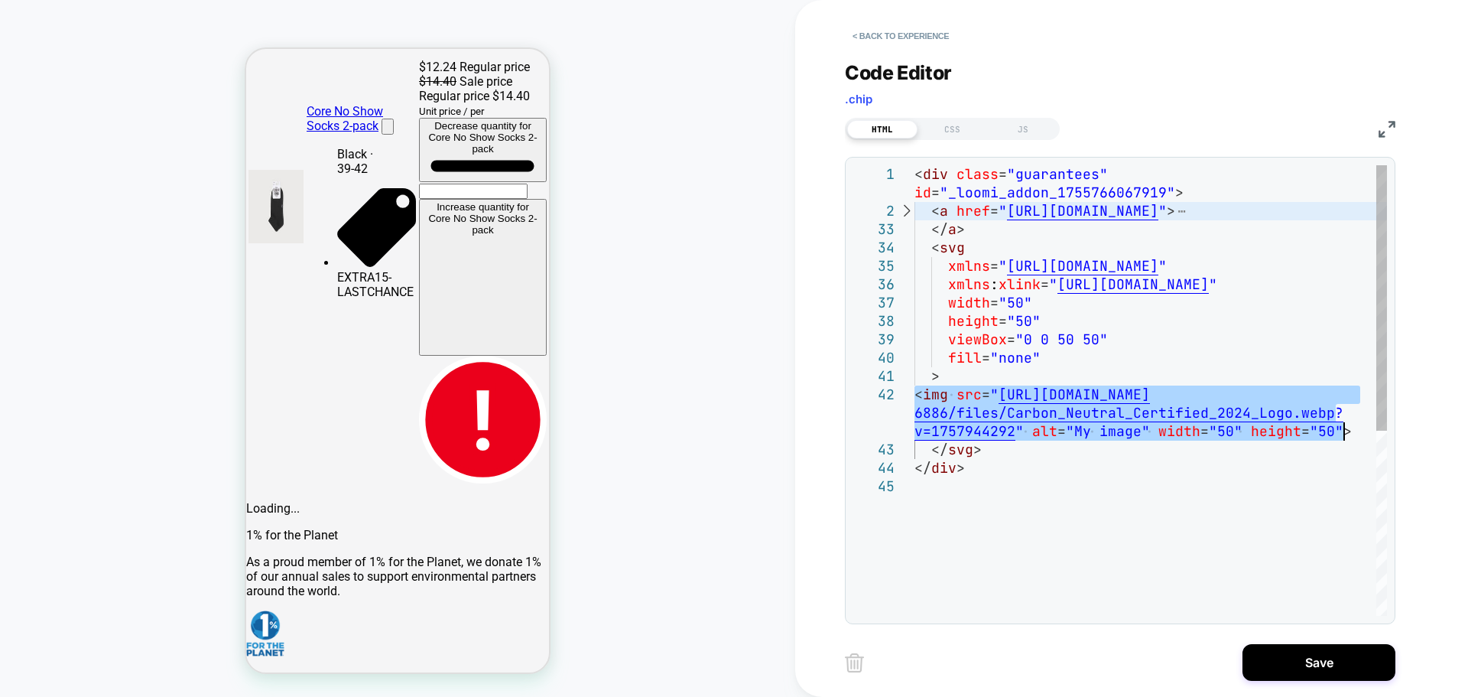
drag, startPoint x: 916, startPoint y: 390, endPoint x: 1355, endPoint y: 431, distance: 440.9
click at [1355, 431] on div "< div class = "guarantees" id = "_loomi_addon_1755766067919" > < a href = " [UR…" at bounding box center [1151, 546] width 473 height 763
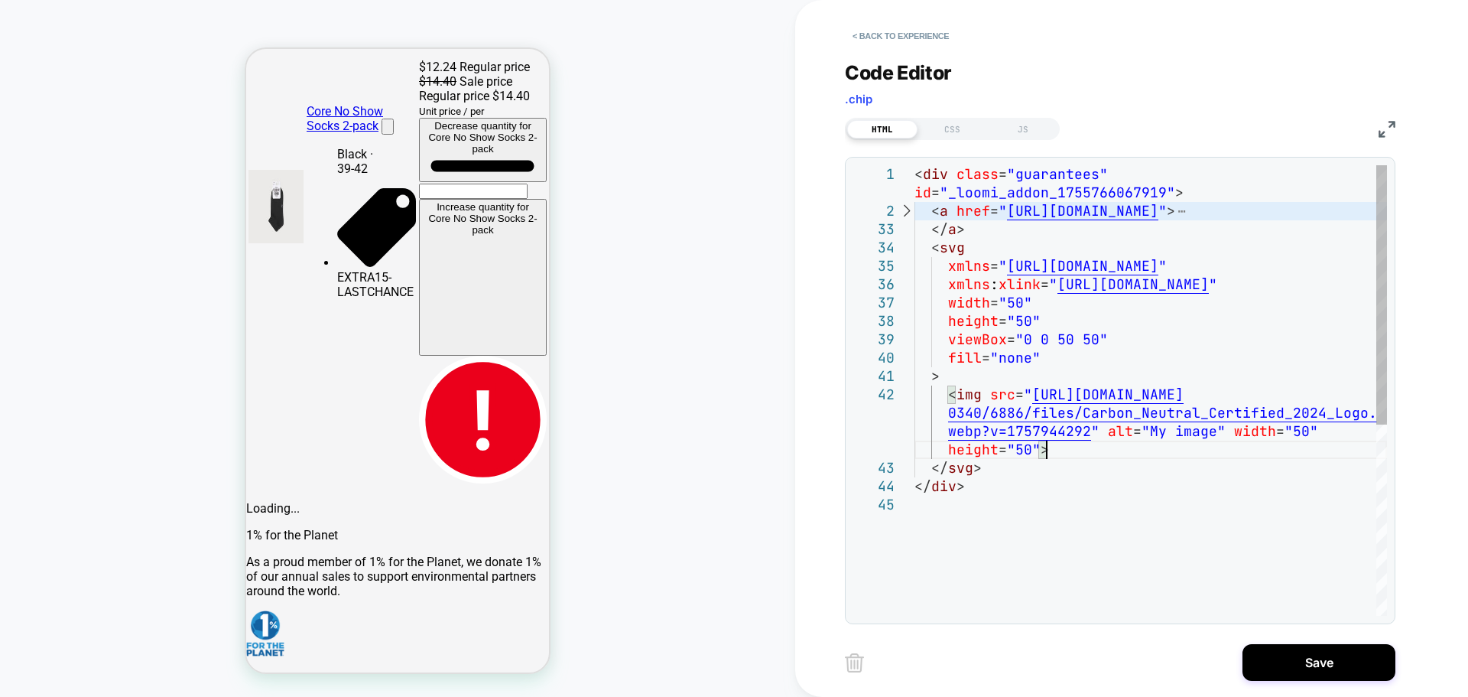
click at [1156, 458] on div "< div class = "guarantees" id = "_loomi_addon_1755766067919" > < a href = " [UR…" at bounding box center [1151, 555] width 473 height 781
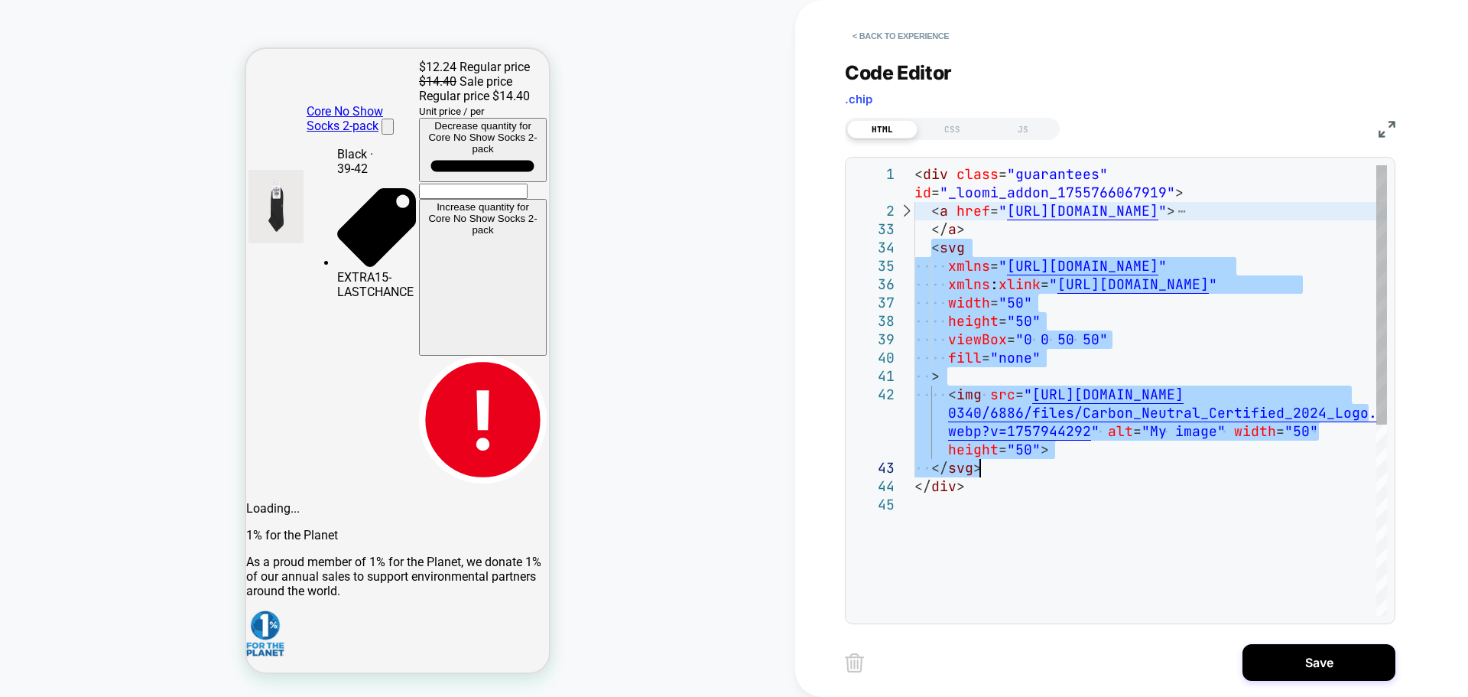
drag, startPoint x: 928, startPoint y: 247, endPoint x: 1026, endPoint y: 465, distance: 239.0
click at [1026, 465] on div "< div class = "guarantees" id = "_loomi_addon_1755766067919" > < a href = " [UR…" at bounding box center [1151, 555] width 473 height 781
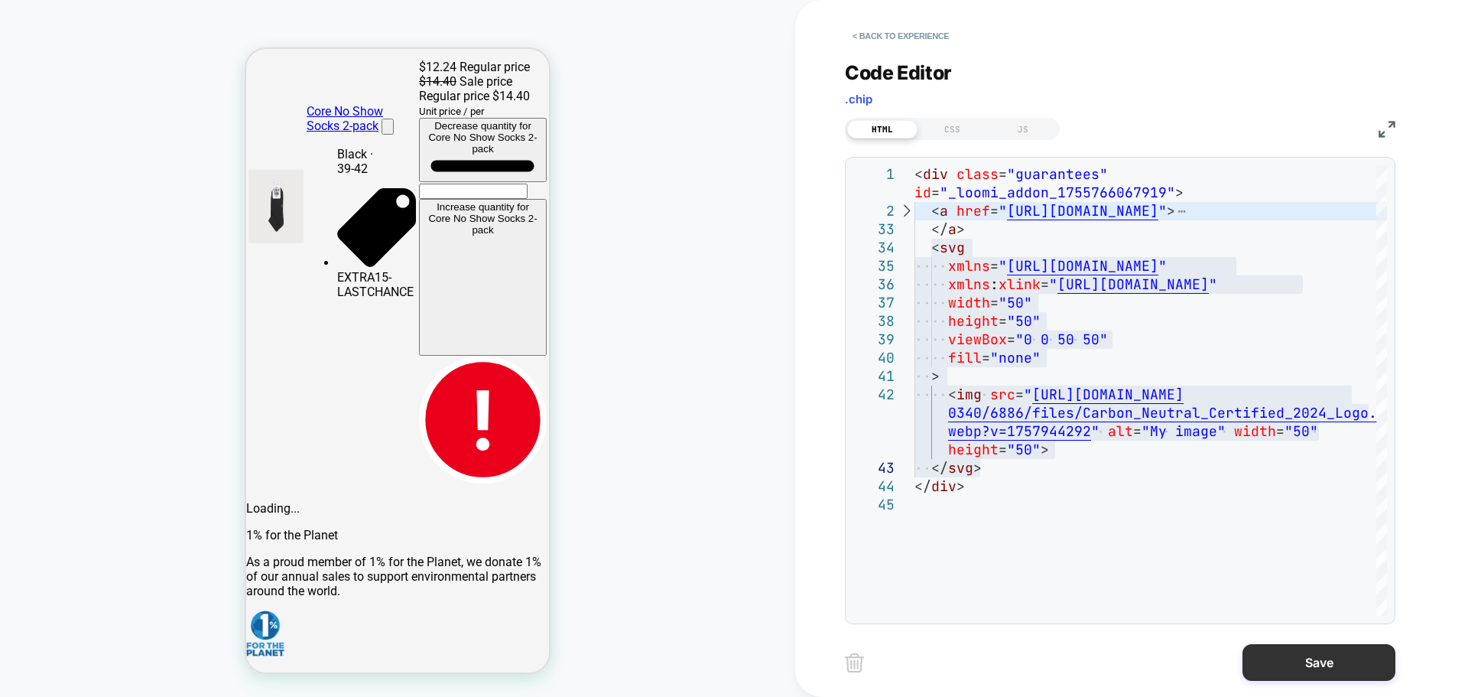
click at [1267, 646] on button "Save" at bounding box center [1319, 662] width 153 height 37
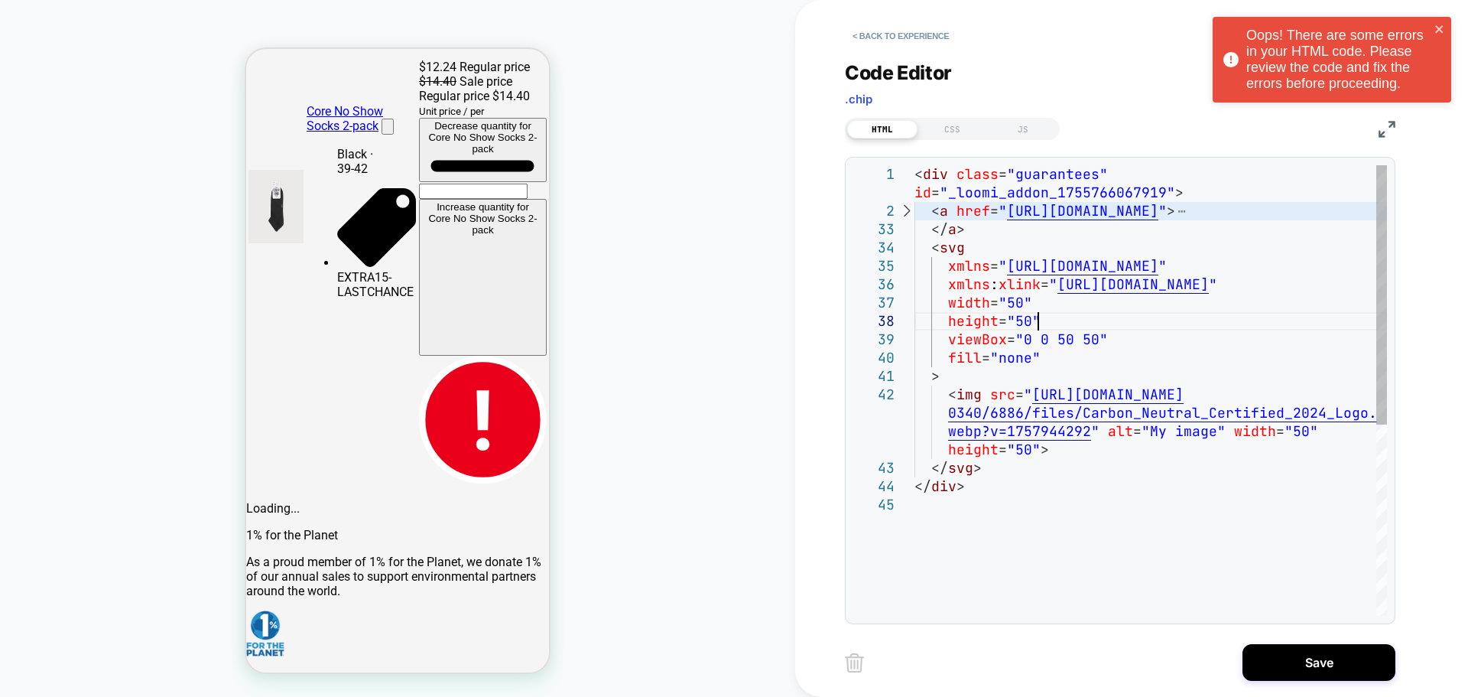
click at [1191, 328] on div "< div class = "guarantees" id = "_loomi_addon_1755766067919" > < a href = " [UR…" at bounding box center [1151, 555] width 473 height 781
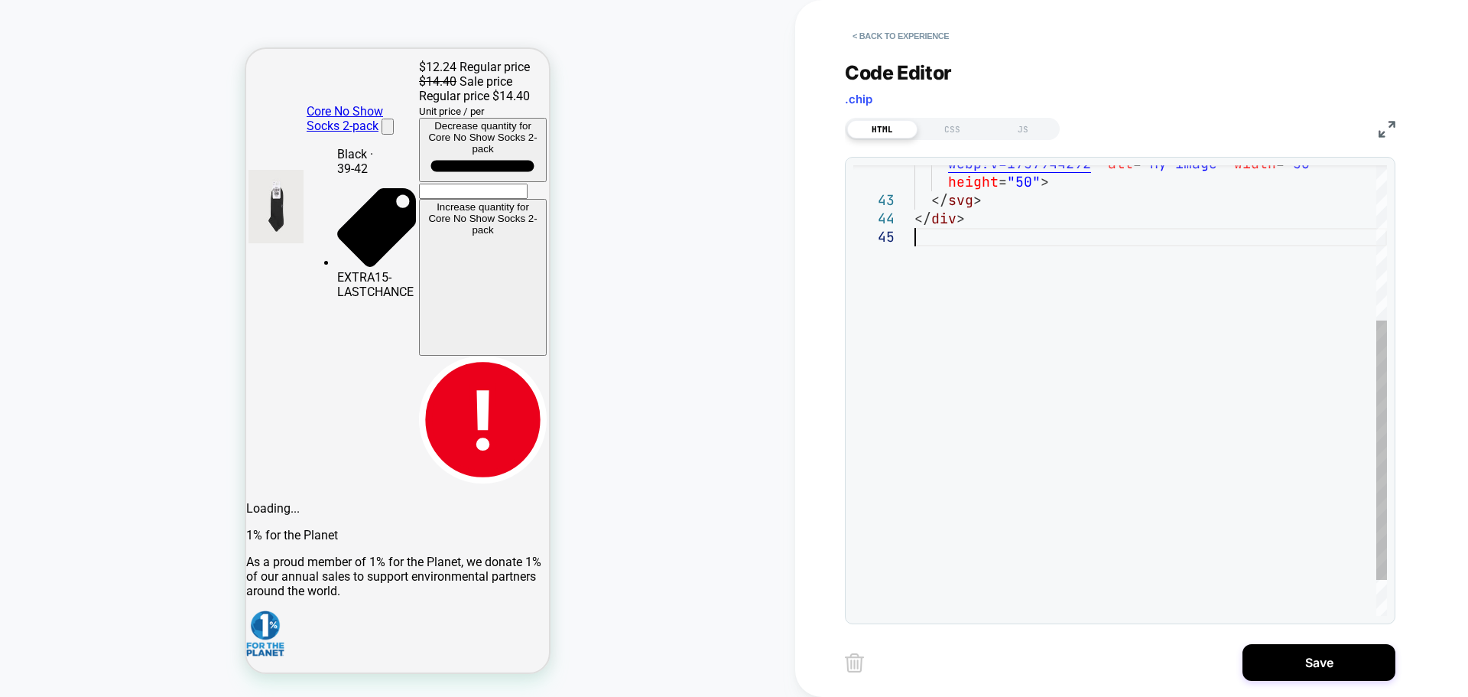
click at [1247, 346] on div "</ svg > webp?v=1757944292 " alt = "My image" width = "50" </ div > height = "5…" at bounding box center [1151, 288] width 473 height 781
click at [1303, 660] on button "Save" at bounding box center [1319, 662] width 153 height 37
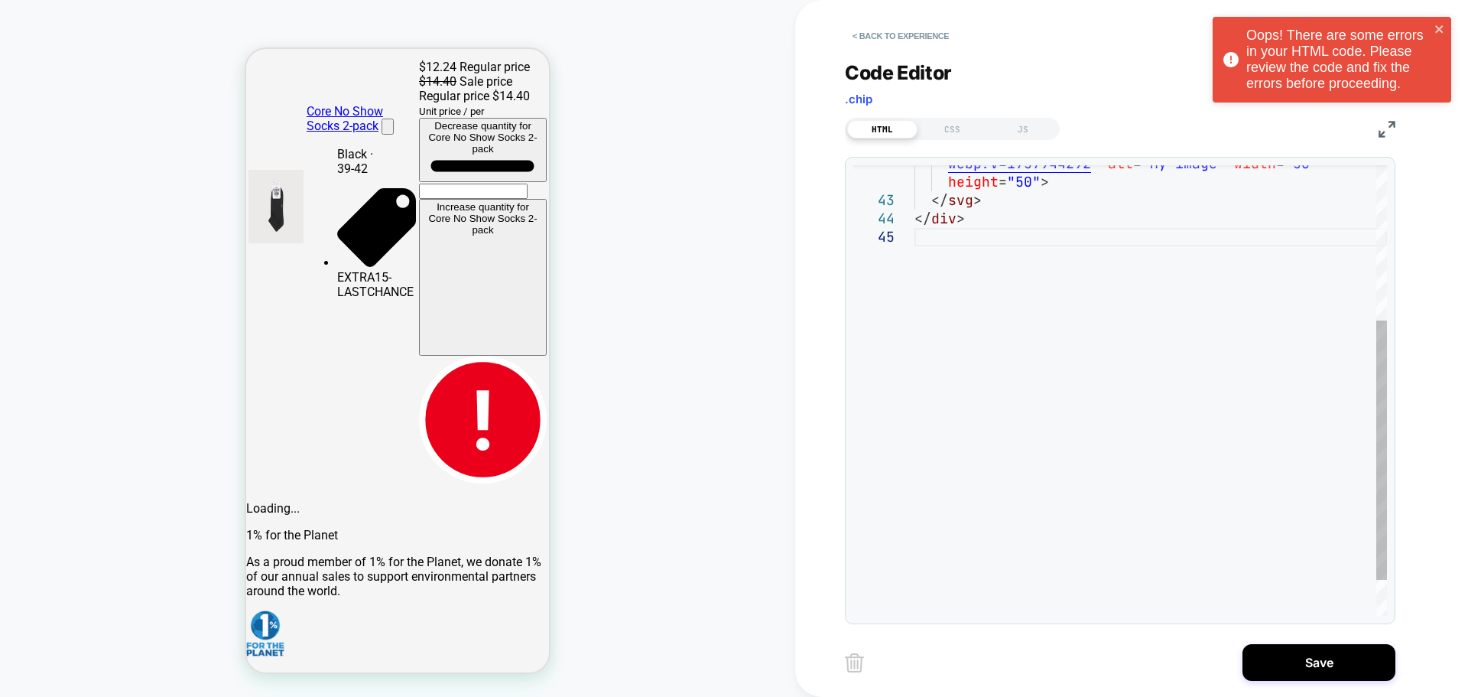
scroll to position [109, 0]
click at [1176, 359] on div "</ svg > webp?v=1757944292 " alt = "My image" width = "50" </ div > height = "5…" at bounding box center [1151, 288] width 473 height 781
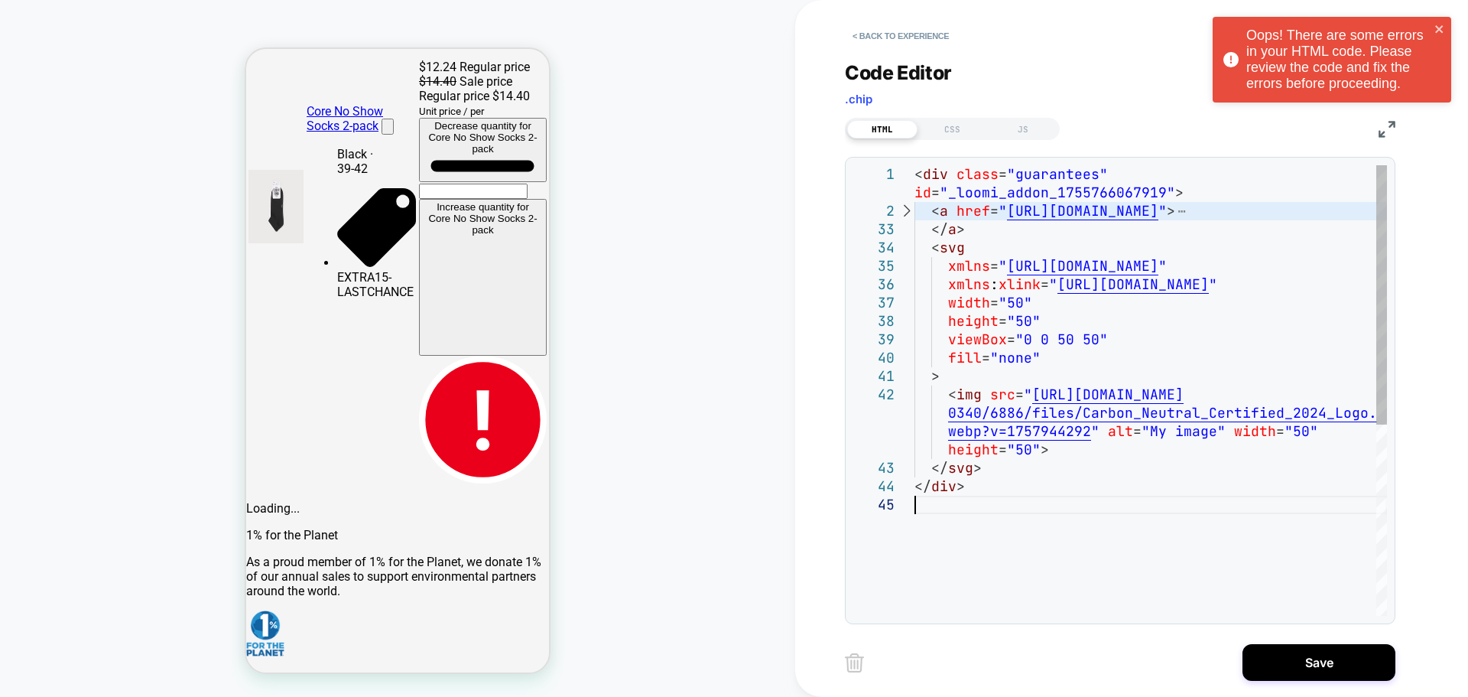
click at [1189, 564] on div "</ svg > webp?v=1757944292 " alt = "My image" width = "50" </ div > height = "5…" at bounding box center [1151, 555] width 473 height 781
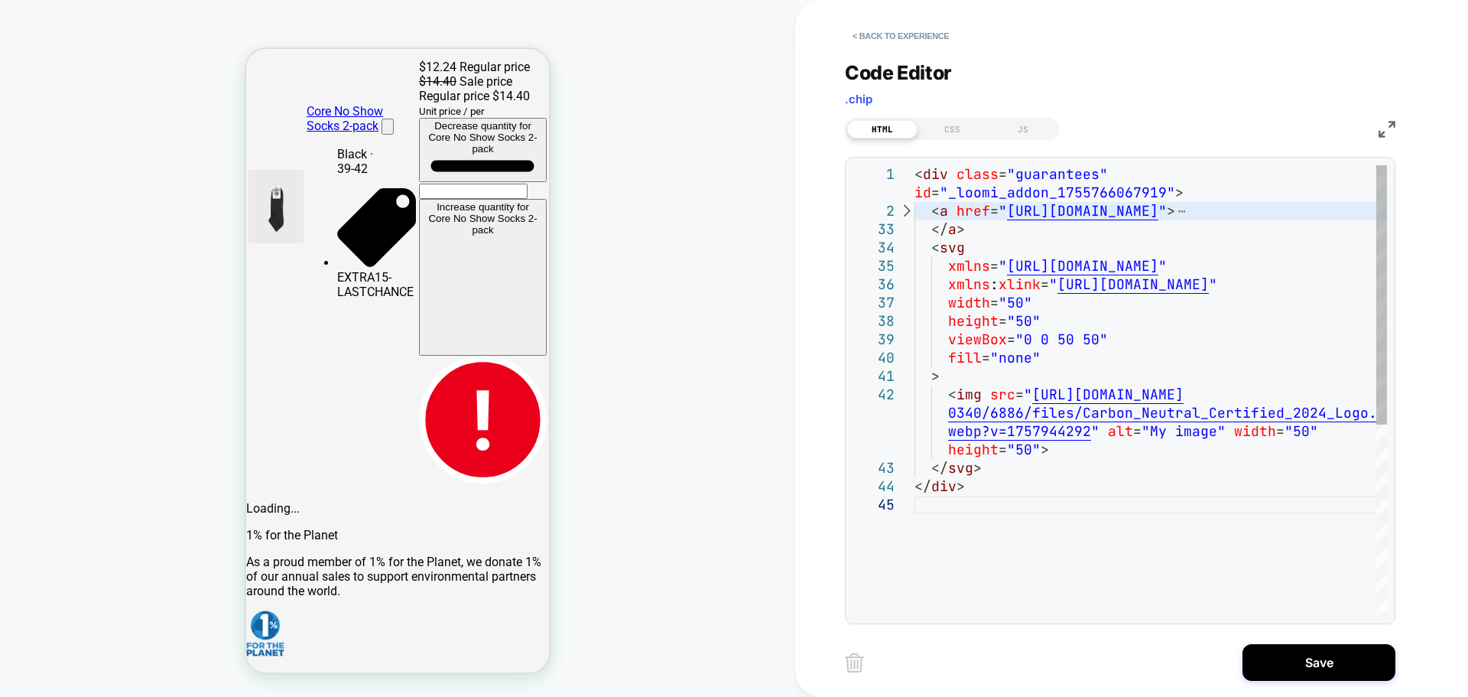
click at [1088, 475] on div "</ svg > webp?v=1757944292 " alt = "My image" width = "50" </ div > height = "5…" at bounding box center [1151, 555] width 473 height 781
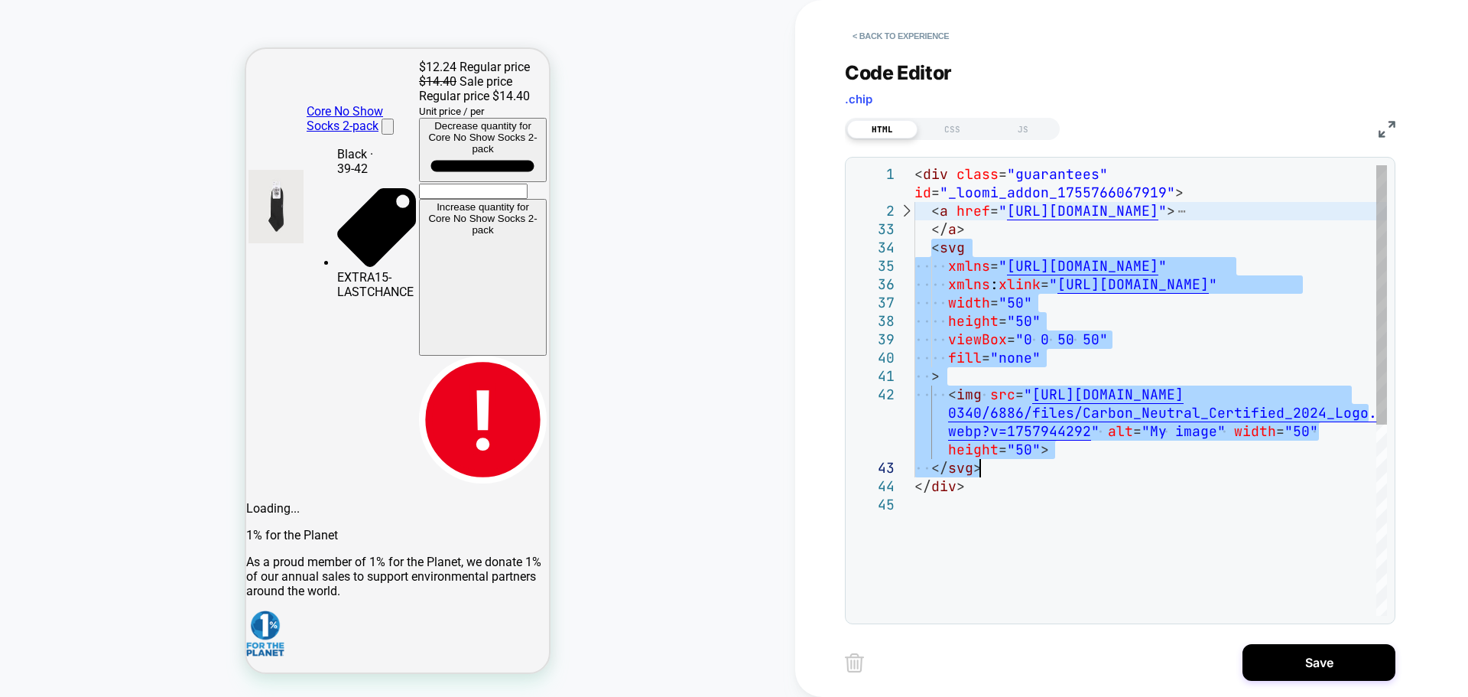
drag, startPoint x: 930, startPoint y: 247, endPoint x: 1065, endPoint y: 463, distance: 254.9
click at [1061, 461] on div "</ svg > webp?v=1757944292 " alt = "My image" width = "50" </ div > height = "5…" at bounding box center [1151, 555] width 473 height 781
click at [997, 370] on div "</ svg > webp?v=1757944292 " alt = "My image" width = "50" </ div > height = "5…" at bounding box center [1151, 555] width 473 height 781
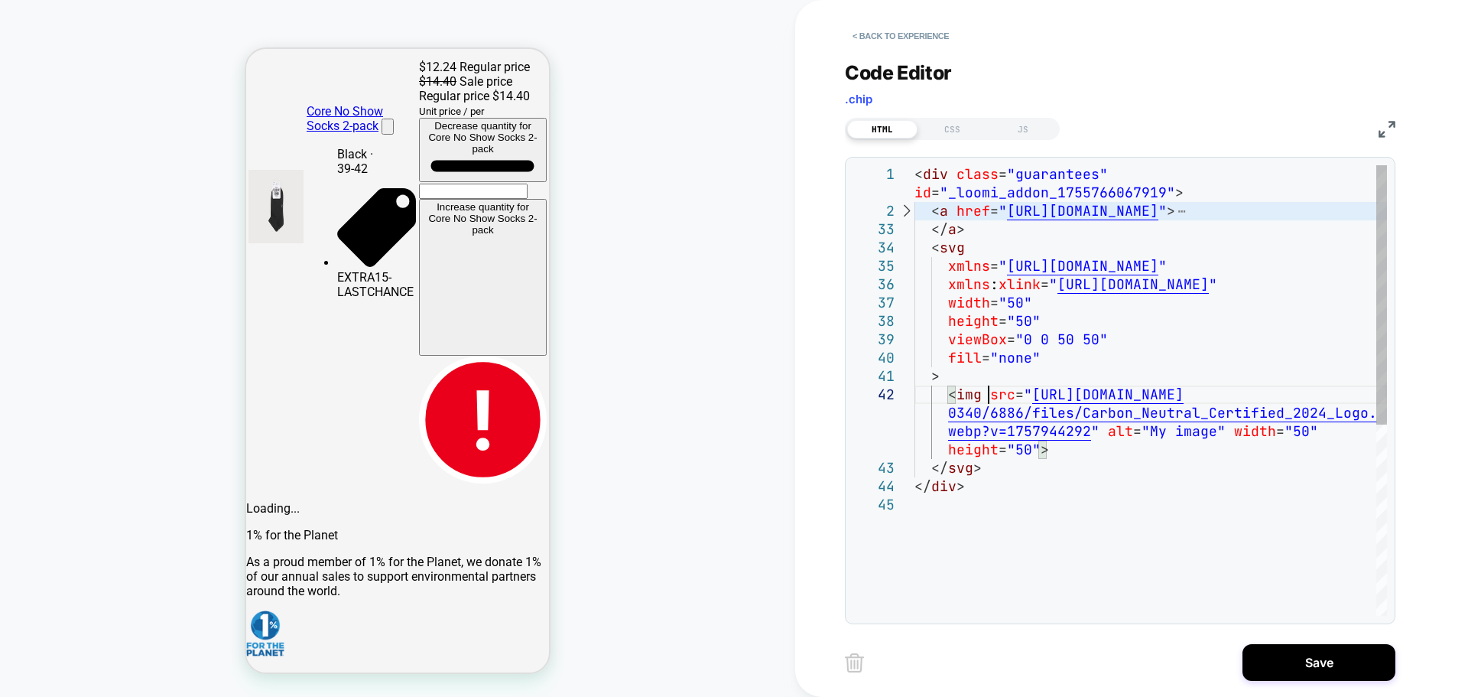
click at [986, 396] on div "</ svg > webp?v=1757944292 " alt = "My image" width = "50" </ div > height = "5…" at bounding box center [1151, 555] width 473 height 781
click at [981, 395] on div "</ svg > webp?v=1757944292 " alt = "My image" width = "50" </ div > height = "5…" at bounding box center [1151, 555] width 473 height 781
click at [1290, 665] on button "Save" at bounding box center [1319, 662] width 153 height 37
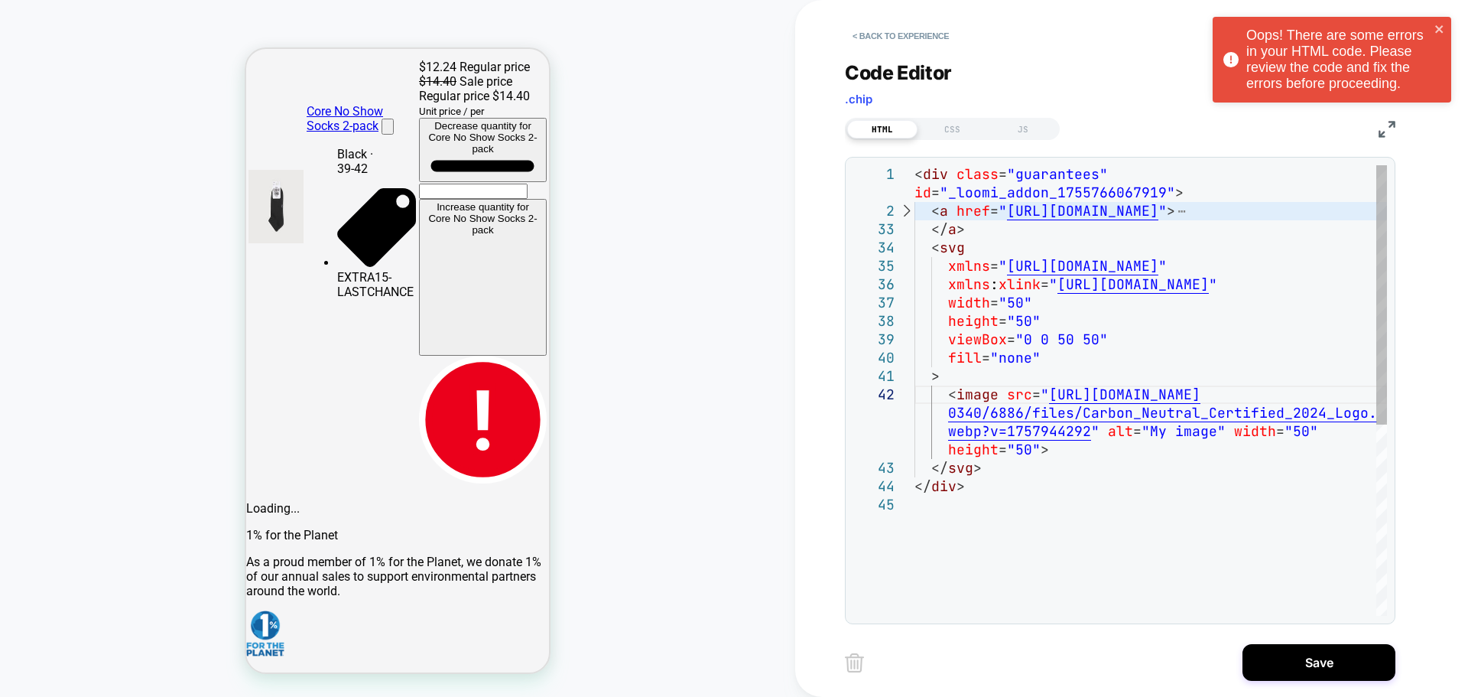
click at [994, 379] on div "</ svg > webp?v=1757944292 " alt = "My image" width = "50" </ div > height = "5…" at bounding box center [1151, 555] width 473 height 781
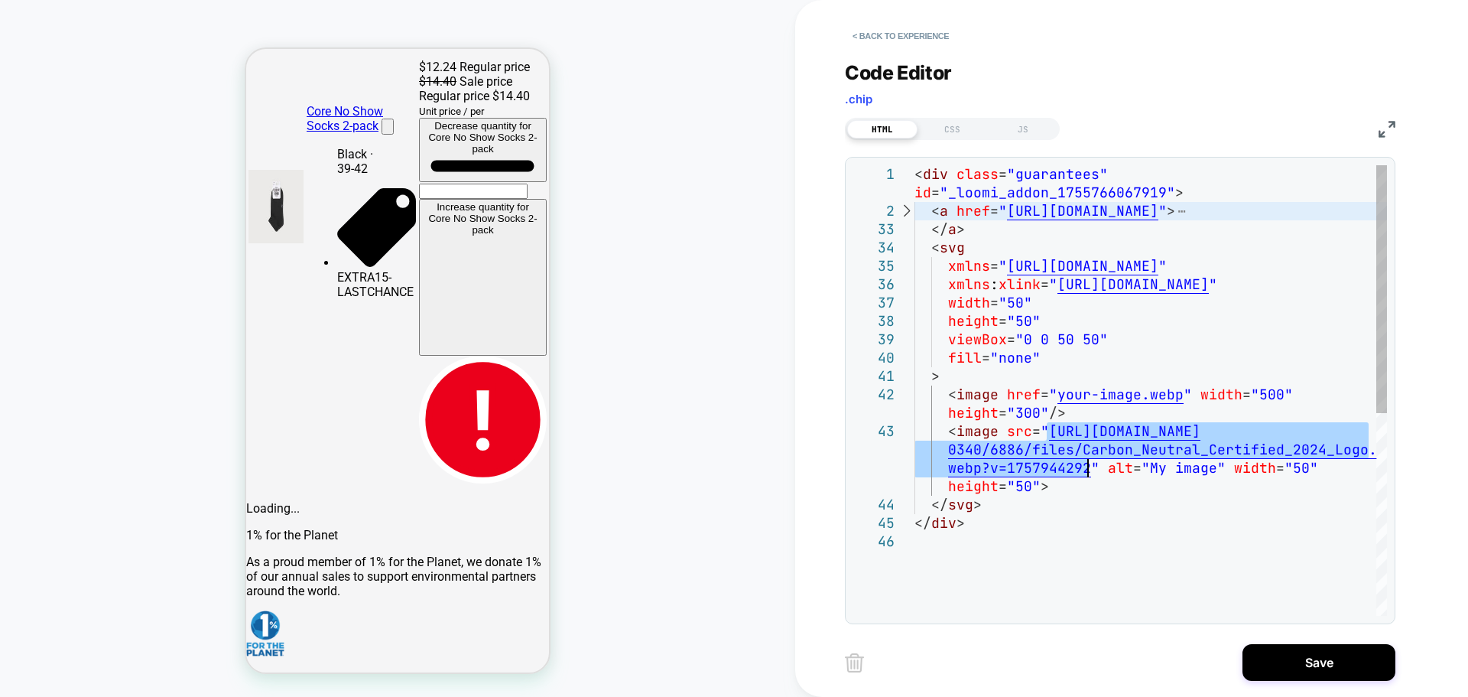
drag, startPoint x: 1049, startPoint y: 430, endPoint x: 1089, endPoint y: 466, distance: 54.2
click at [1089, 466] on div "</ svg > webp?v=1757944292 " alt = "My image" width = "50" </ div > height = "5…" at bounding box center [1151, 574] width 473 height 818
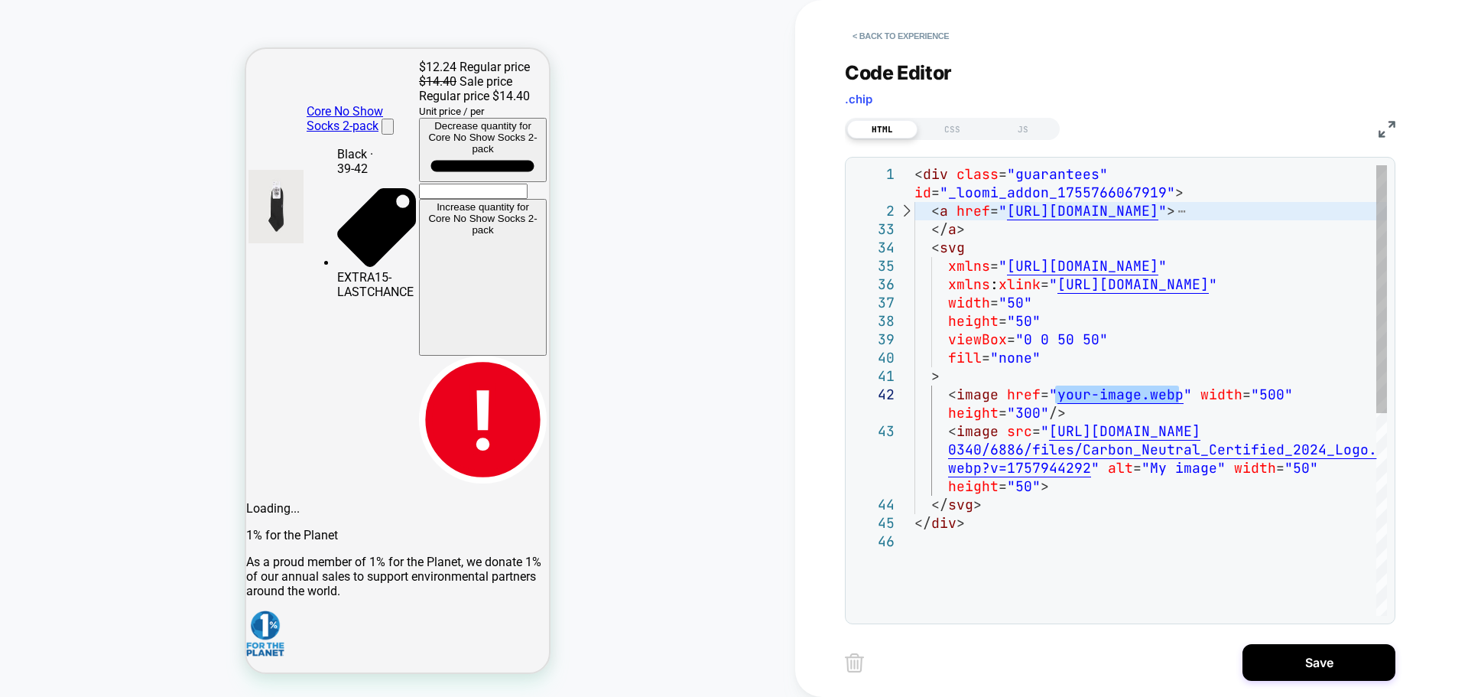
drag, startPoint x: 1181, startPoint y: 395, endPoint x: 1057, endPoint y: 395, distance: 123.9
click at [1057, 395] on div "</ svg > webp?v=1757944292 " alt = "My image" width = "50" </ div > height = "5…" at bounding box center [1151, 574] width 473 height 818
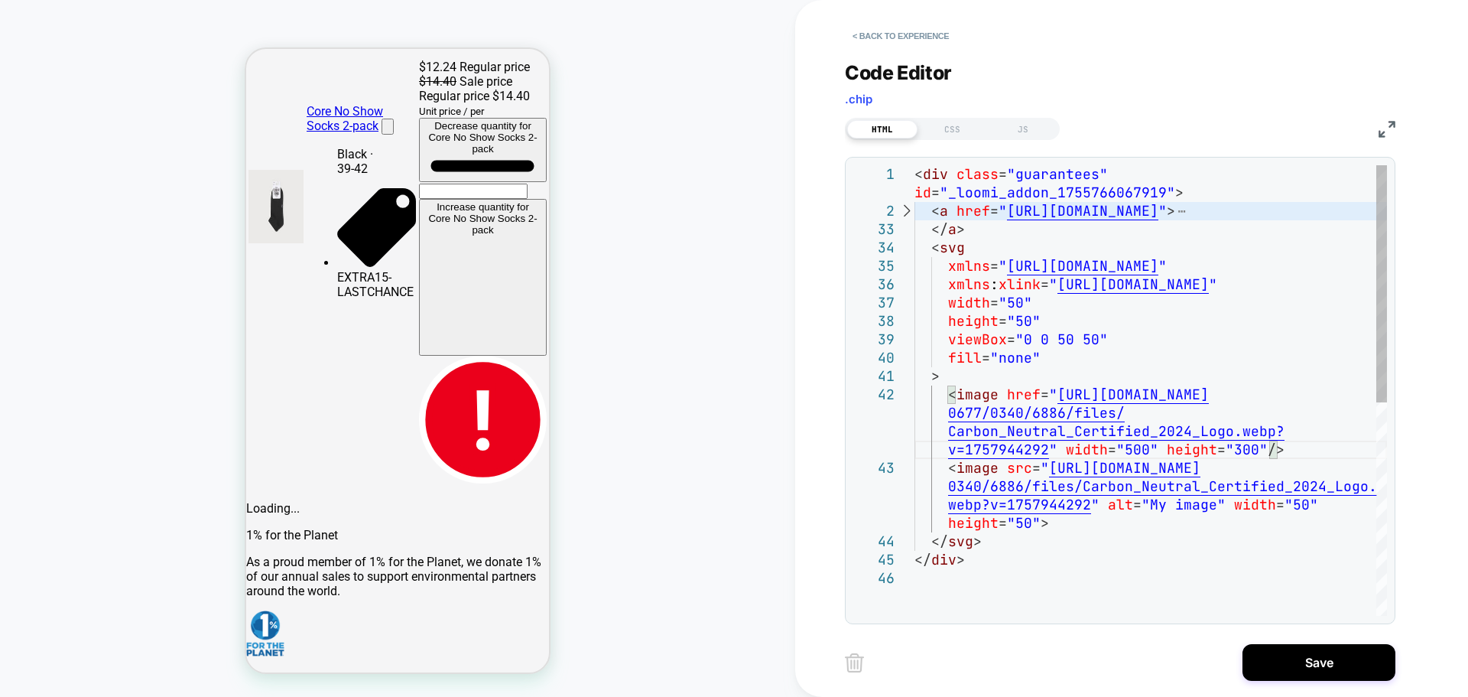
click at [1139, 446] on div "</ svg > webp?v=1757944292 " alt = "My image" width = "50" height = "50" > < im…" at bounding box center [1151, 592] width 473 height 854
click at [1238, 446] on div "</ svg > webp?v=1757944292 " alt = "My image" width = "50" height = "50" > < im…" at bounding box center [1151, 592] width 473 height 854
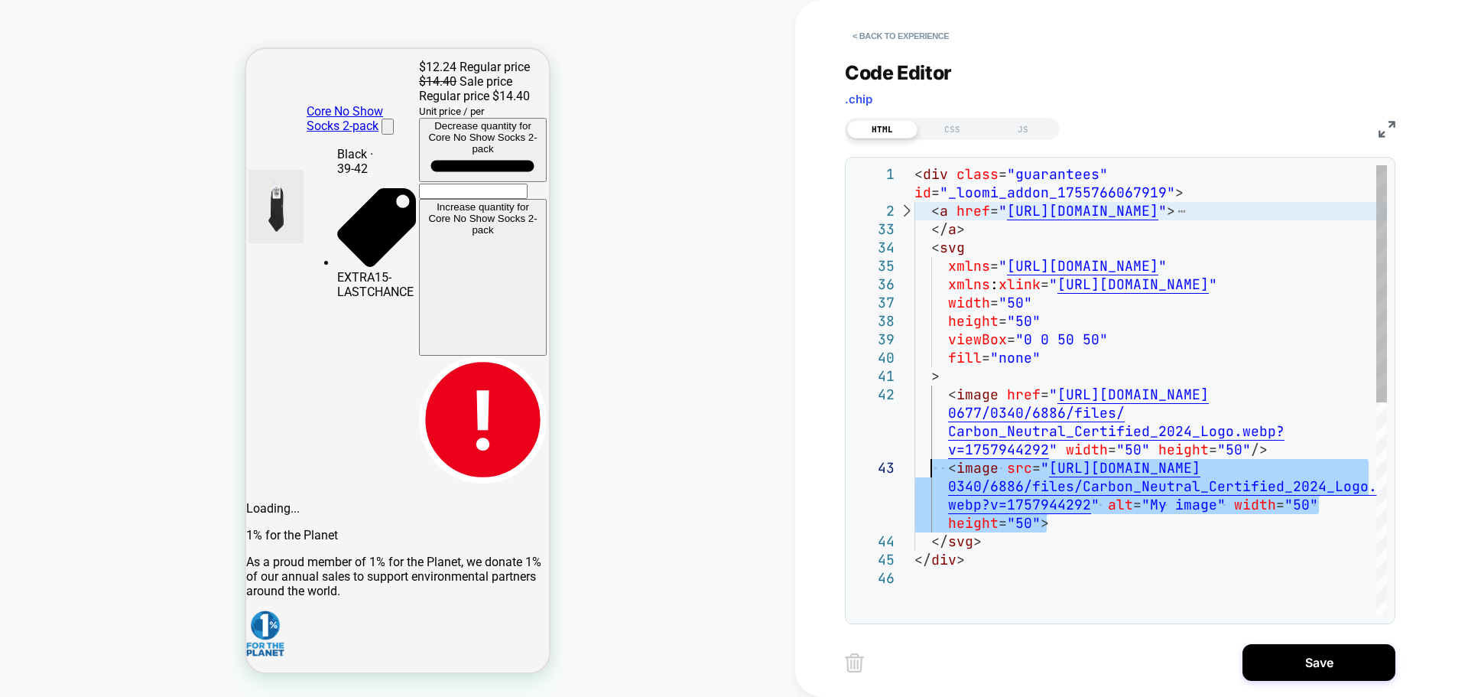
drag, startPoint x: 1062, startPoint y: 525, endPoint x: 929, endPoint y: 470, distance: 144.3
click at [929, 470] on div "</ svg > webp?v=1757944292 " alt = "My image" width = "50" height = "50" > < im…" at bounding box center [1151, 592] width 473 height 854
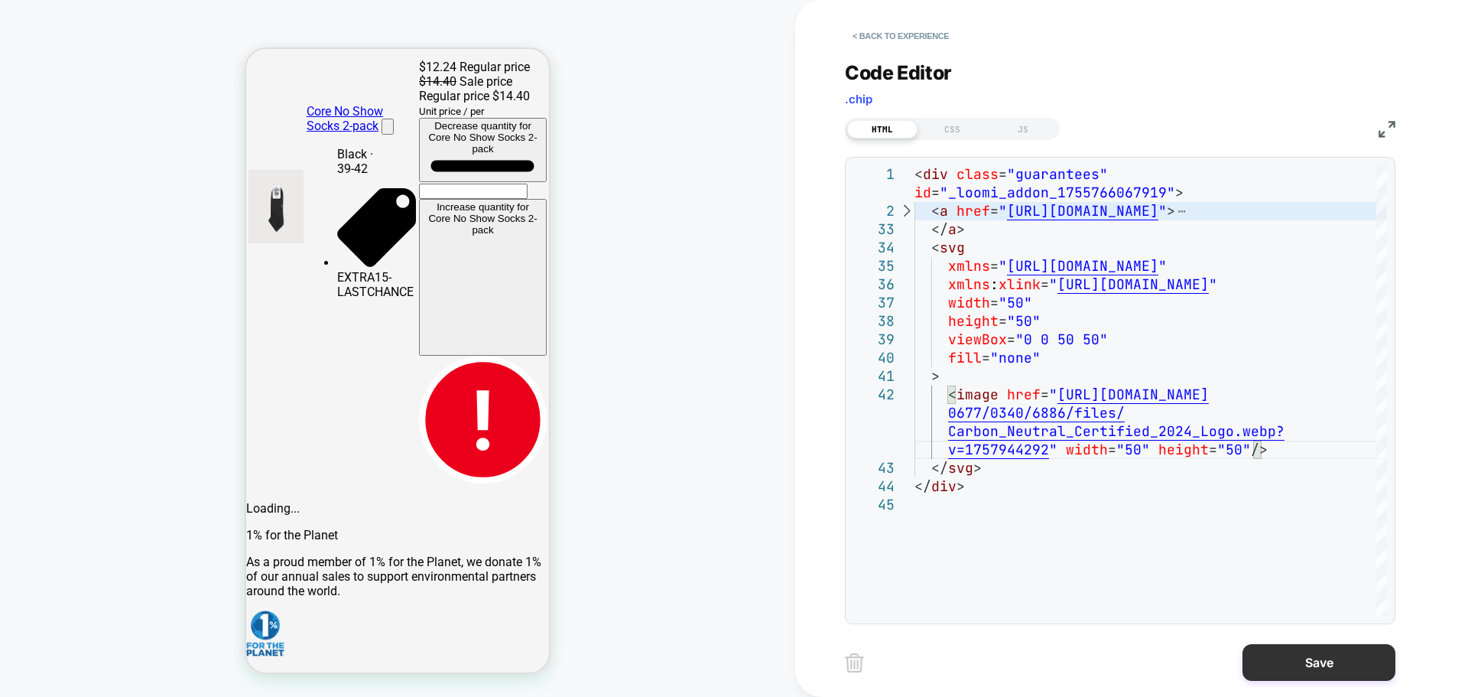
type textarea "**********"
click at [1277, 654] on button "Save" at bounding box center [1319, 662] width 153 height 37
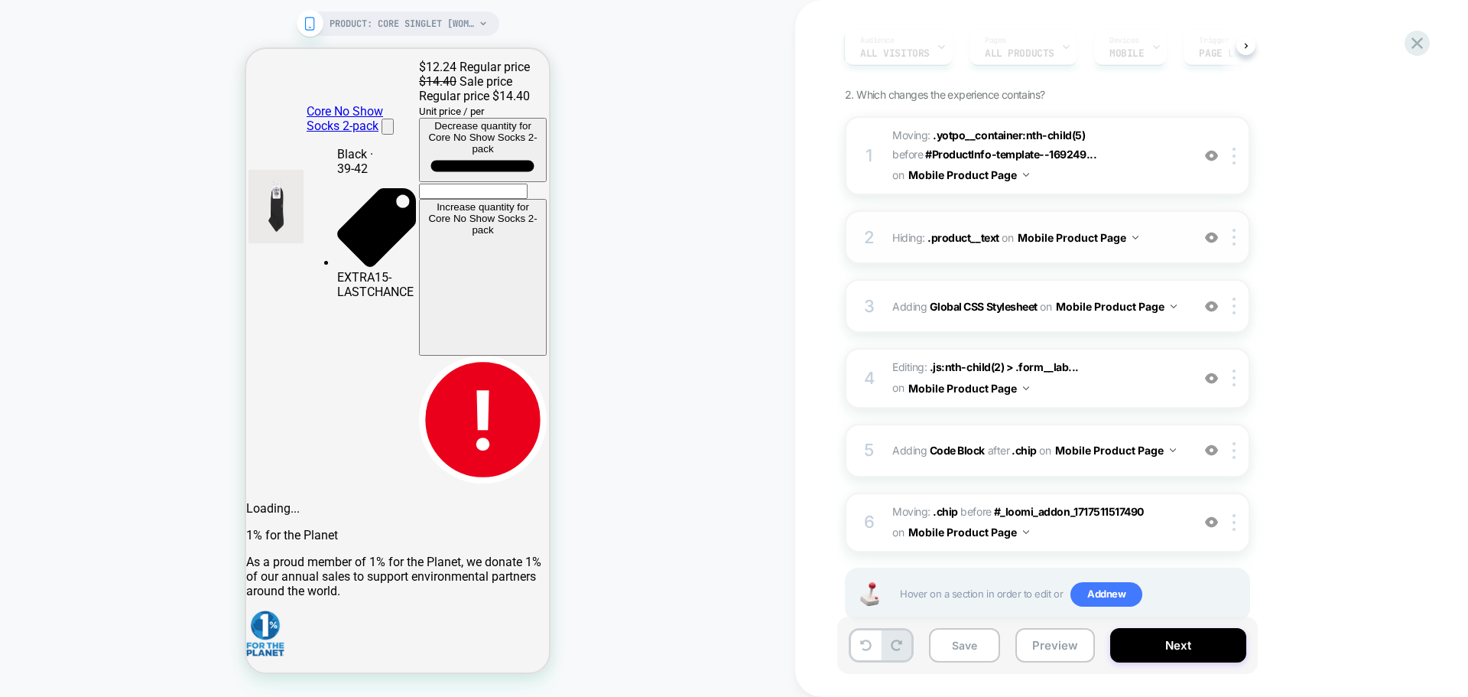
scroll to position [153, 0]
click at [1136, 535] on span "Moving: .chip .chip before #_loomi_addon_1717511517490 #_loomi_addon_[PHONE_NUM…" at bounding box center [1038, 519] width 291 height 41
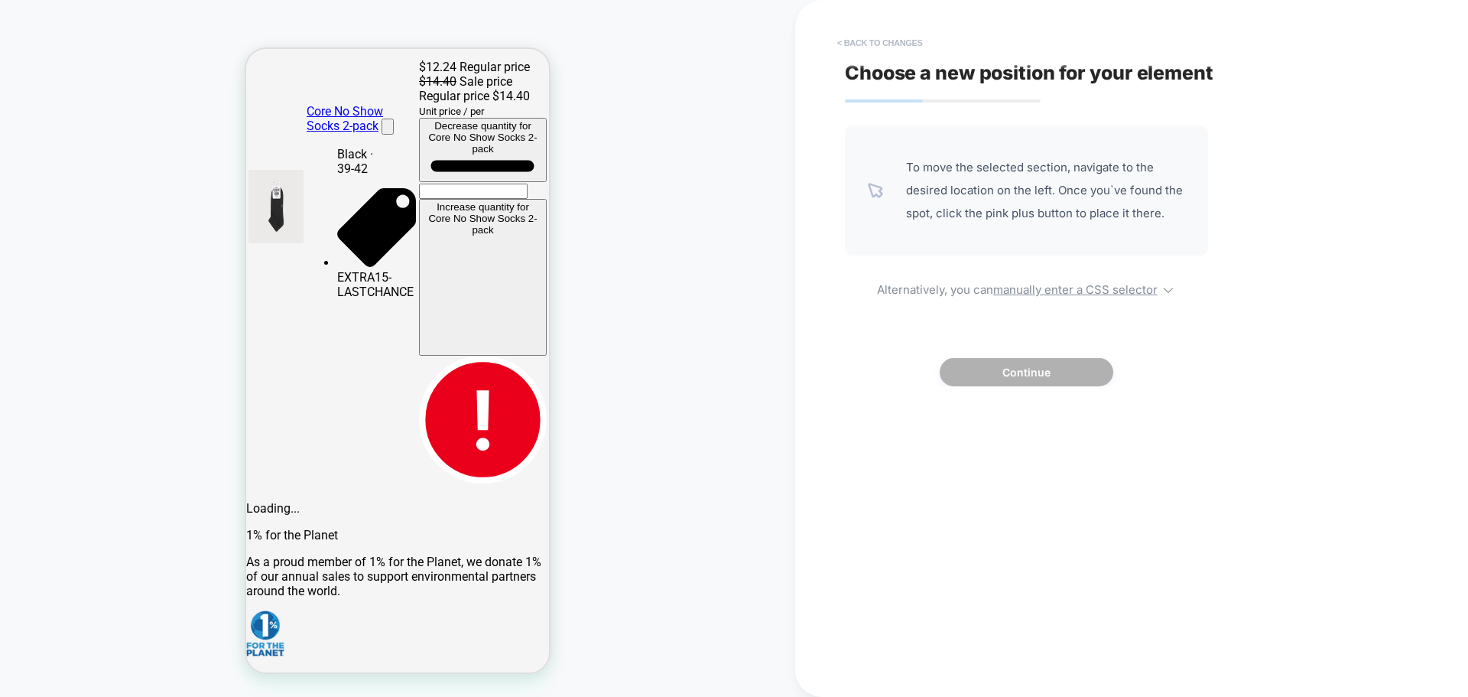
click at [878, 43] on button "< Back to changes" at bounding box center [880, 43] width 101 height 24
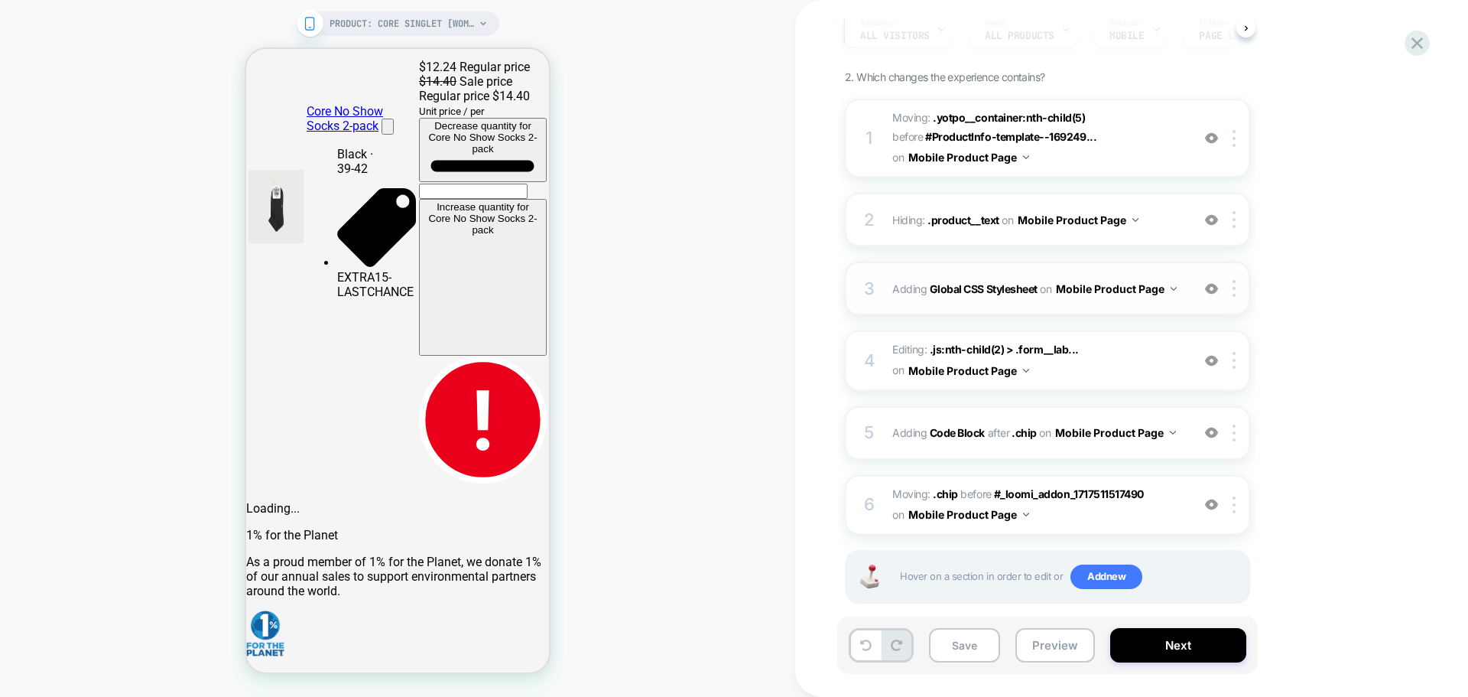
scroll to position [189, 0]
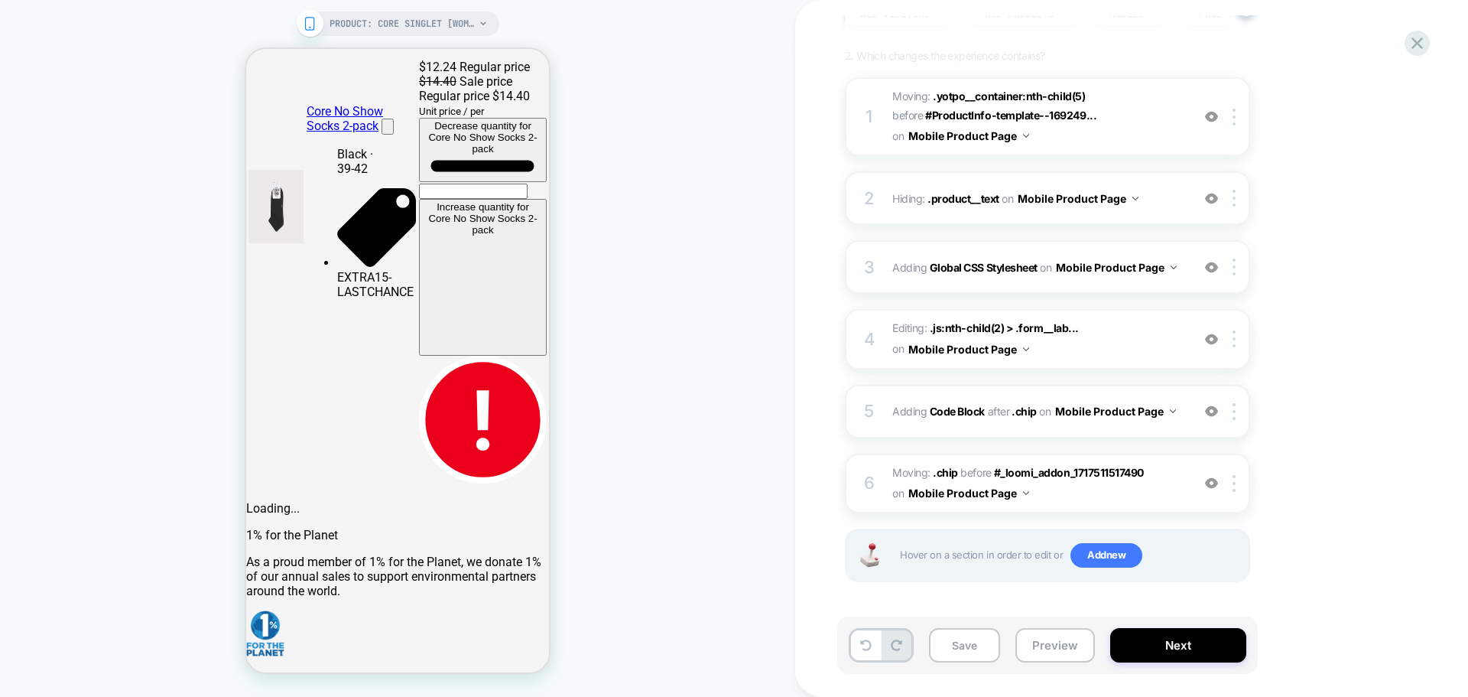
click at [1119, 428] on div "5 Adding Code Block AFTER .chip .chip on Mobile Product Page Add Before Add Aft…" at bounding box center [1047, 412] width 405 height 54
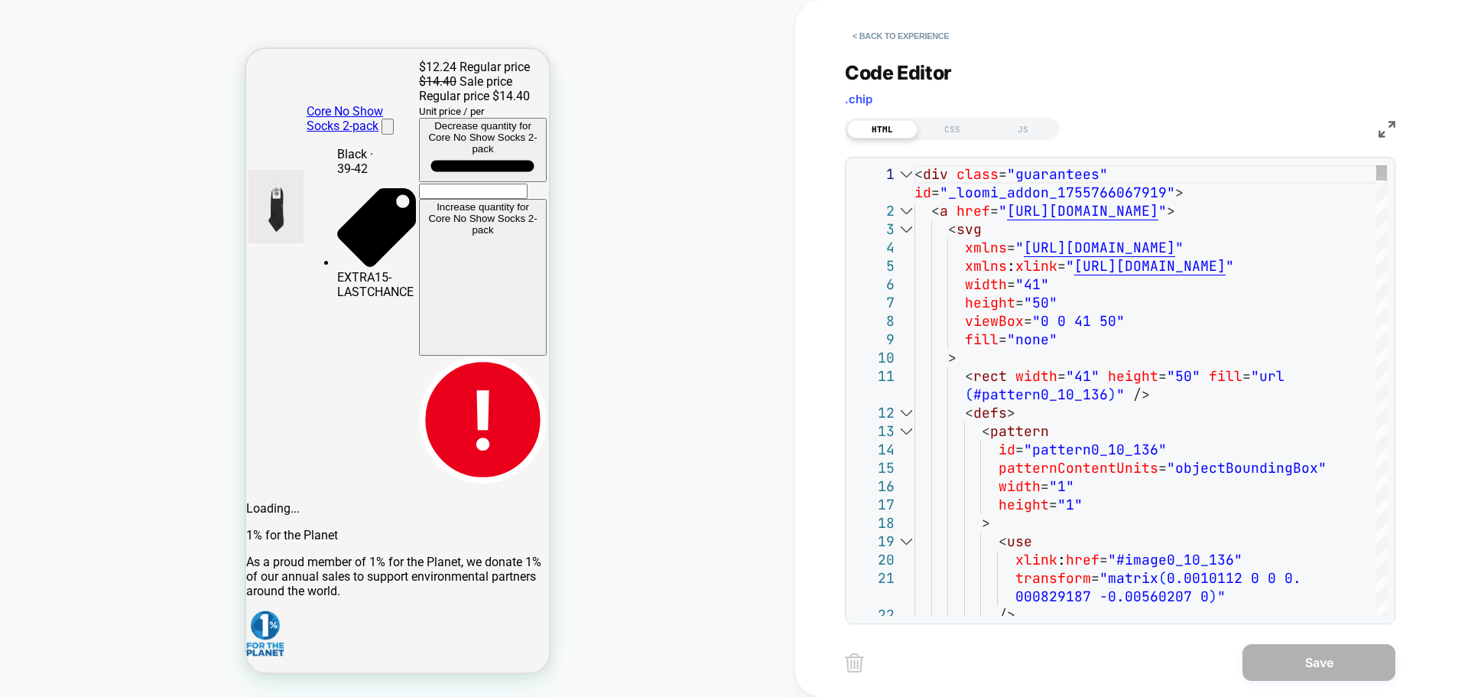
click at [912, 212] on div at bounding box center [906, 211] width 20 height 18
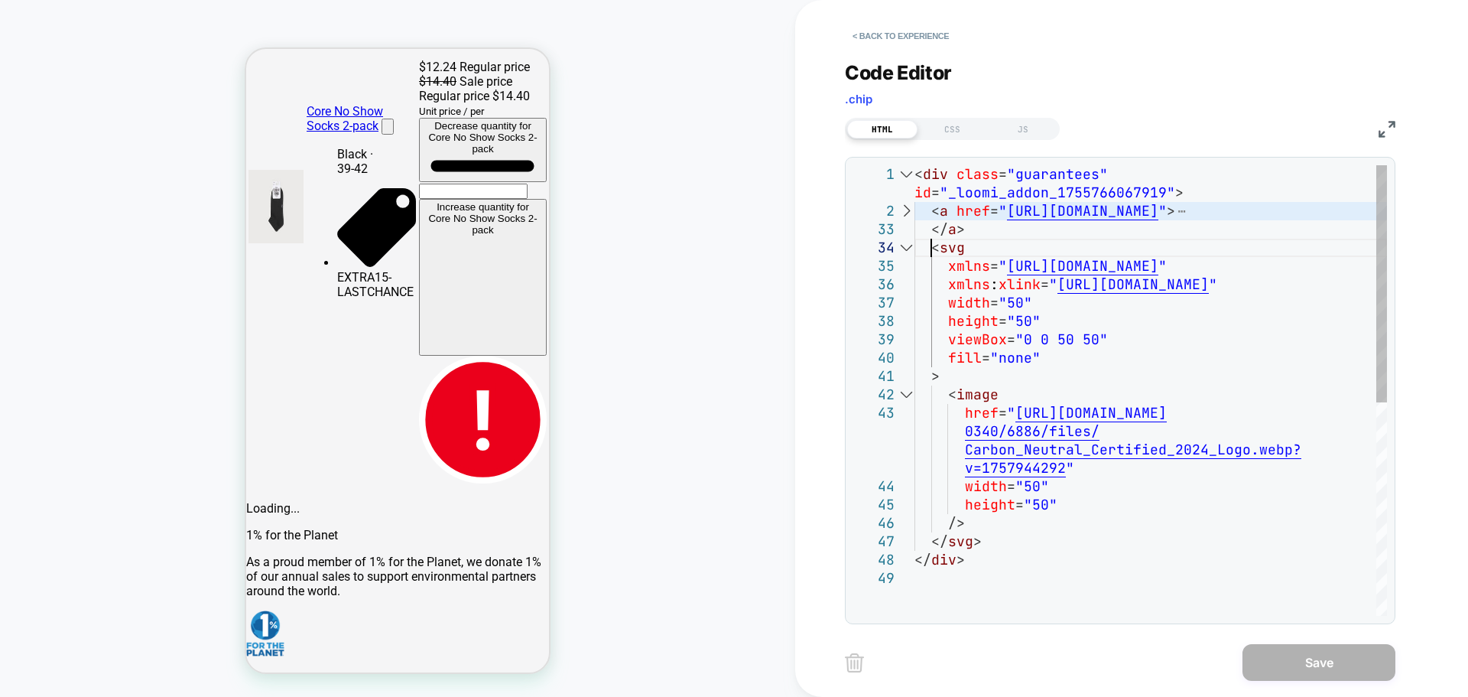
scroll to position [0, 0]
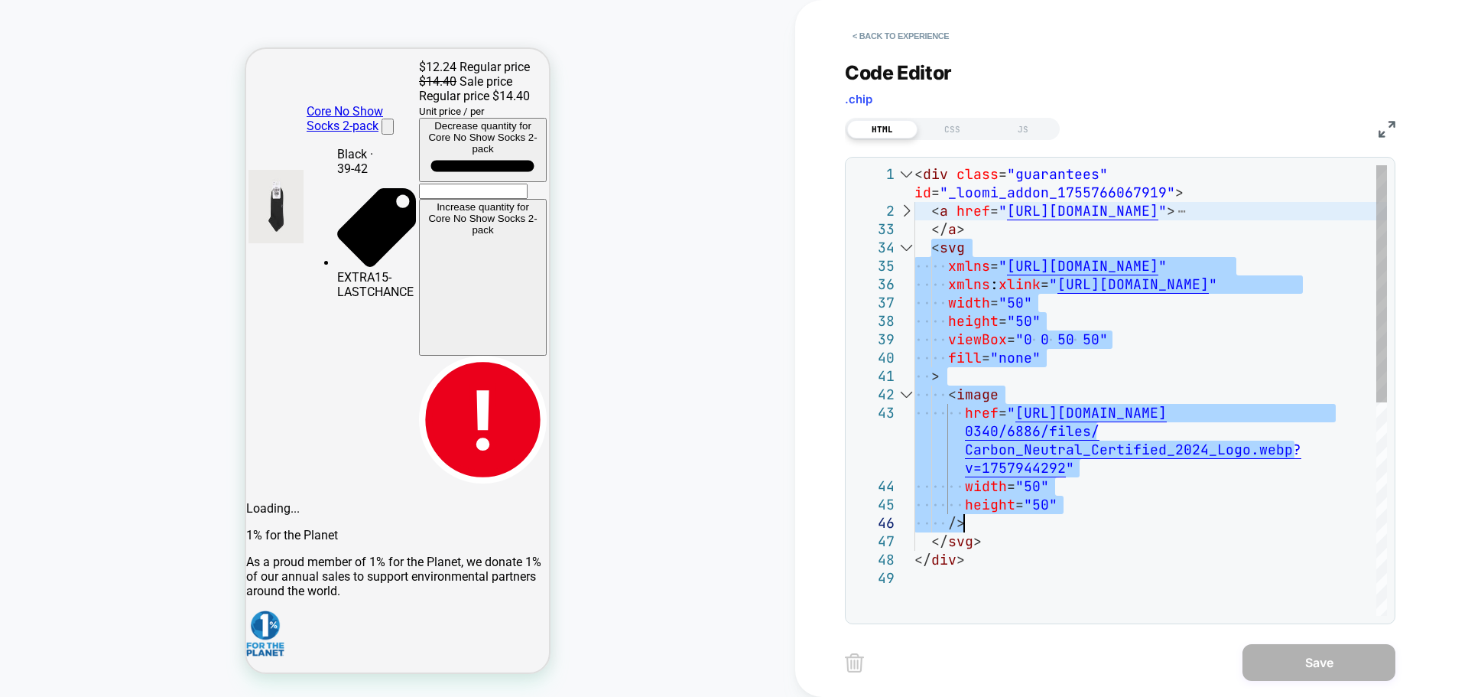
type textarea "**********"
drag, startPoint x: 929, startPoint y: 249, endPoint x: 1030, endPoint y: 538, distance: 306.5
click at [1030, 538] on div "< div class = "guarantees" id = "_loomi_addon_1755766067919" > < a href = " [UR…" at bounding box center [1151, 592] width 473 height 854
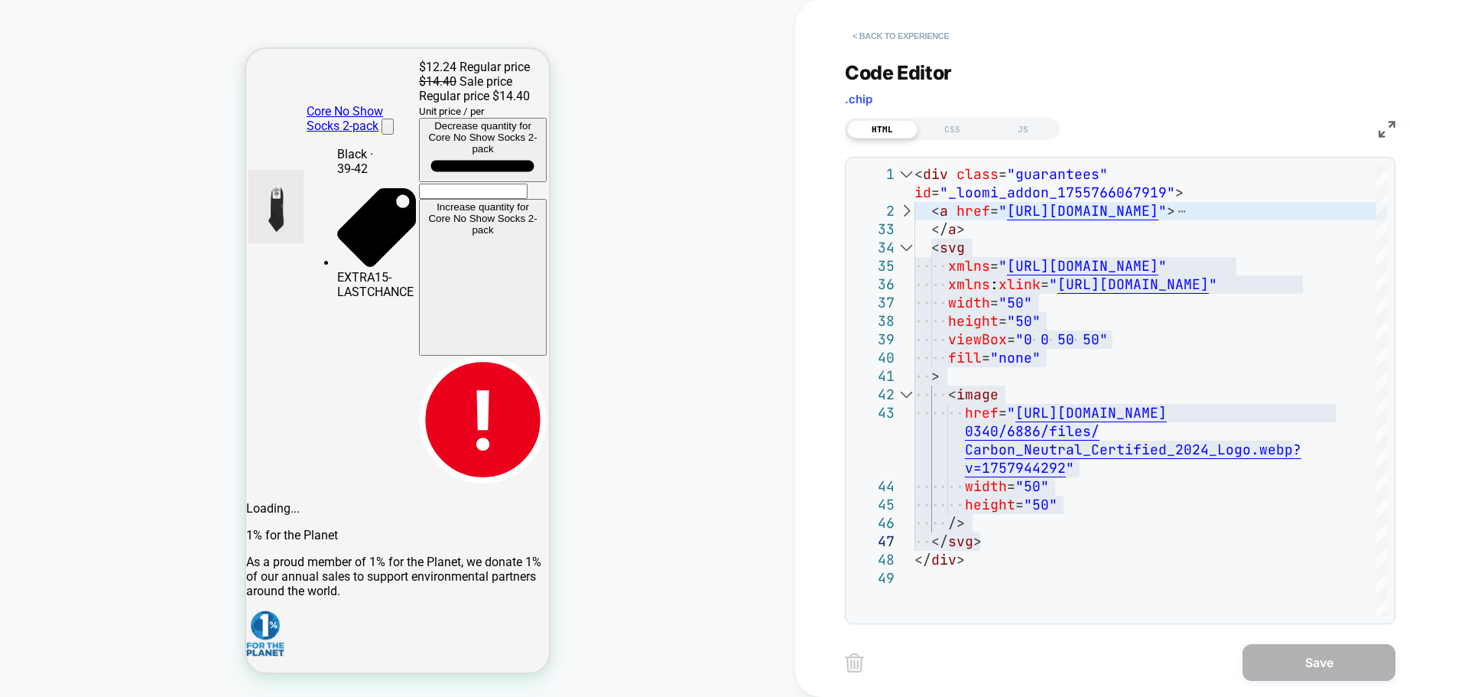
click at [853, 28] on button "< Back to experience" at bounding box center [901, 36] width 112 height 24
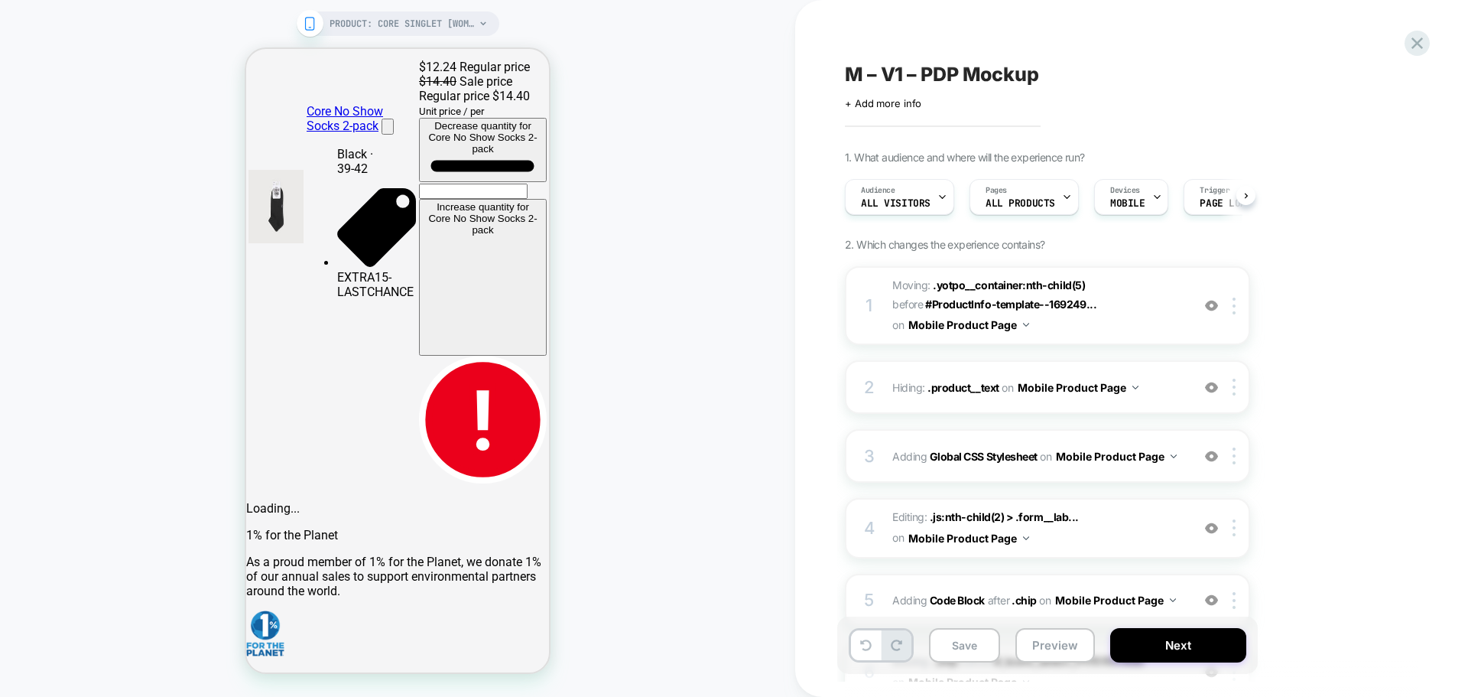
scroll to position [0, 1]
click at [965, 641] on button "Save" at bounding box center [964, 645] width 71 height 34
click at [1024, 650] on button "Preview" at bounding box center [1056, 645] width 80 height 34
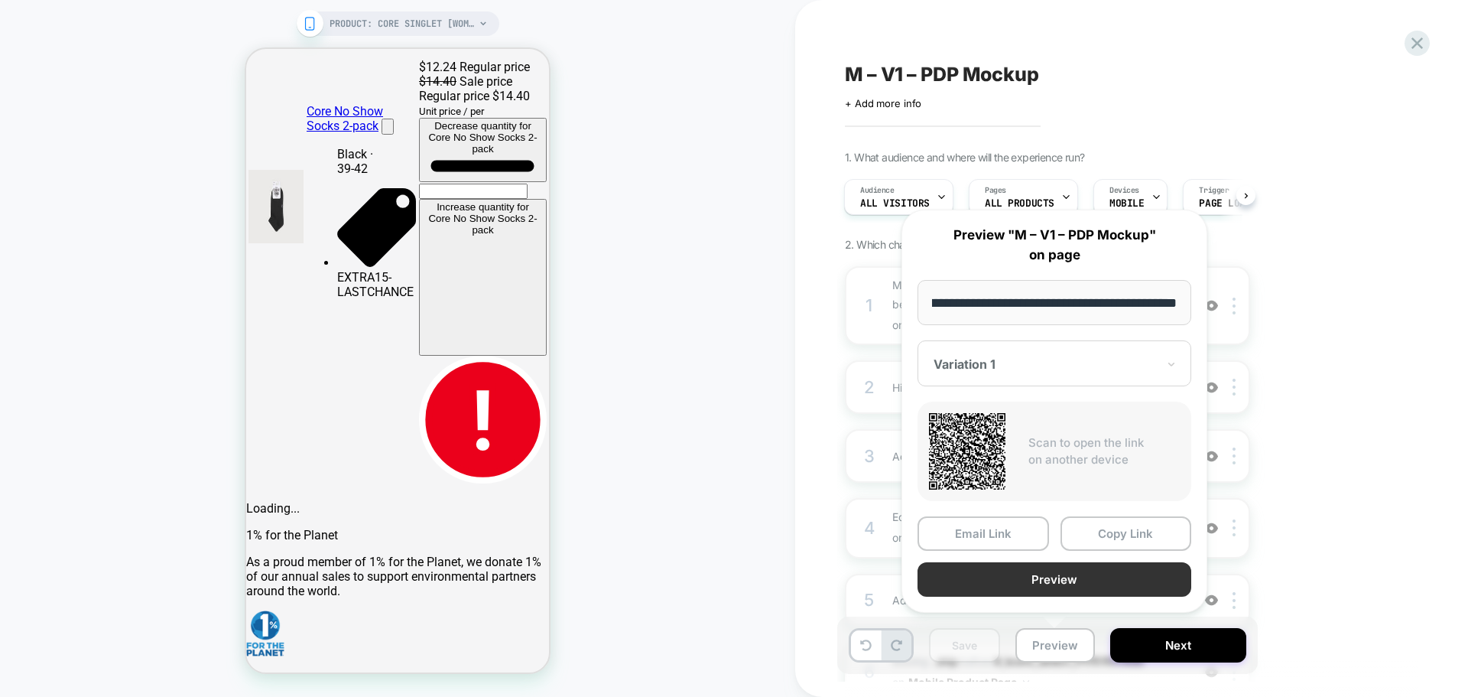
scroll to position [0, 0]
click at [1062, 575] on button "Preview" at bounding box center [1055, 579] width 274 height 34
